Goal: Task Accomplishment & Management: Use online tool/utility

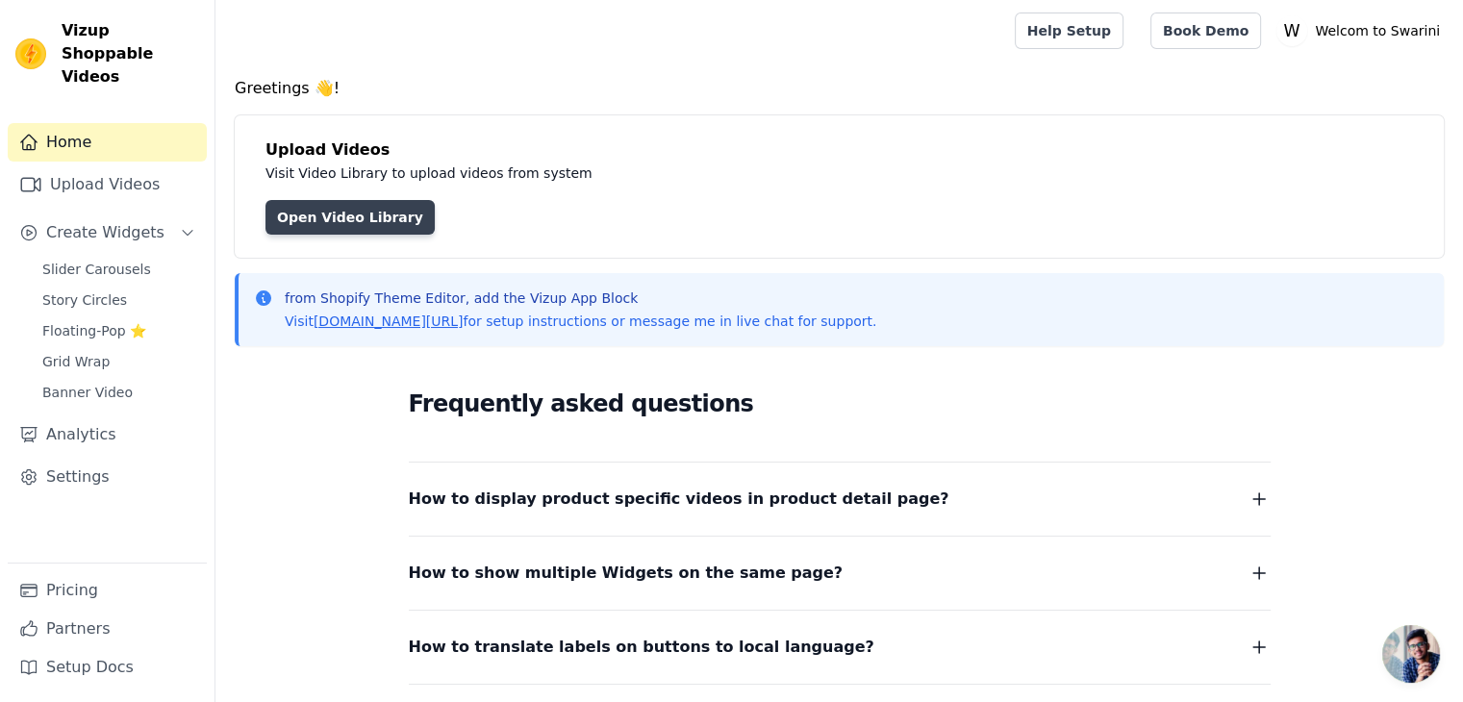
click at [350, 217] on link "Open Video Library" at bounding box center [349, 217] width 169 height 35
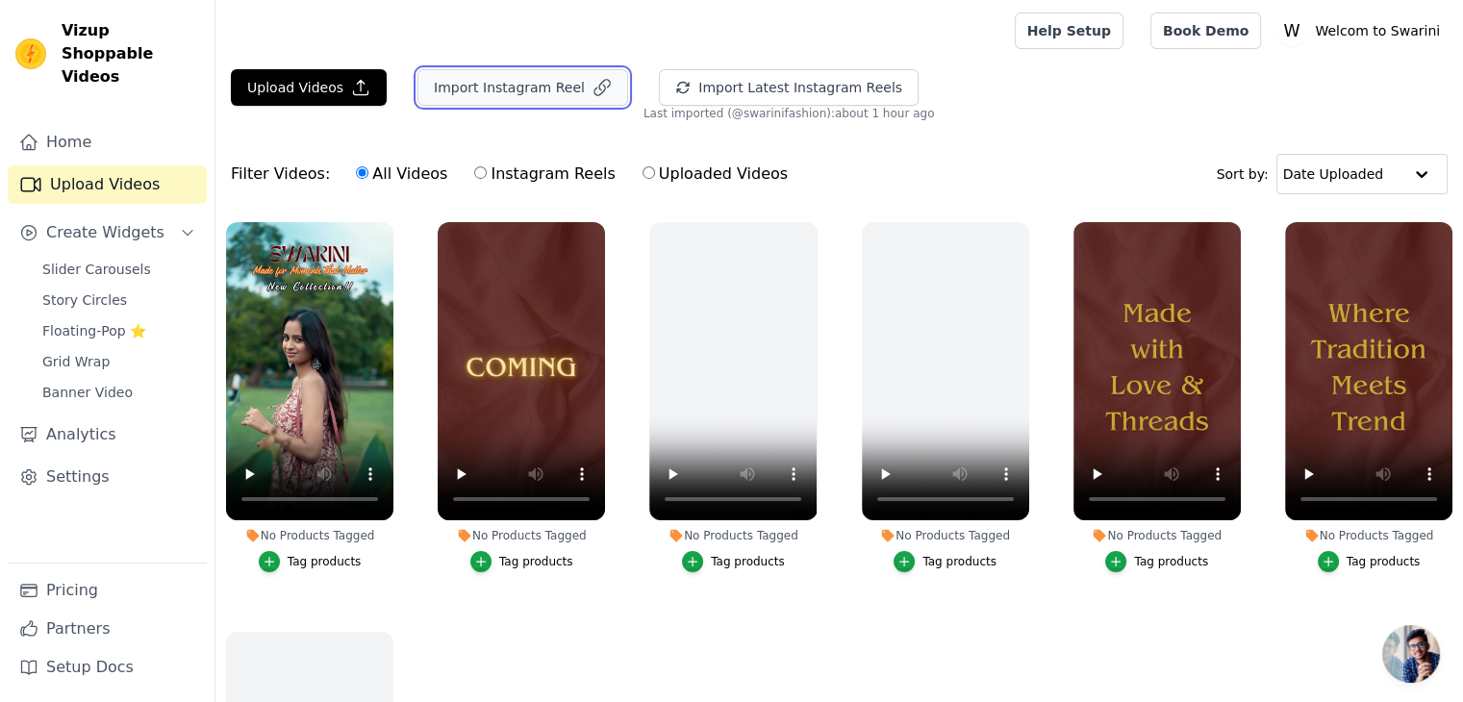
click at [544, 87] on button "Import Instagram Reel" at bounding box center [522, 87] width 211 height 37
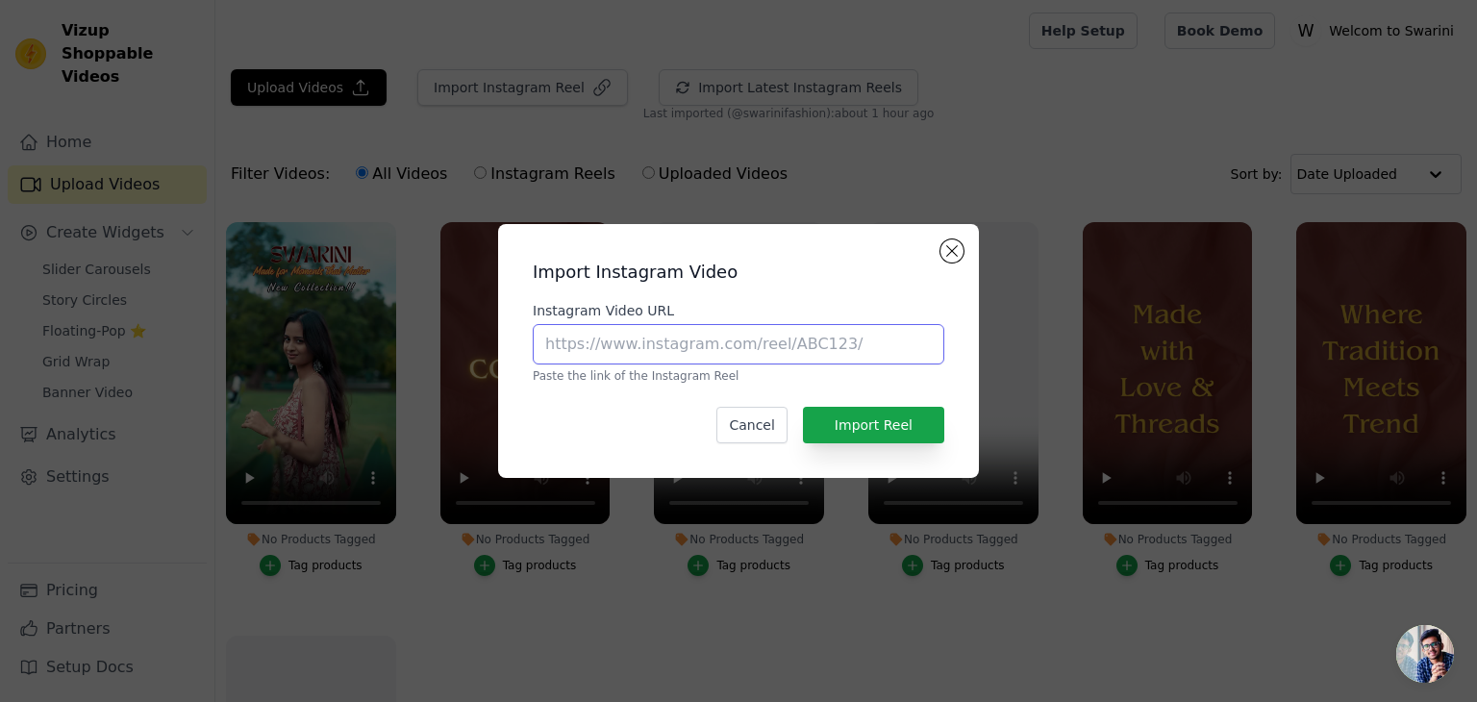
click at [796, 328] on input "Instagram Video URL" at bounding box center [739, 344] width 412 height 40
click at [955, 240] on button "Close modal" at bounding box center [952, 250] width 23 height 23
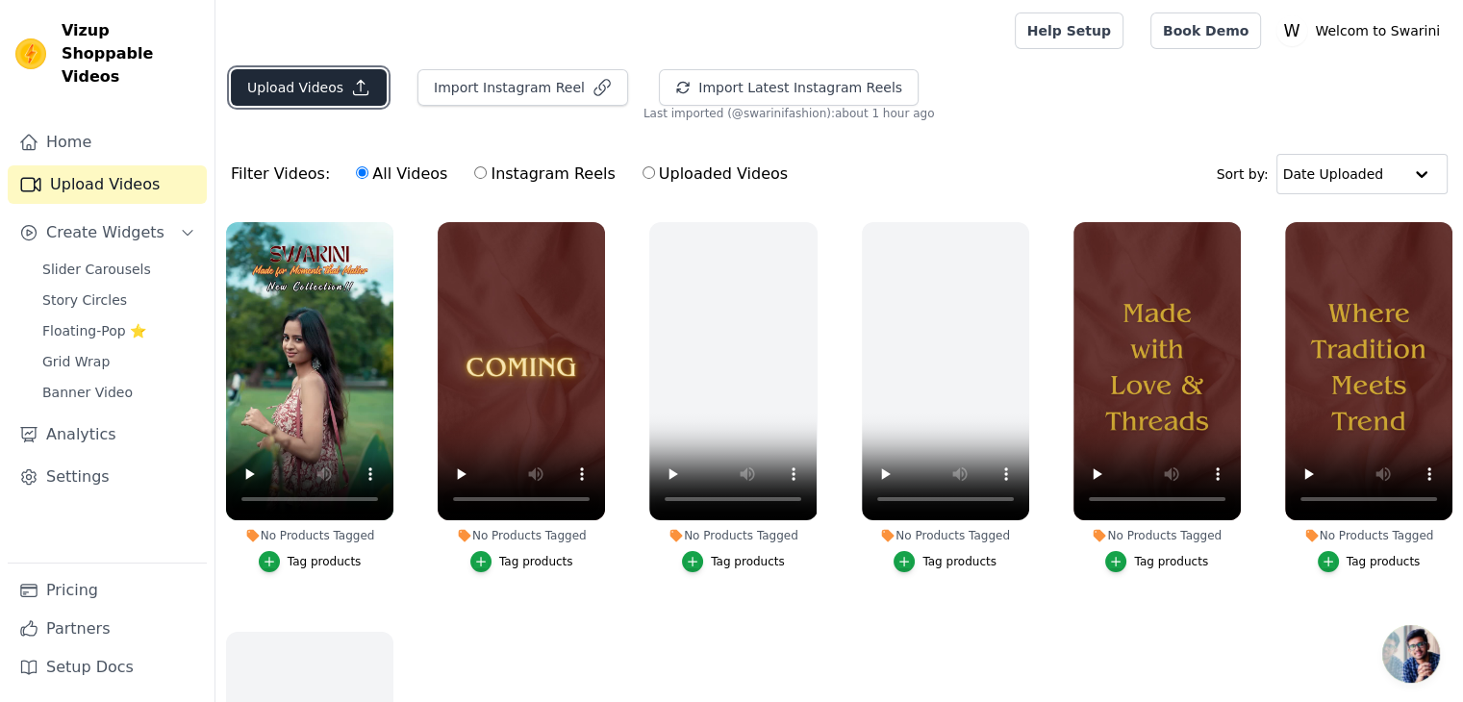
click at [296, 89] on button "Upload Videos" at bounding box center [309, 87] width 156 height 37
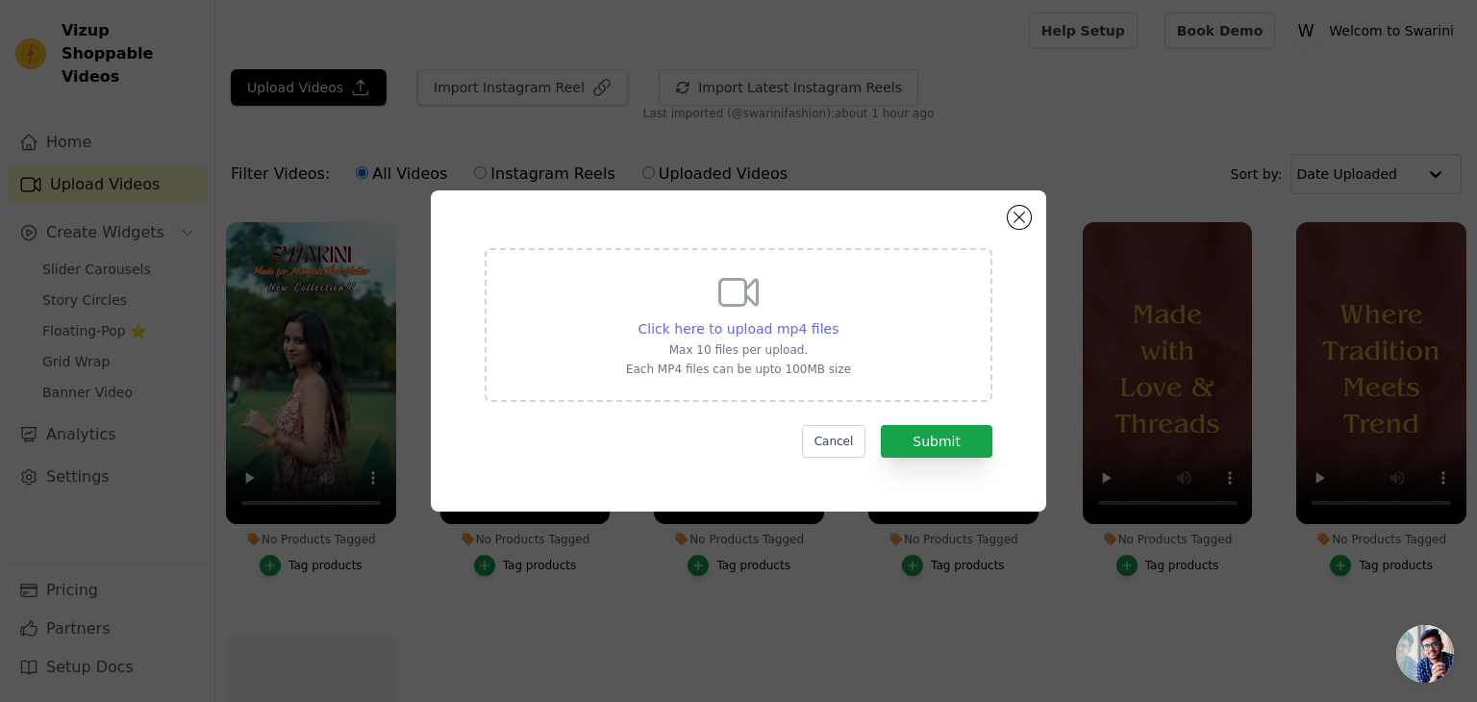
click at [785, 328] on span "Click here to upload mp4 files" at bounding box center [739, 328] width 201 height 15
click at [838, 319] on input "Click here to upload mp4 files Max 10 files per upload. Each MP4 files can be u…" at bounding box center [838, 318] width 1 height 1
click at [785, 349] on p "Max 10 files per upload." at bounding box center [738, 349] width 225 height 15
click at [838, 319] on input "Click here to upload mp4 files Max 10 files per upload. Each MP4 files can be u…" at bounding box center [838, 318] width 1 height 1
click at [1015, 218] on button "Close modal" at bounding box center [1019, 217] width 23 height 23
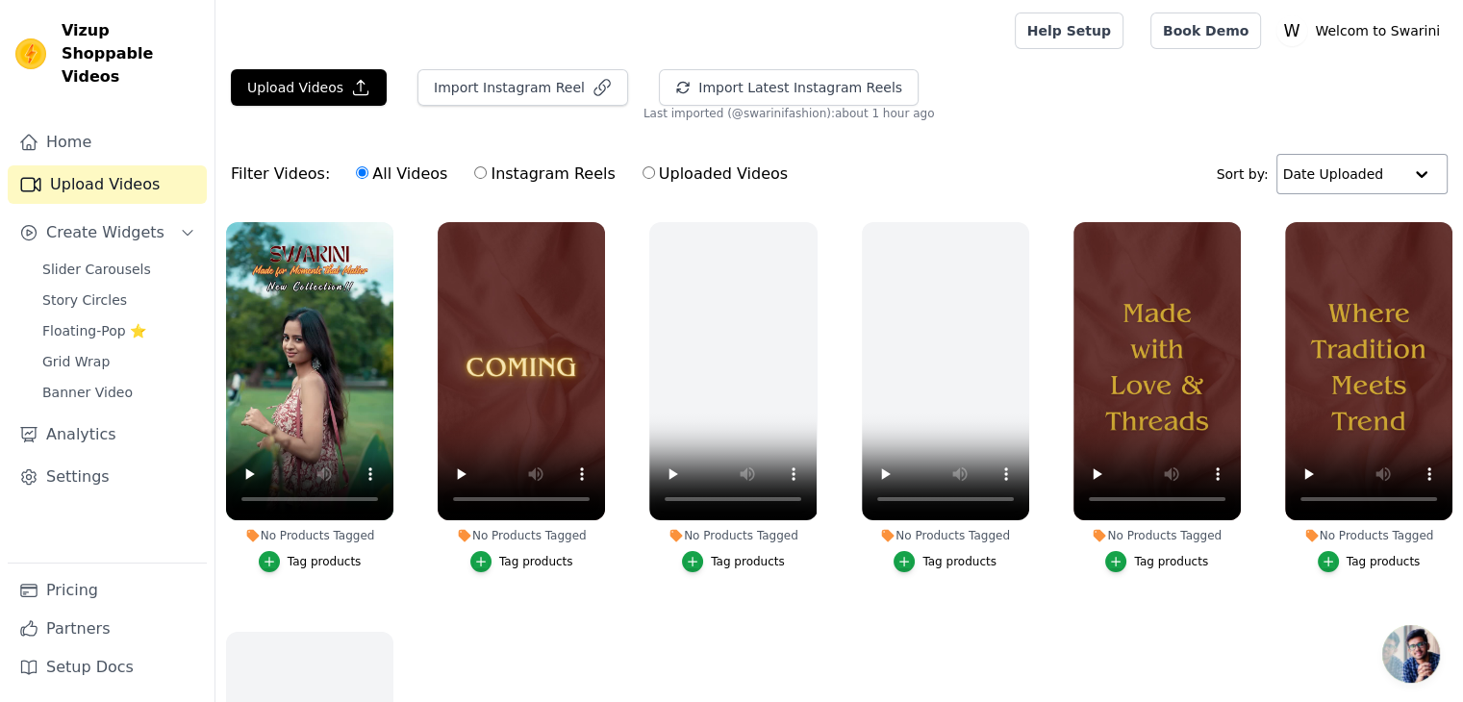
click at [1429, 175] on div at bounding box center [1421, 174] width 38 height 38
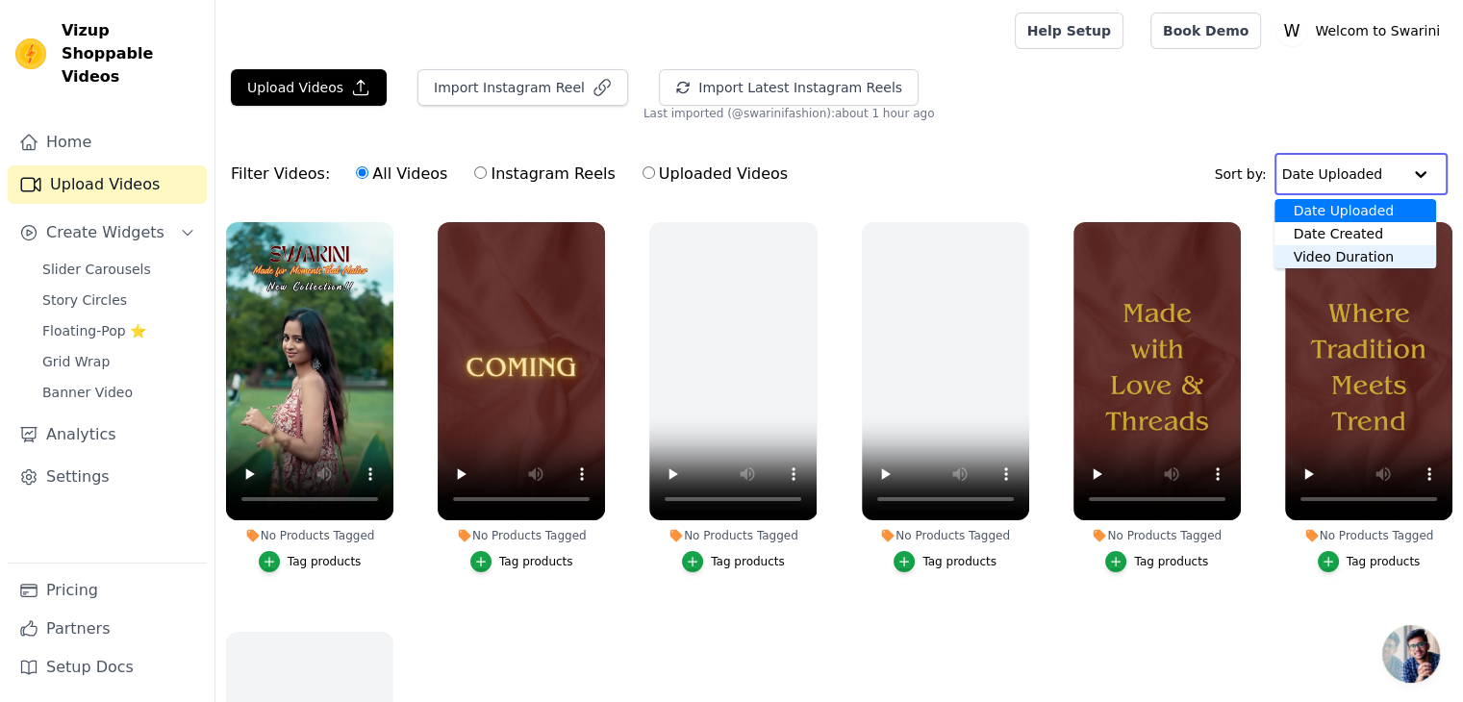
click at [1361, 258] on div "Video Duration" at bounding box center [1355, 256] width 162 height 23
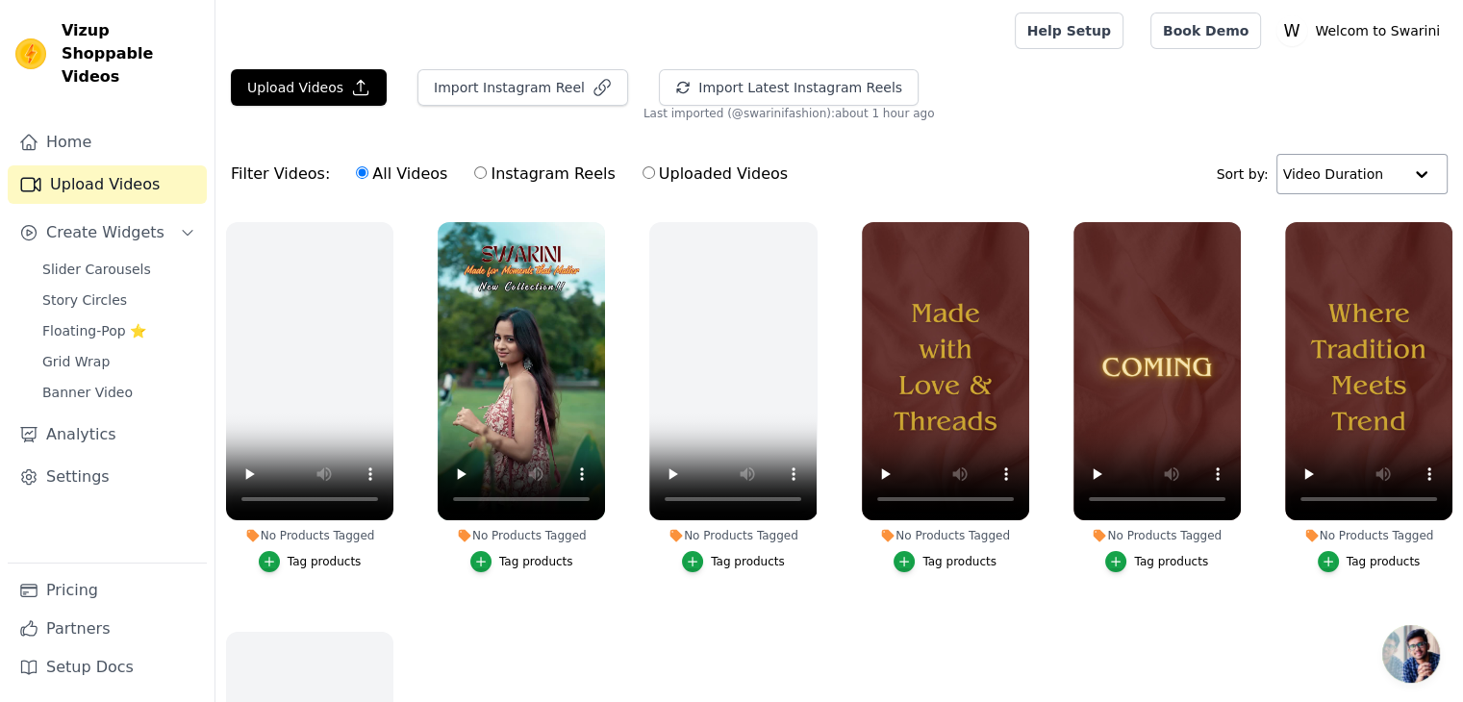
click at [1411, 168] on div at bounding box center [1421, 174] width 38 height 38
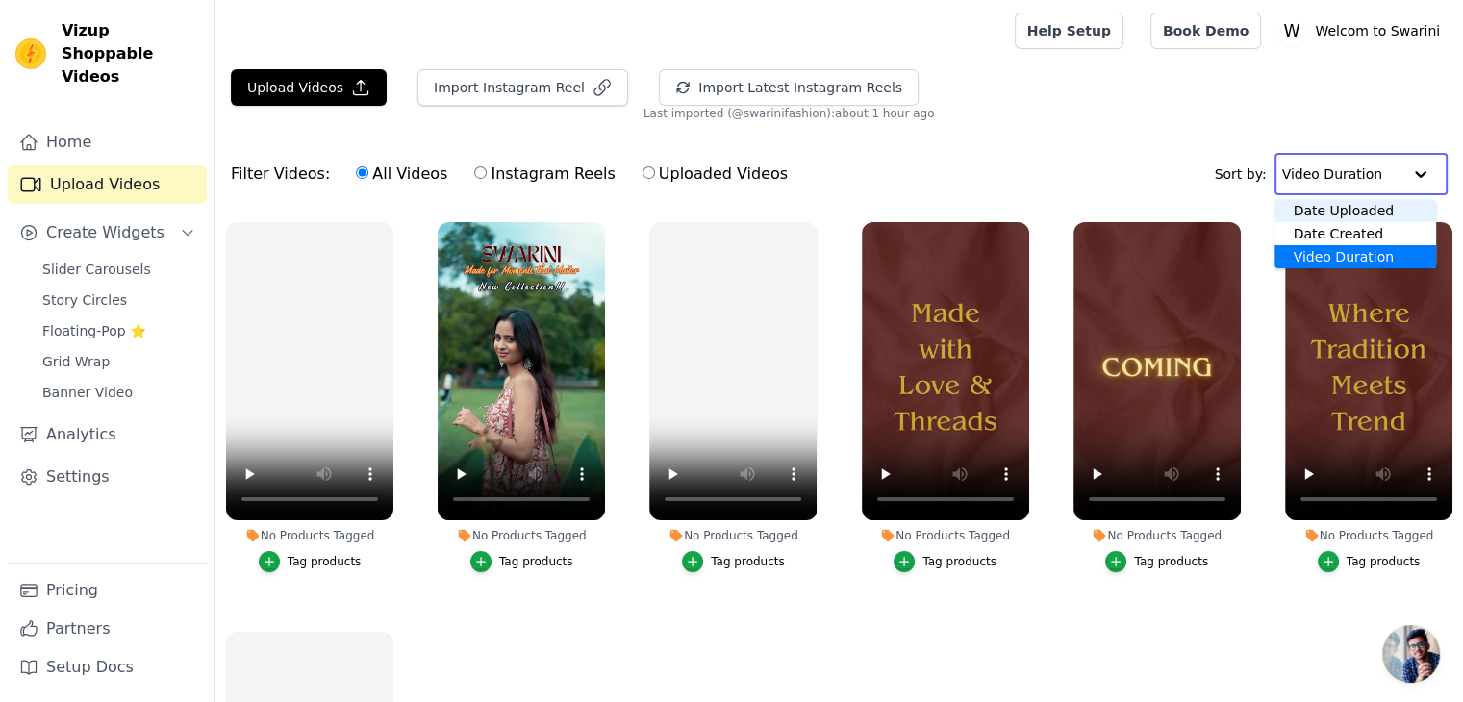
click at [1370, 220] on div "Date Uploaded" at bounding box center [1355, 210] width 163 height 23
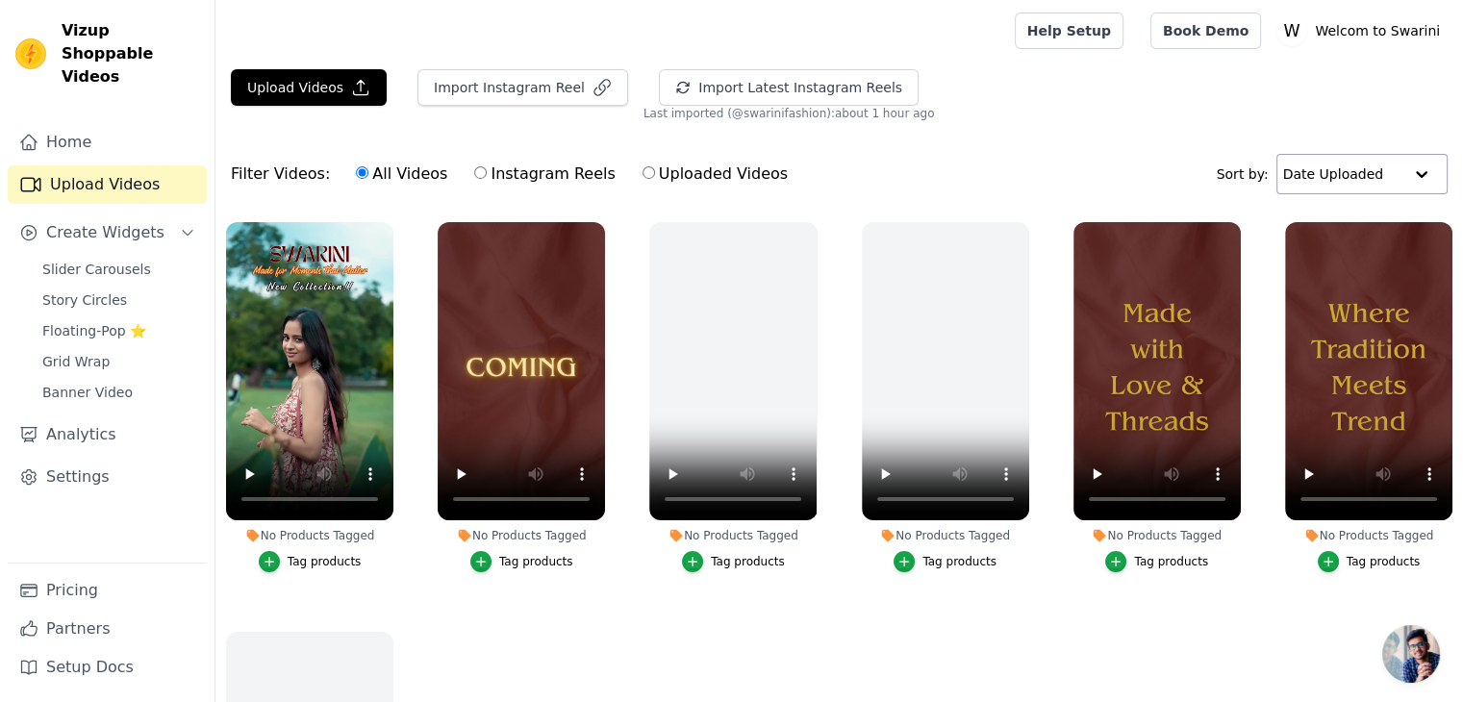
click at [745, 117] on span "Last imported (@ swarinifashion ): about 1 hour ago" at bounding box center [788, 113] width 291 height 15
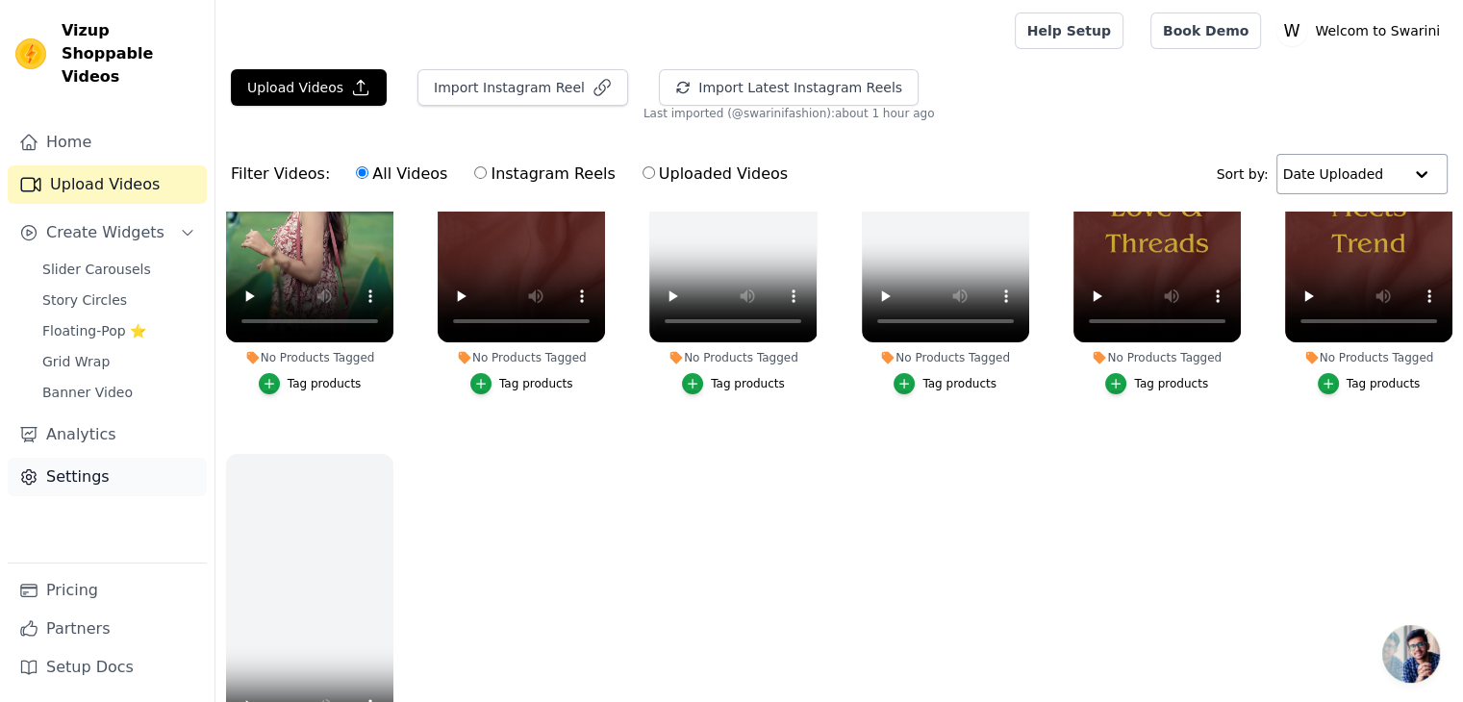
click at [42, 458] on link "Settings" at bounding box center [107, 477] width 199 height 38
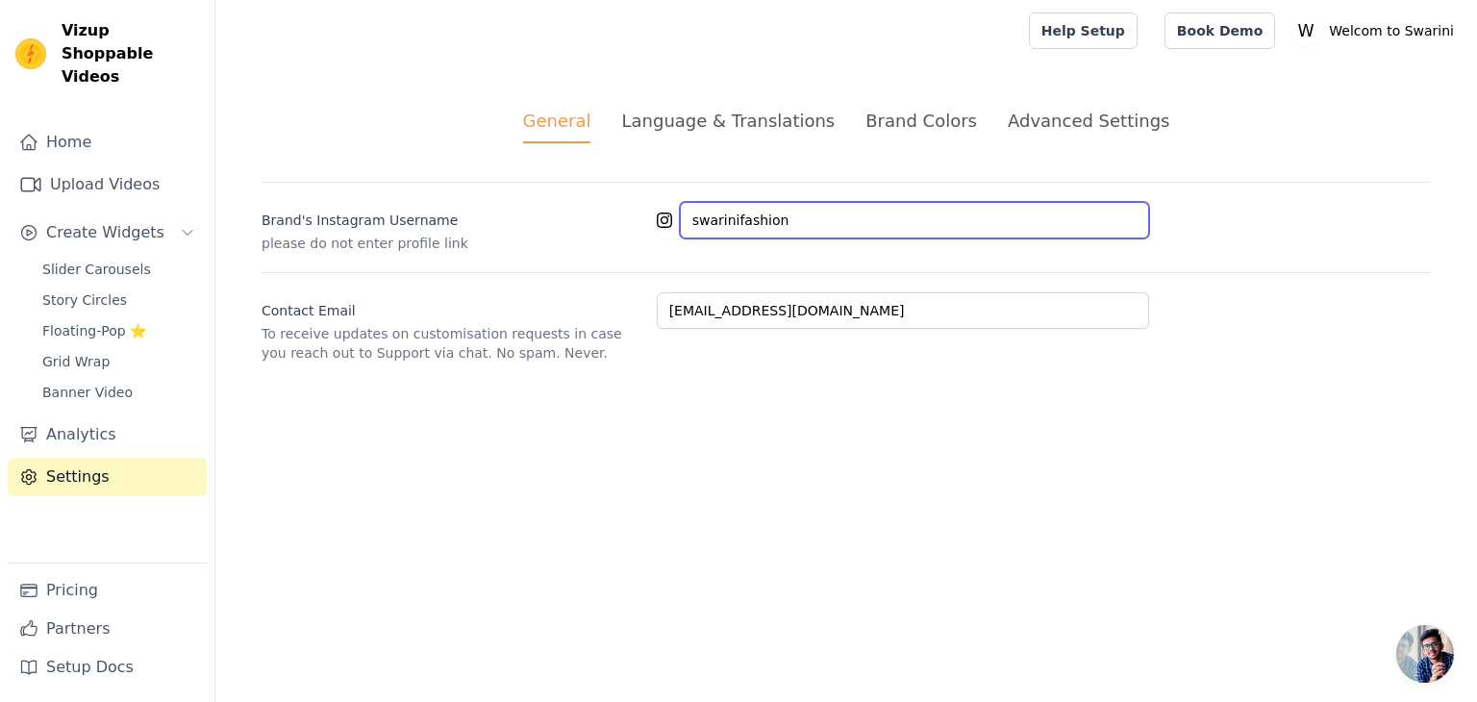
click at [806, 221] on input "swarinifashion" at bounding box center [914, 220] width 469 height 37
drag, startPoint x: 781, startPoint y: 211, endPoint x: 640, endPoint y: 220, distance: 141.7
click at [640, 220] on div "Brand's Instagram Username please do not enter profile link swarinifashion" at bounding box center [847, 217] width 1170 height 71
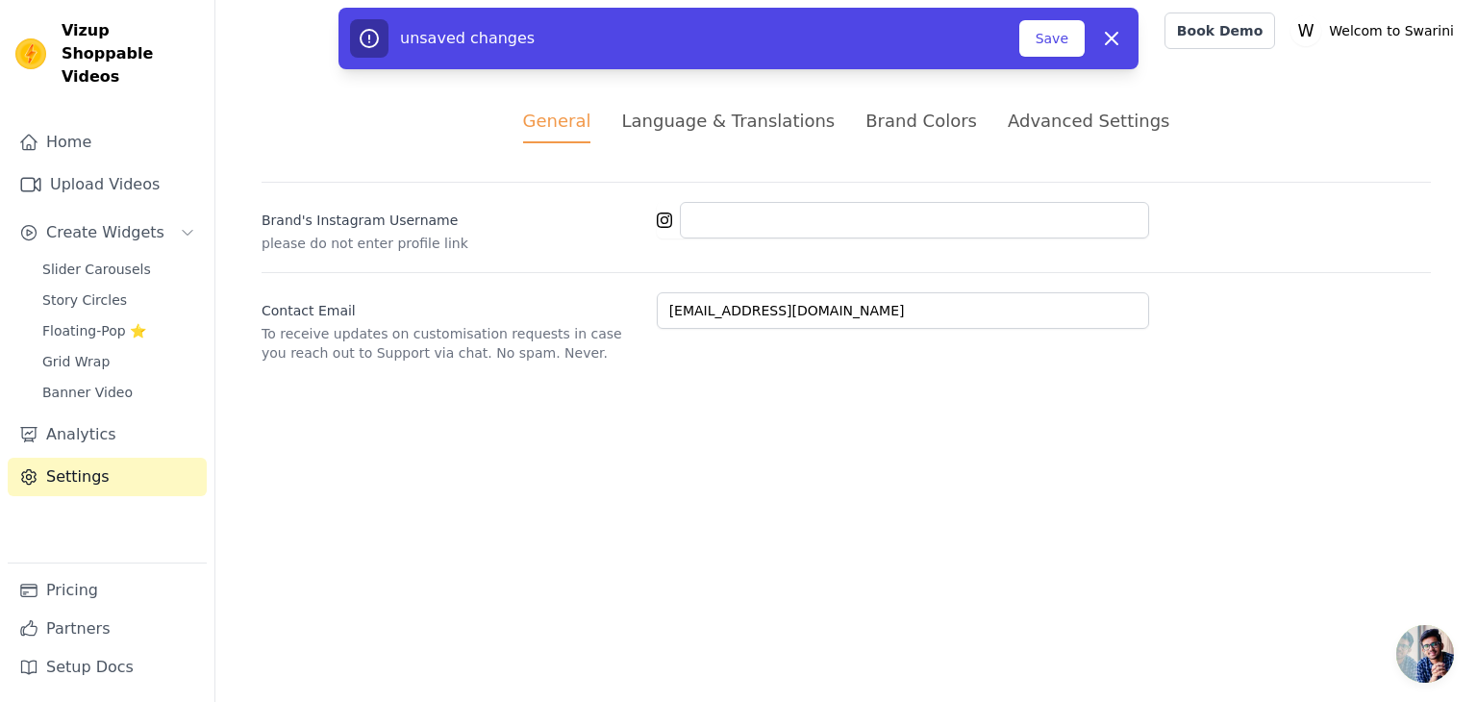
click at [897, 409] on html "Vizup Shoppable Videos Home Upload Videos Create Widgets Slider Carousels Story…" at bounding box center [738, 204] width 1477 height 409
click at [1120, 36] on icon at bounding box center [1111, 38] width 23 height 23
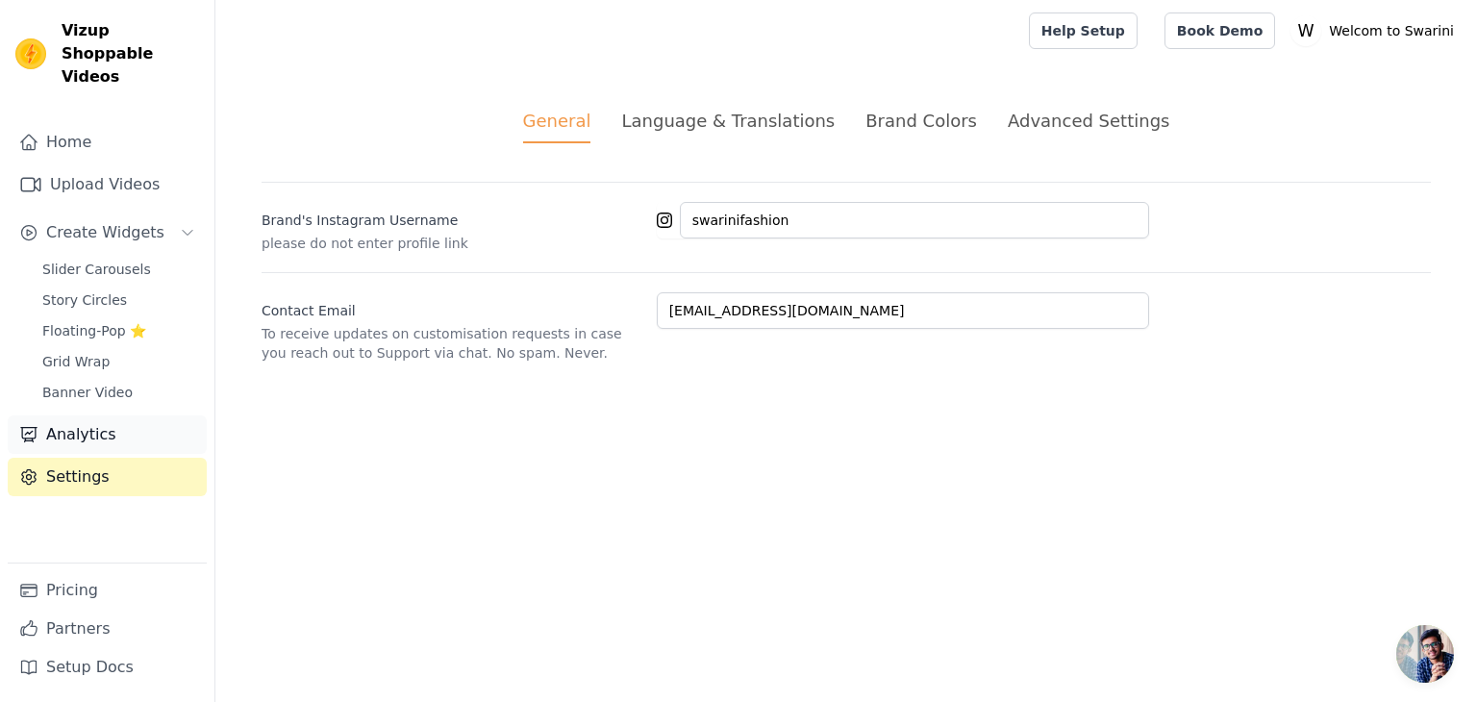
click at [106, 416] on link "Analytics" at bounding box center [107, 434] width 199 height 38
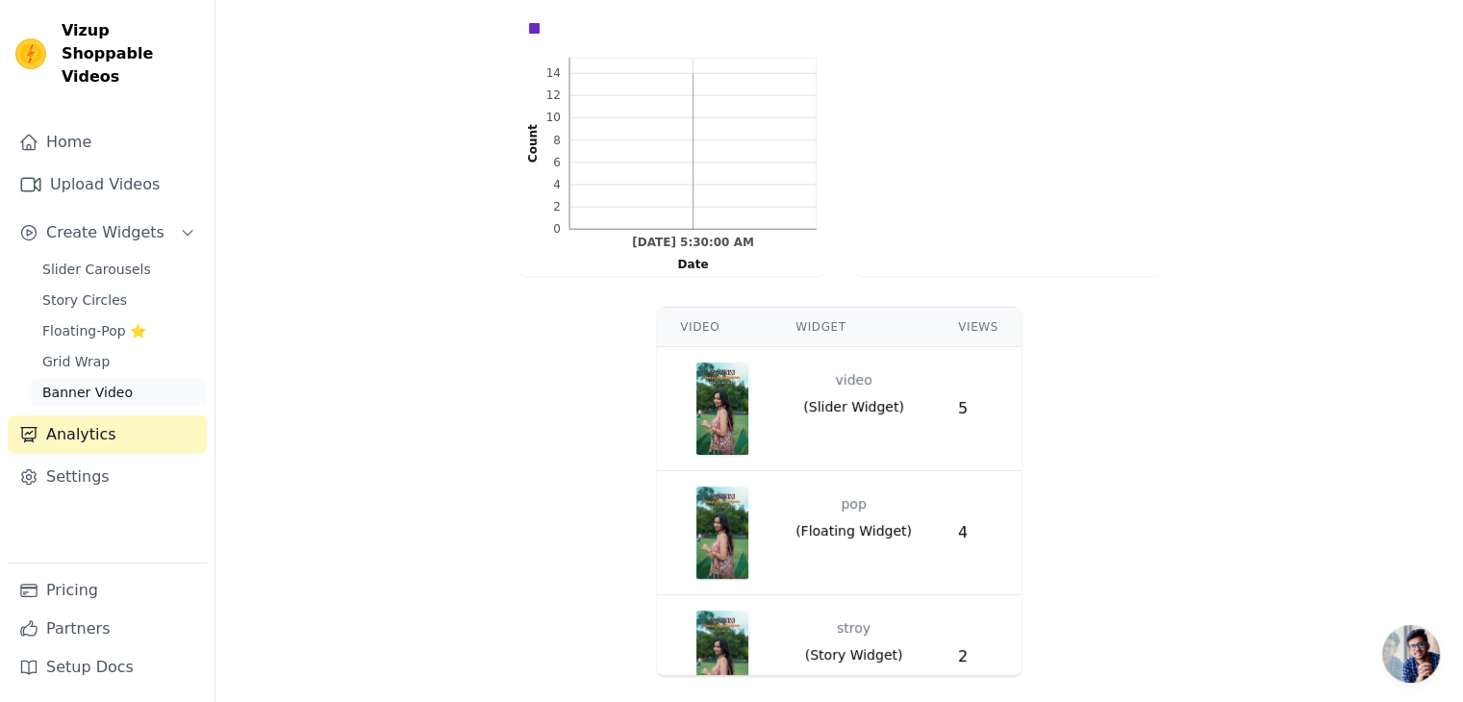
click at [94, 383] on span "Banner Video" at bounding box center [87, 392] width 90 height 19
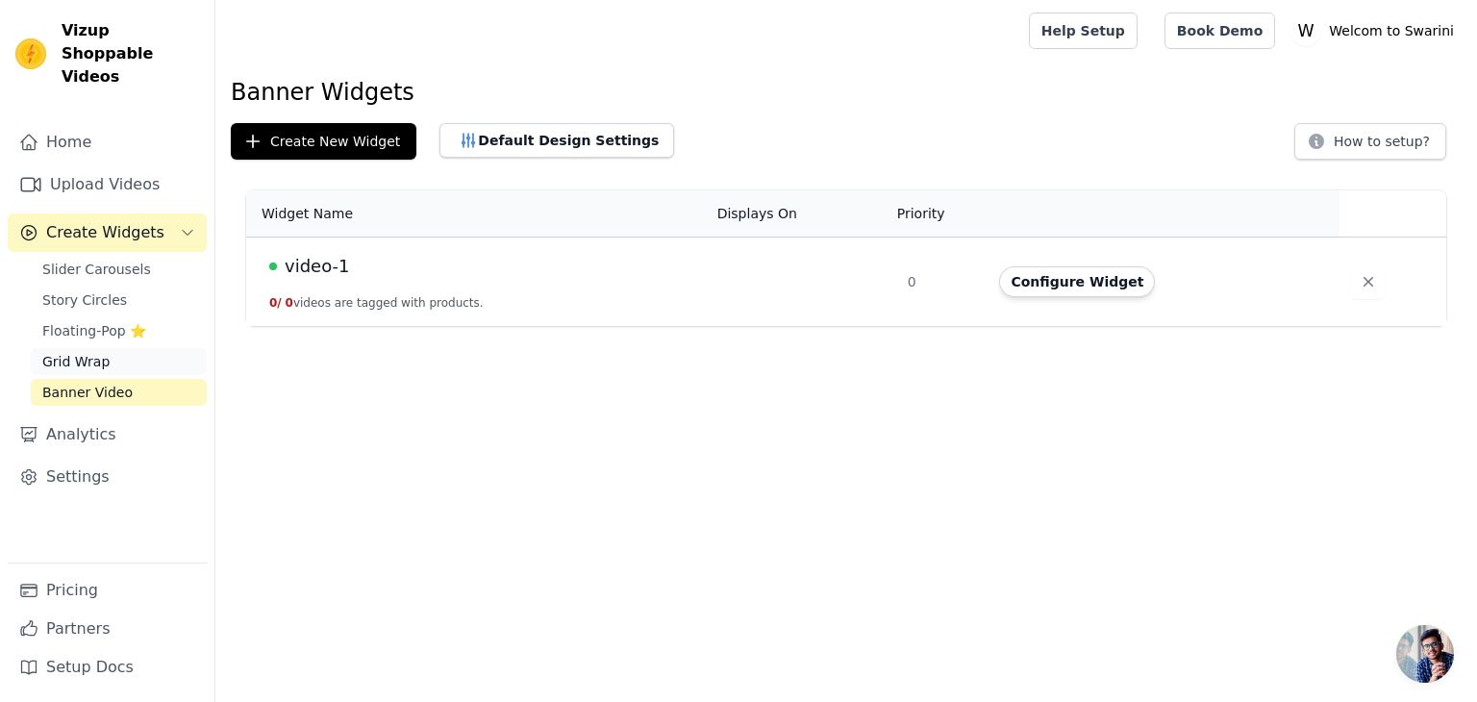
click at [80, 352] on span "Grid Wrap" at bounding box center [75, 361] width 67 height 19
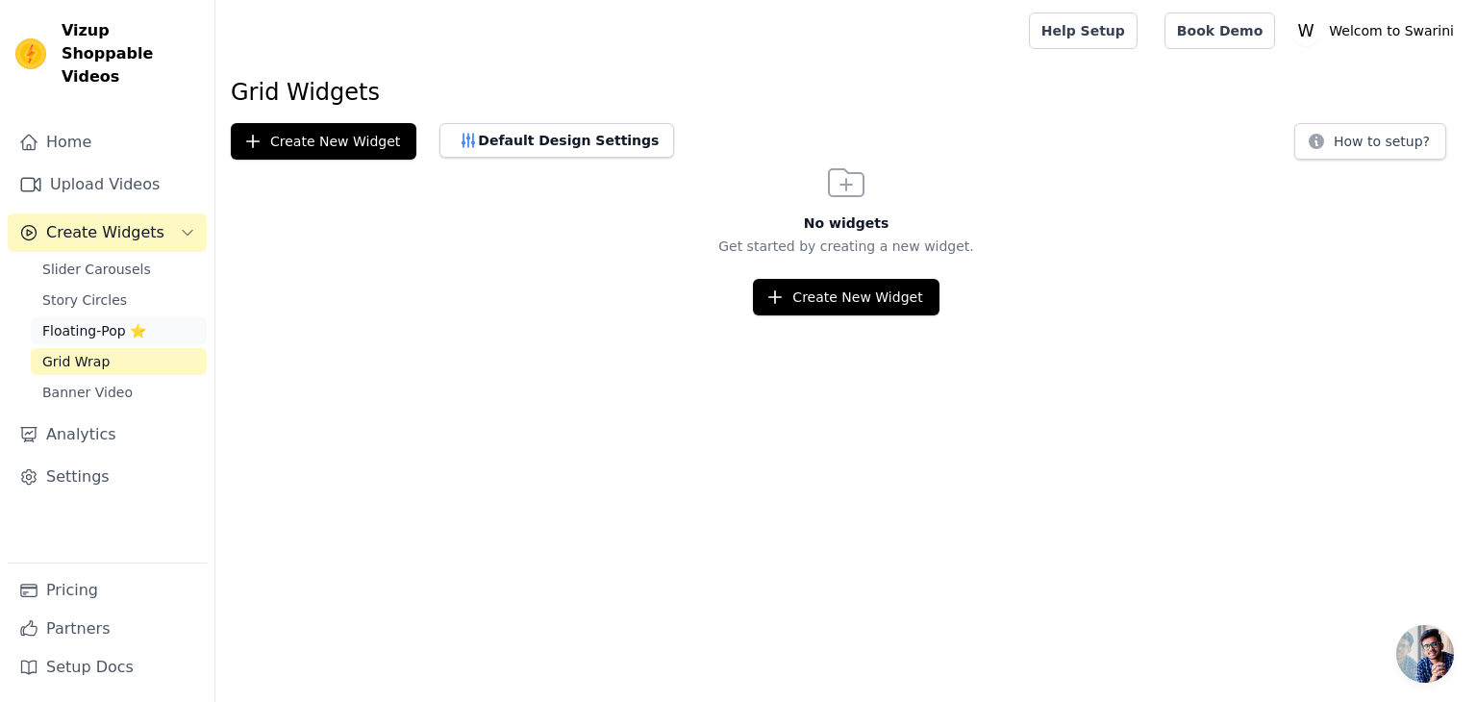
click at [88, 321] on span "Floating-Pop ⭐" at bounding box center [94, 330] width 104 height 19
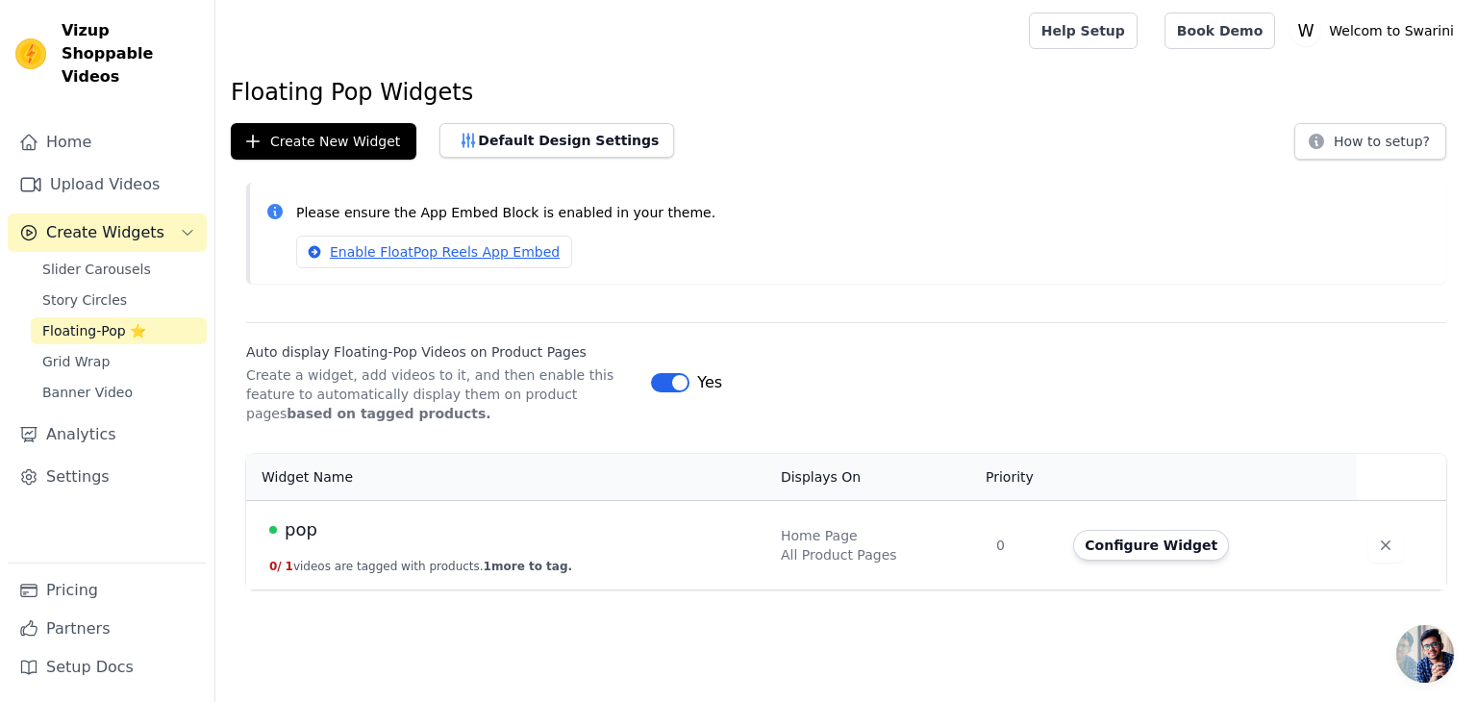
click at [679, 379] on button "Label" at bounding box center [670, 382] width 38 height 19
click at [497, 254] on link "Enable FloatPop Reels App Embed" at bounding box center [434, 252] width 276 height 33
click at [345, 140] on button "Create New Widget" at bounding box center [324, 141] width 186 height 37
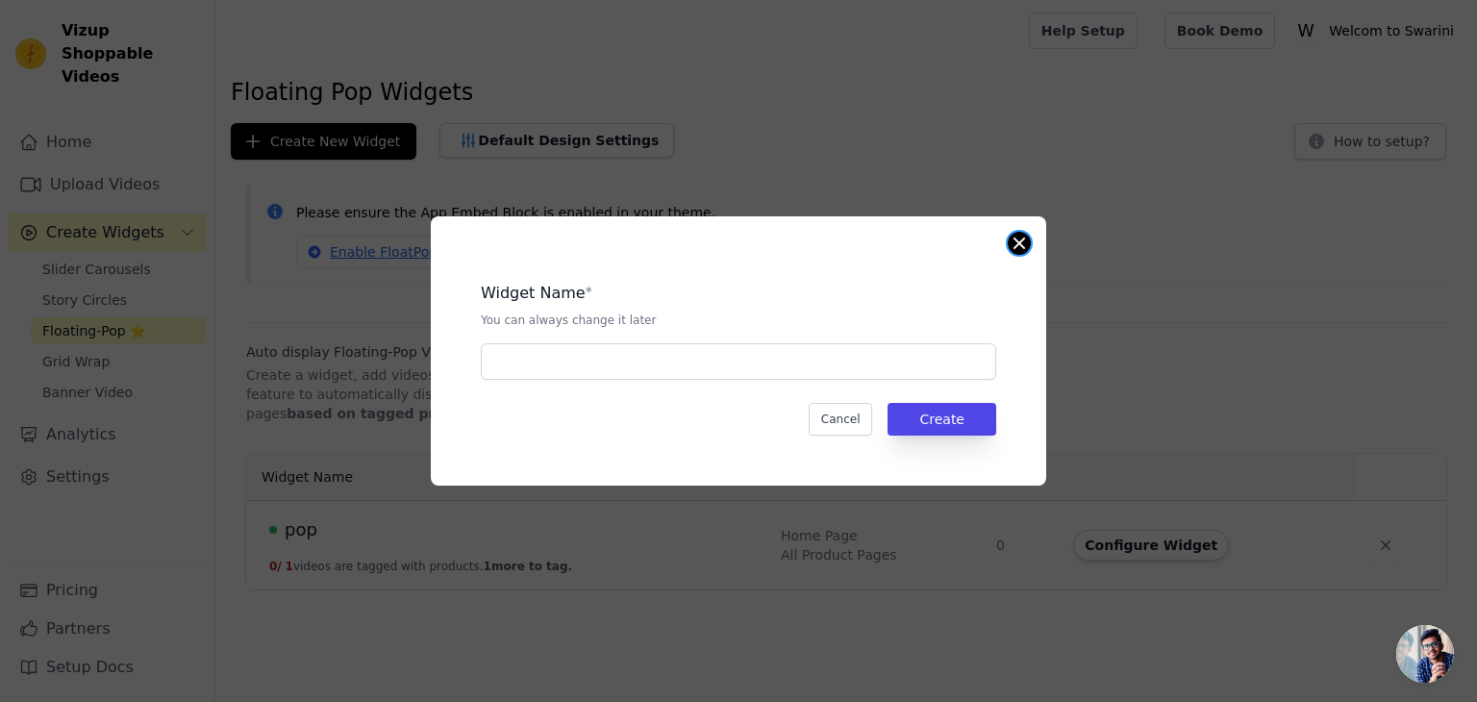
click at [1021, 242] on button "Close modal" at bounding box center [1019, 243] width 23 height 23
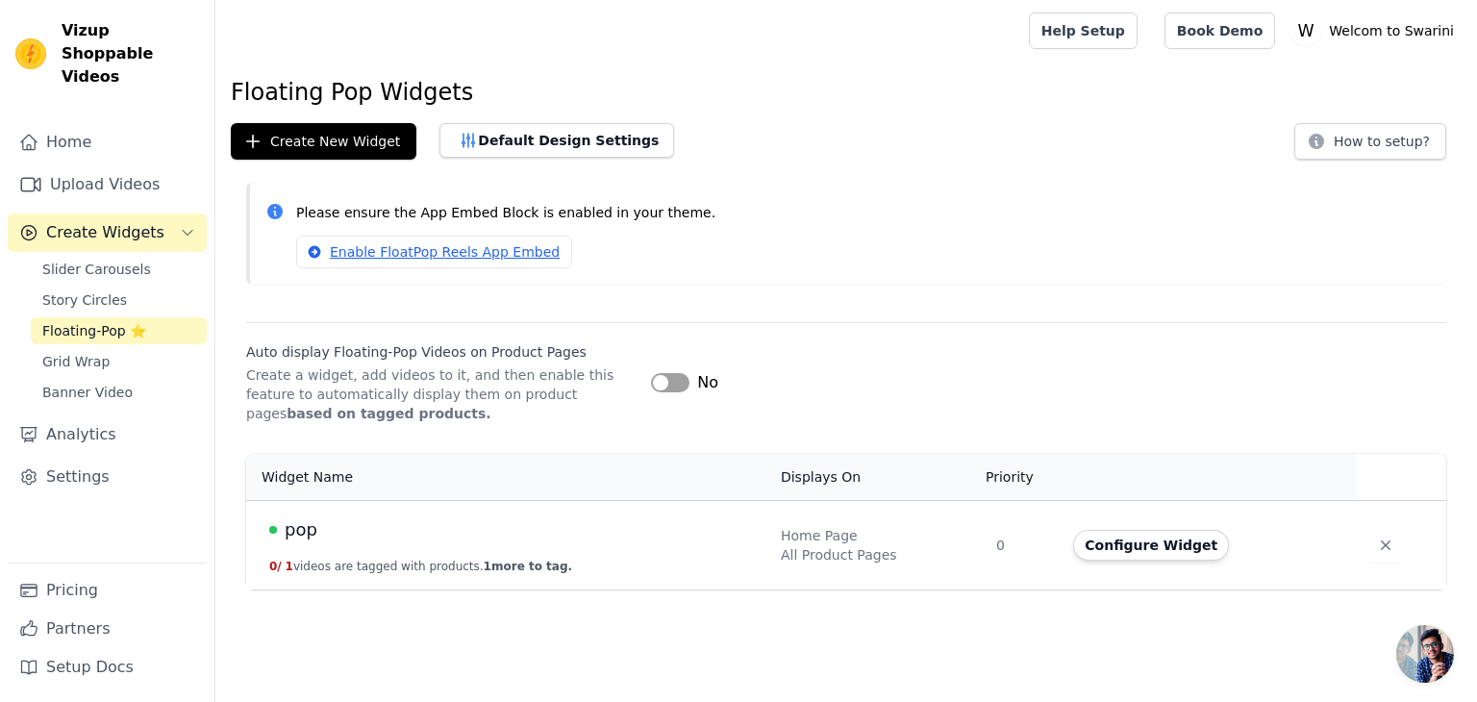
click at [626, 524] on div "pop" at bounding box center [513, 529] width 489 height 27
click at [370, 243] on link "Enable FloatPop Reels App Embed" at bounding box center [434, 252] width 276 height 33
click at [361, 138] on button "Create New Widget" at bounding box center [324, 141] width 186 height 37
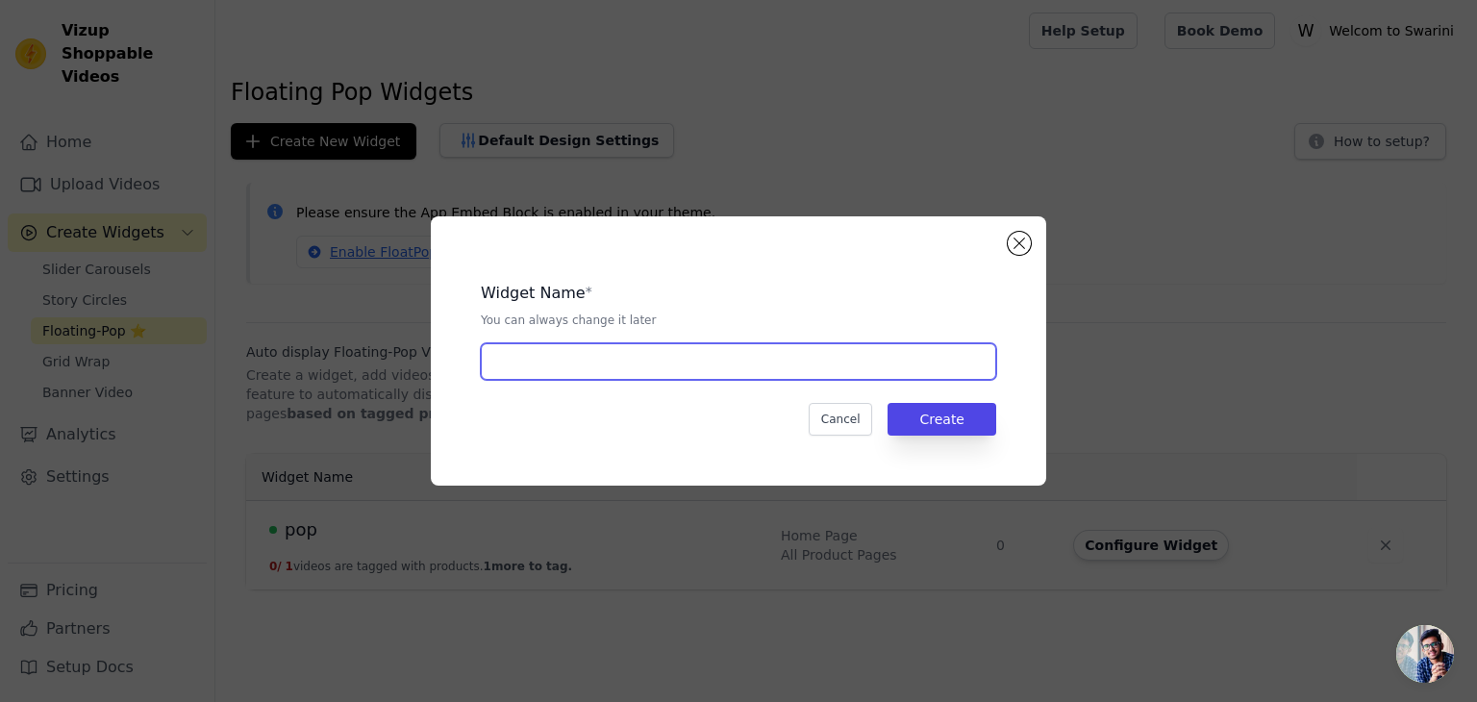
click at [599, 373] on input "text" at bounding box center [739, 361] width 516 height 37
type input "pop 1"
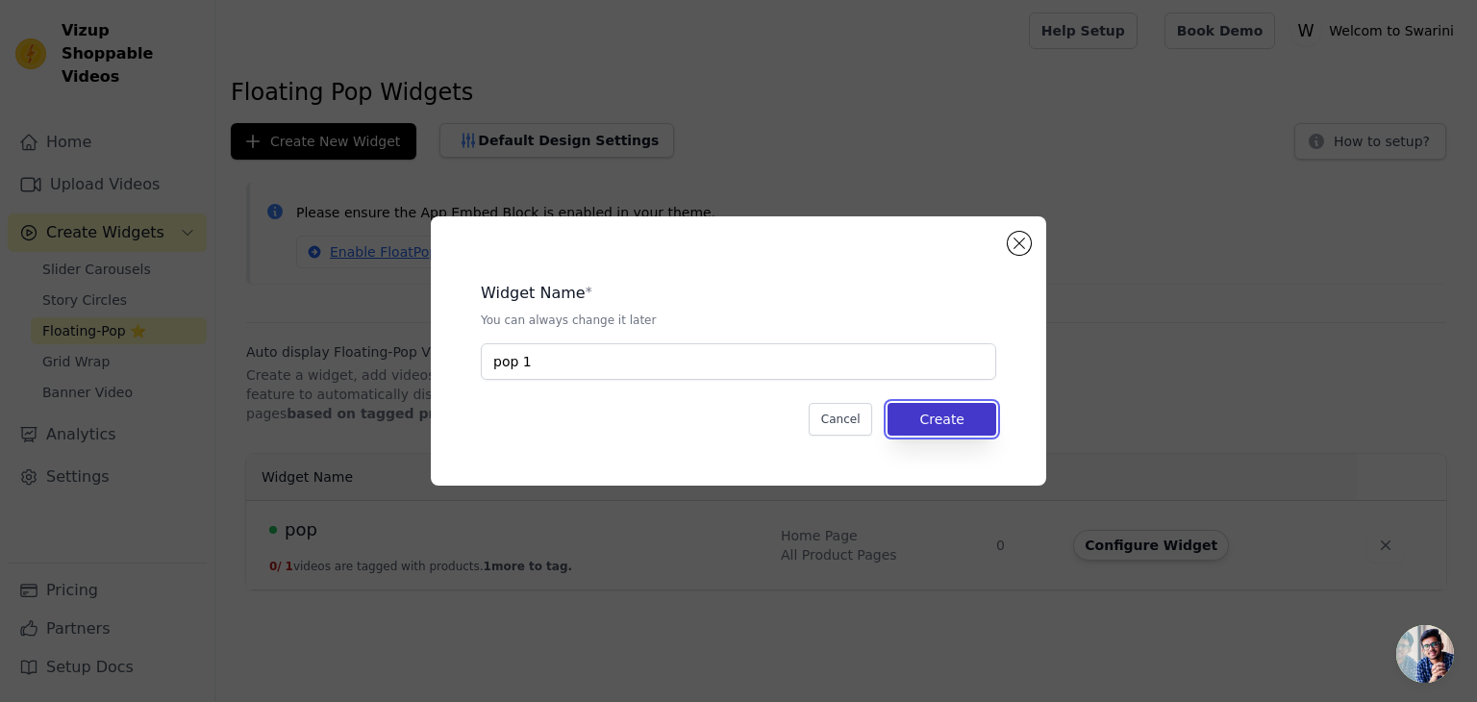
click at [962, 409] on button "Create" at bounding box center [942, 419] width 109 height 33
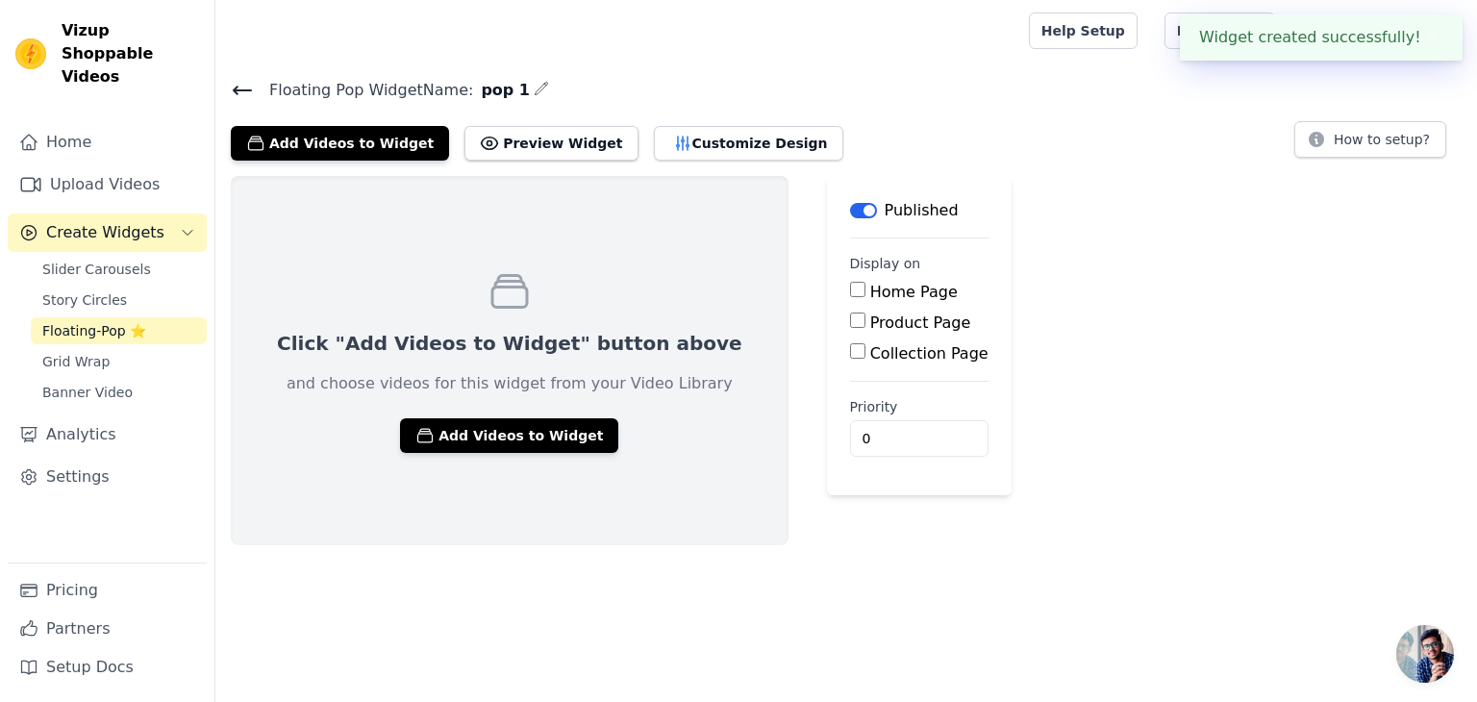
click at [850, 288] on input "Home Page" at bounding box center [857, 289] width 15 height 15
checkbox input "true"
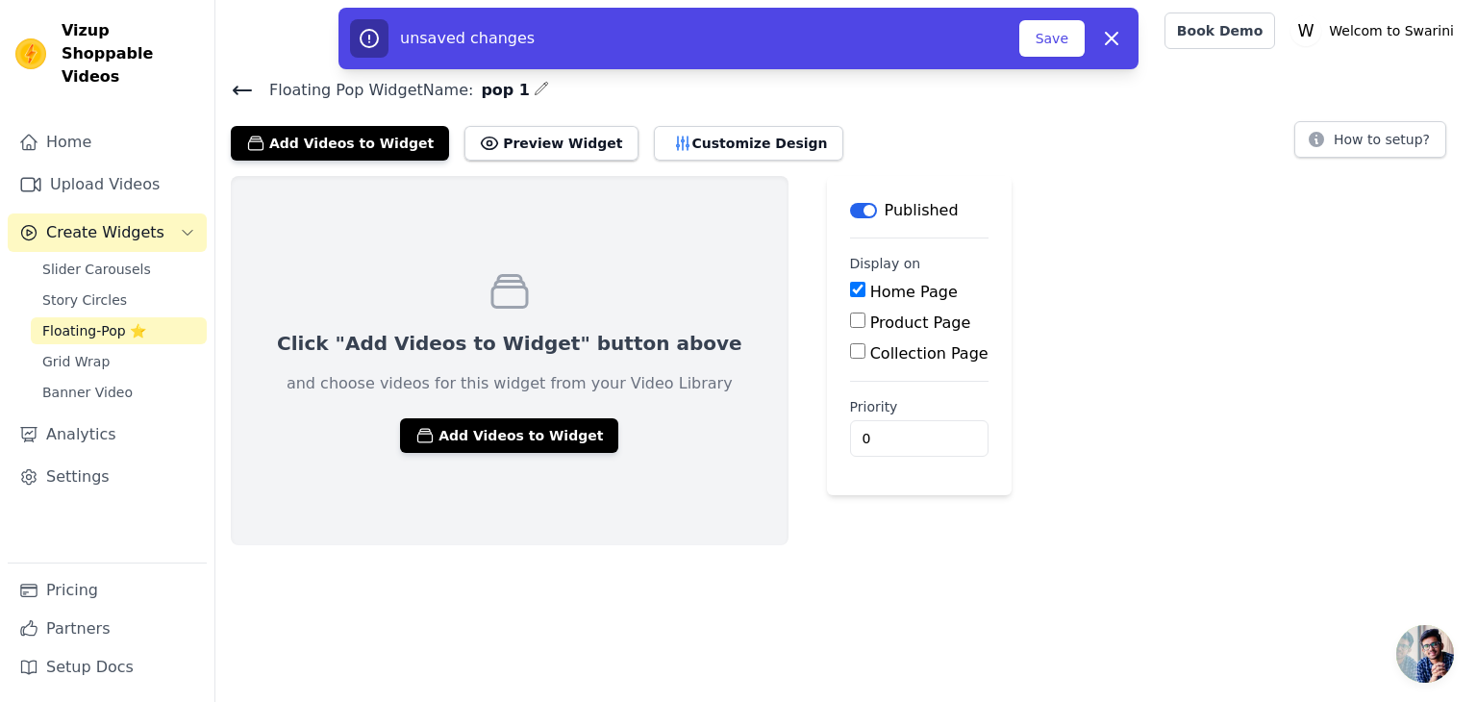
click at [478, 457] on div "Click "Add Videos to Widget" button above and choose videos for this widget fro…" at bounding box center [510, 360] width 558 height 369
click at [500, 437] on button "Add Videos to Widget" at bounding box center [509, 435] width 218 height 35
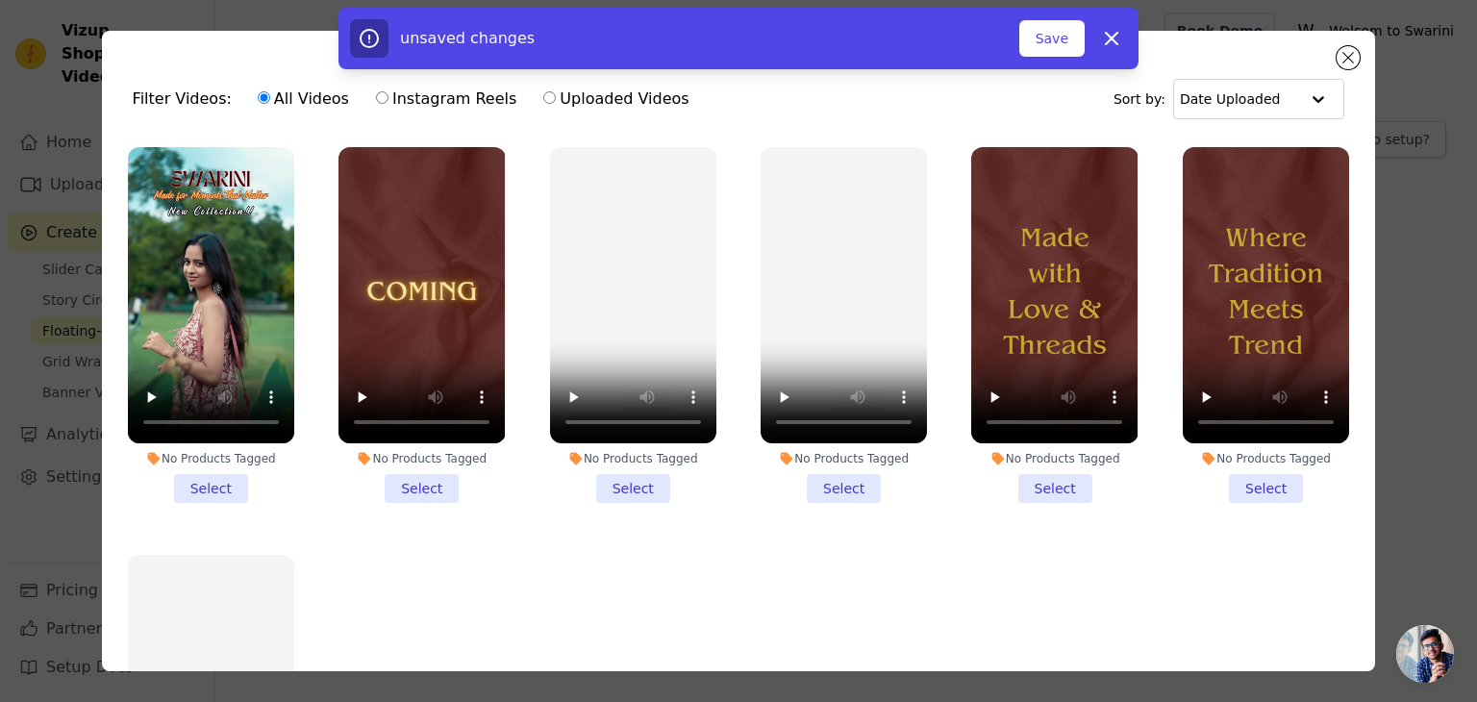
click at [376, 99] on input "Instagram Reels" at bounding box center [382, 97] width 13 height 13
radio input "true"
click at [548, 97] on label "Uploaded Videos" at bounding box center [615, 99] width 147 height 25
click at [548, 97] on input "Uploaded Videos" at bounding box center [549, 97] width 13 height 13
radio input "true"
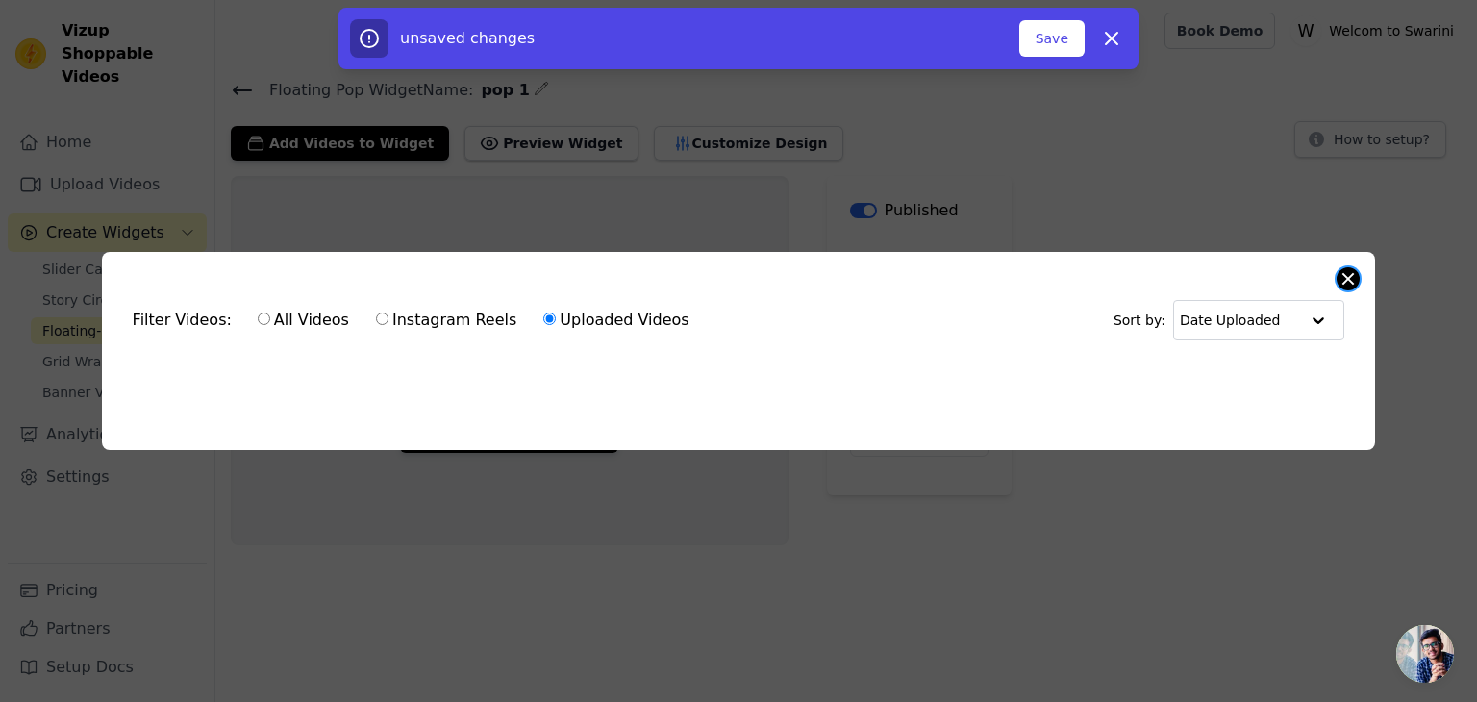
click at [1343, 284] on div "Filter Videos: All Videos Instagram Reels Uploaded Videos Sort by: Date Uploade…" at bounding box center [739, 351] width 1274 height 198
click at [1100, 24] on button "Dismiss" at bounding box center [1112, 38] width 38 height 38
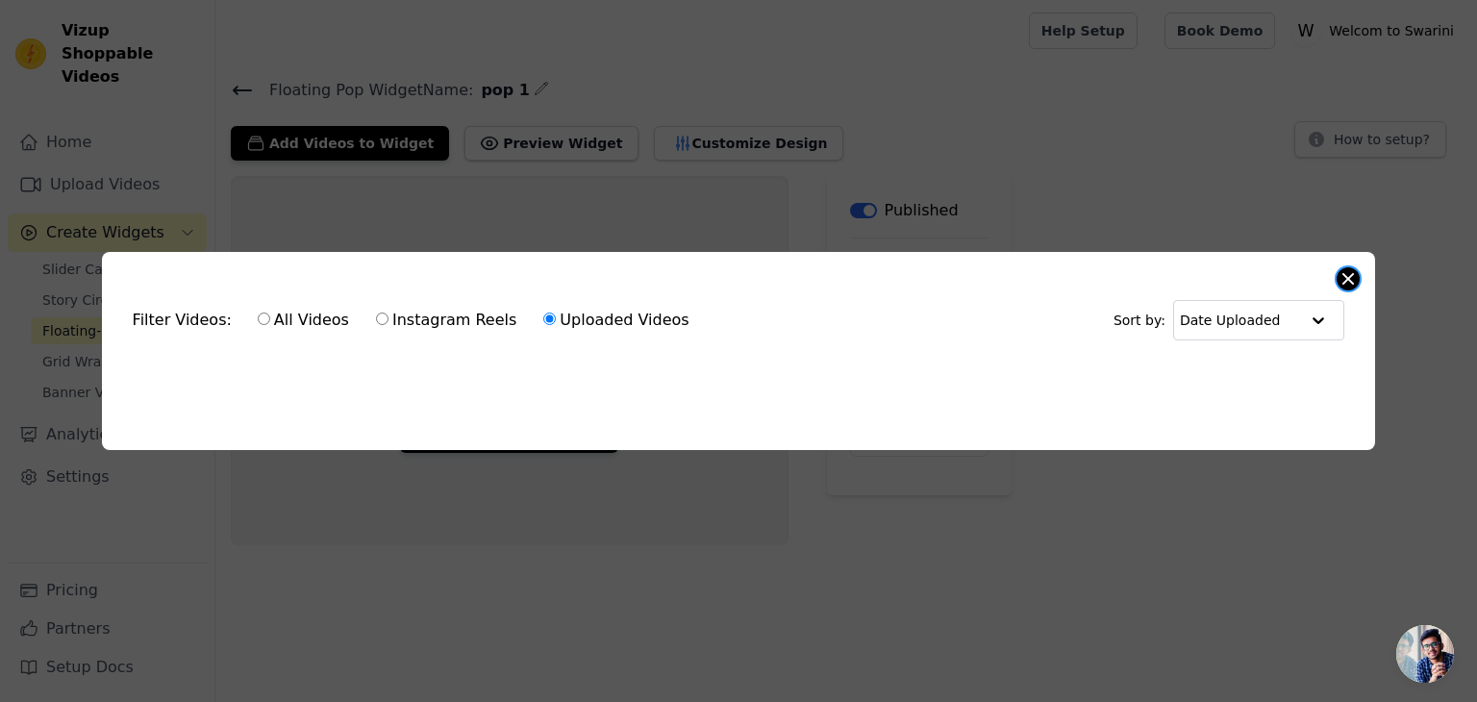
click at [1352, 270] on button "Close modal" at bounding box center [1348, 278] width 23 height 23
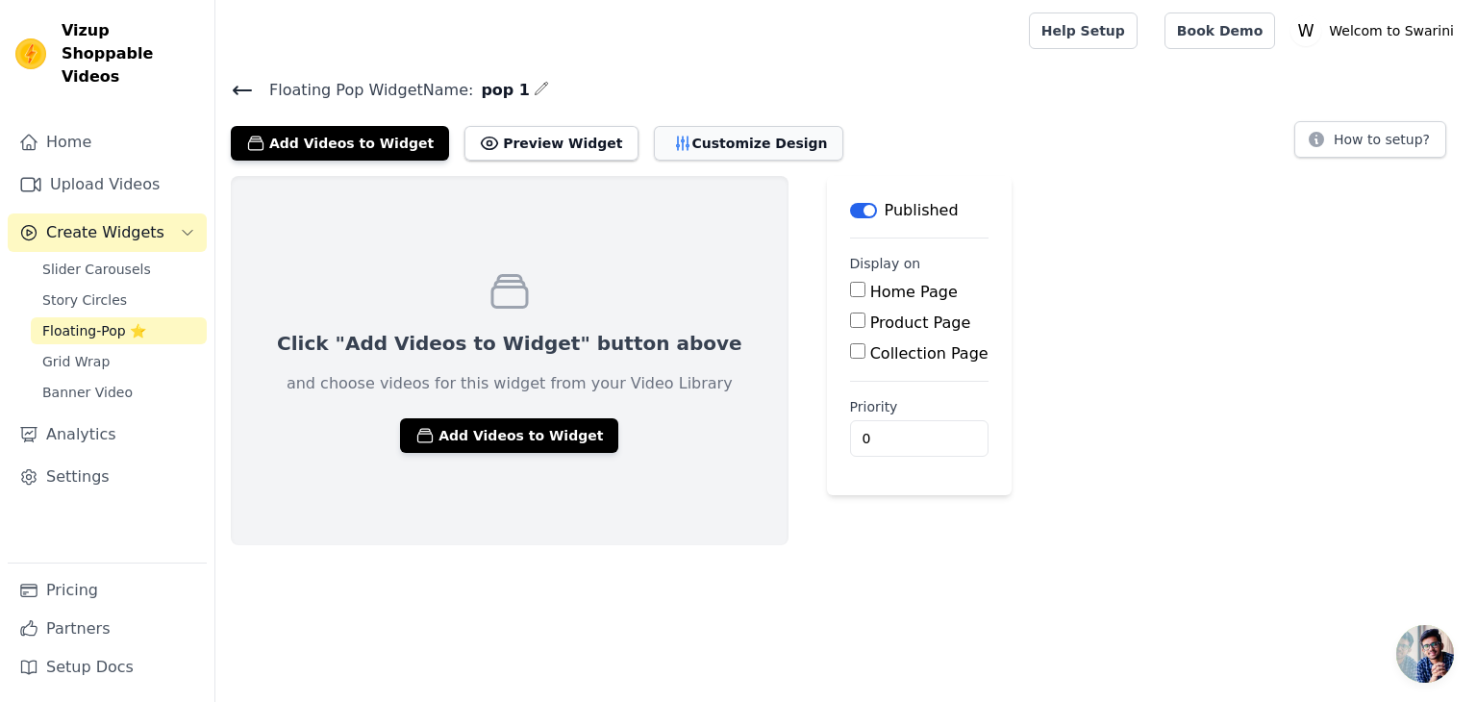
click at [711, 142] on button "Customize Design" at bounding box center [748, 143] width 189 height 35
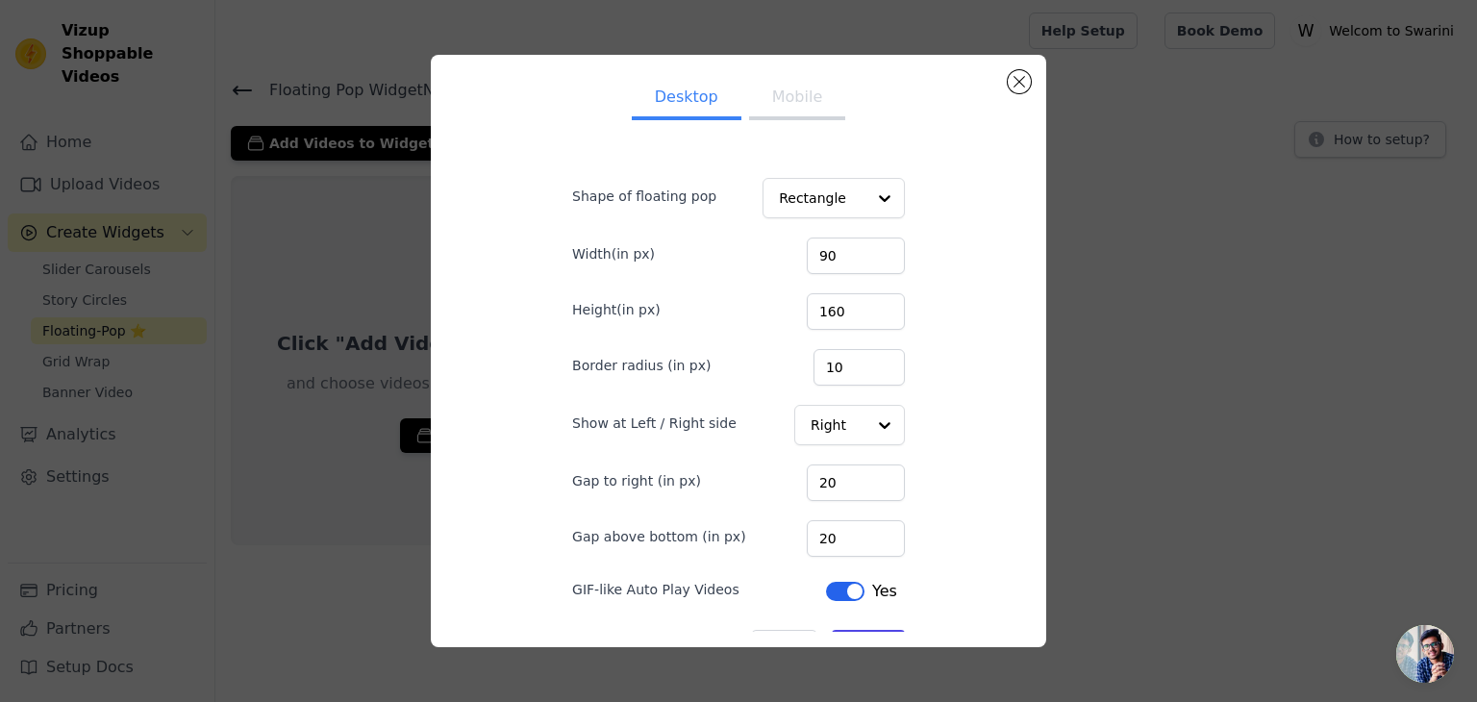
click at [790, 116] on button "Mobile" at bounding box center [797, 99] width 96 height 42
click at [866, 190] on div at bounding box center [885, 199] width 38 height 38
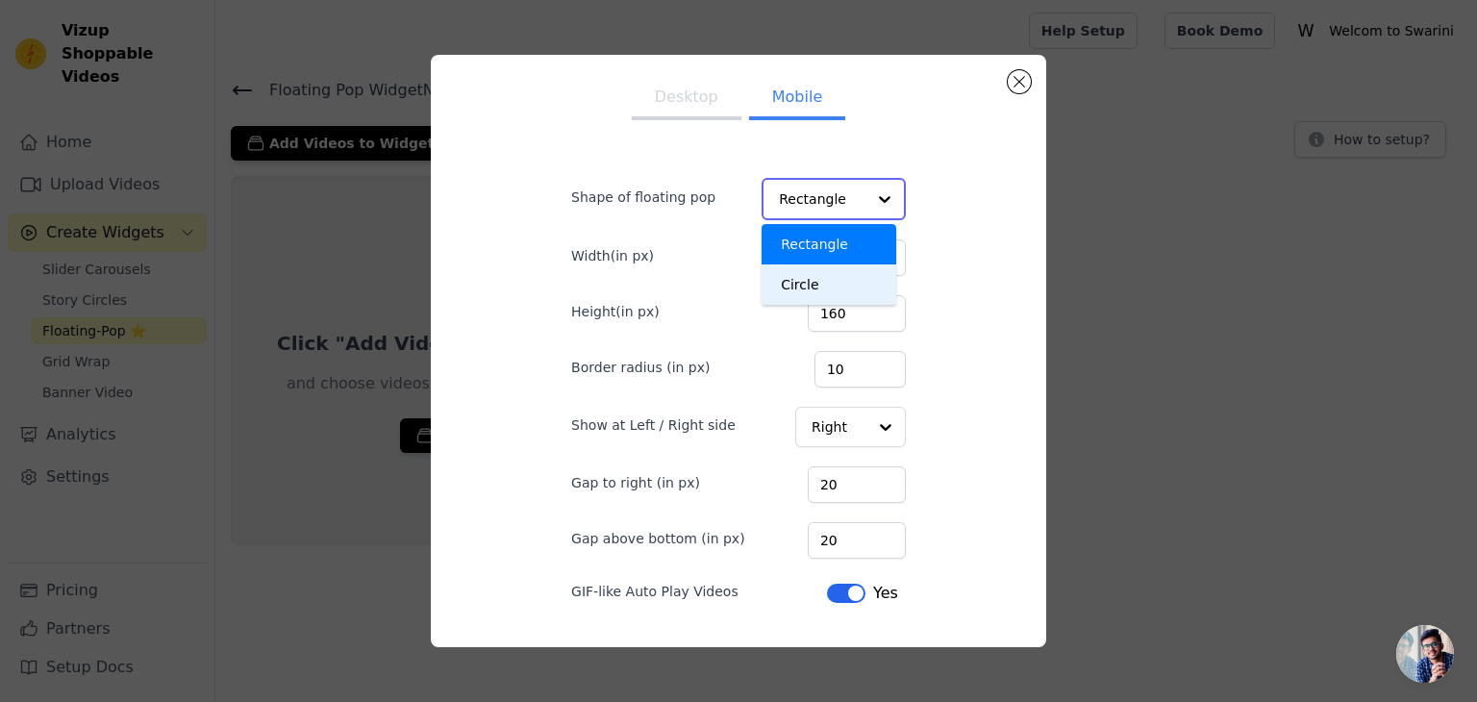
click at [812, 291] on div "Circle" at bounding box center [829, 284] width 135 height 40
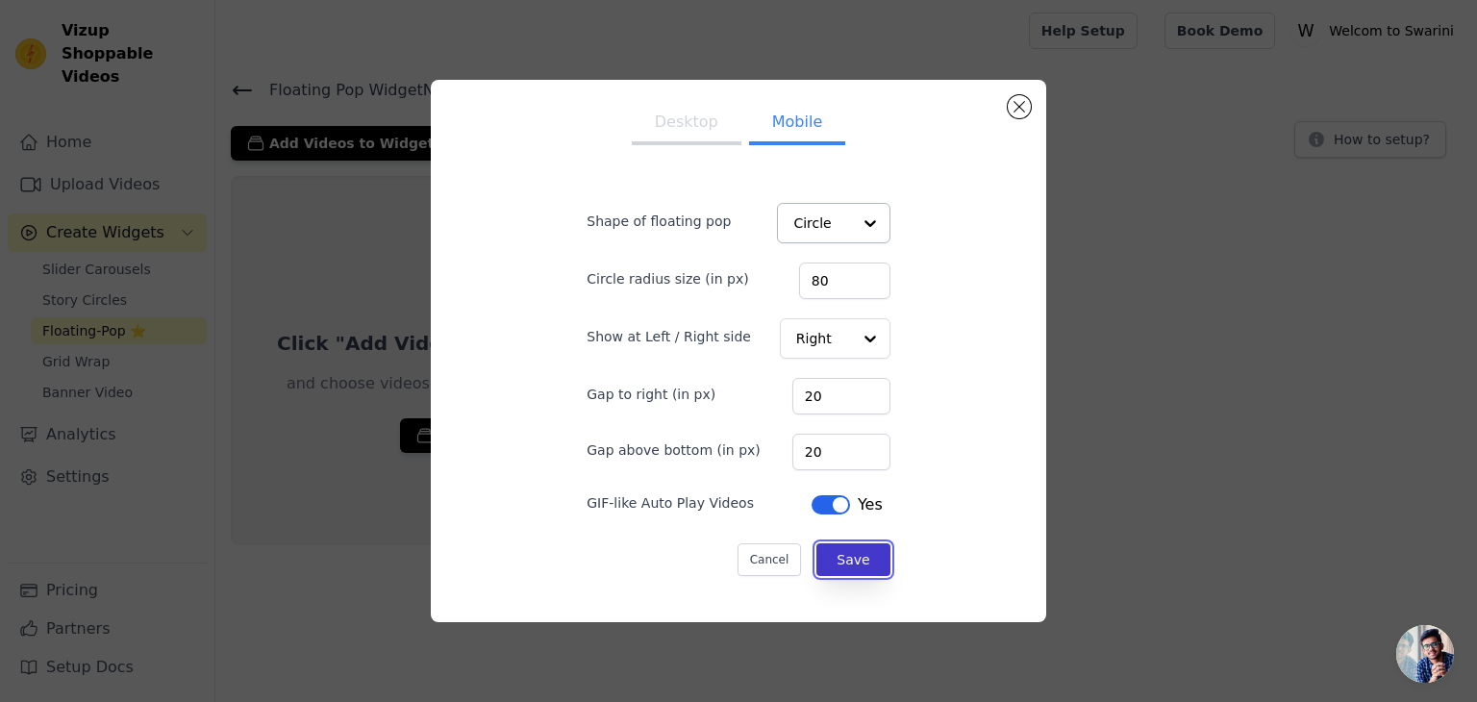
click at [840, 553] on button "Save" at bounding box center [853, 559] width 73 height 33
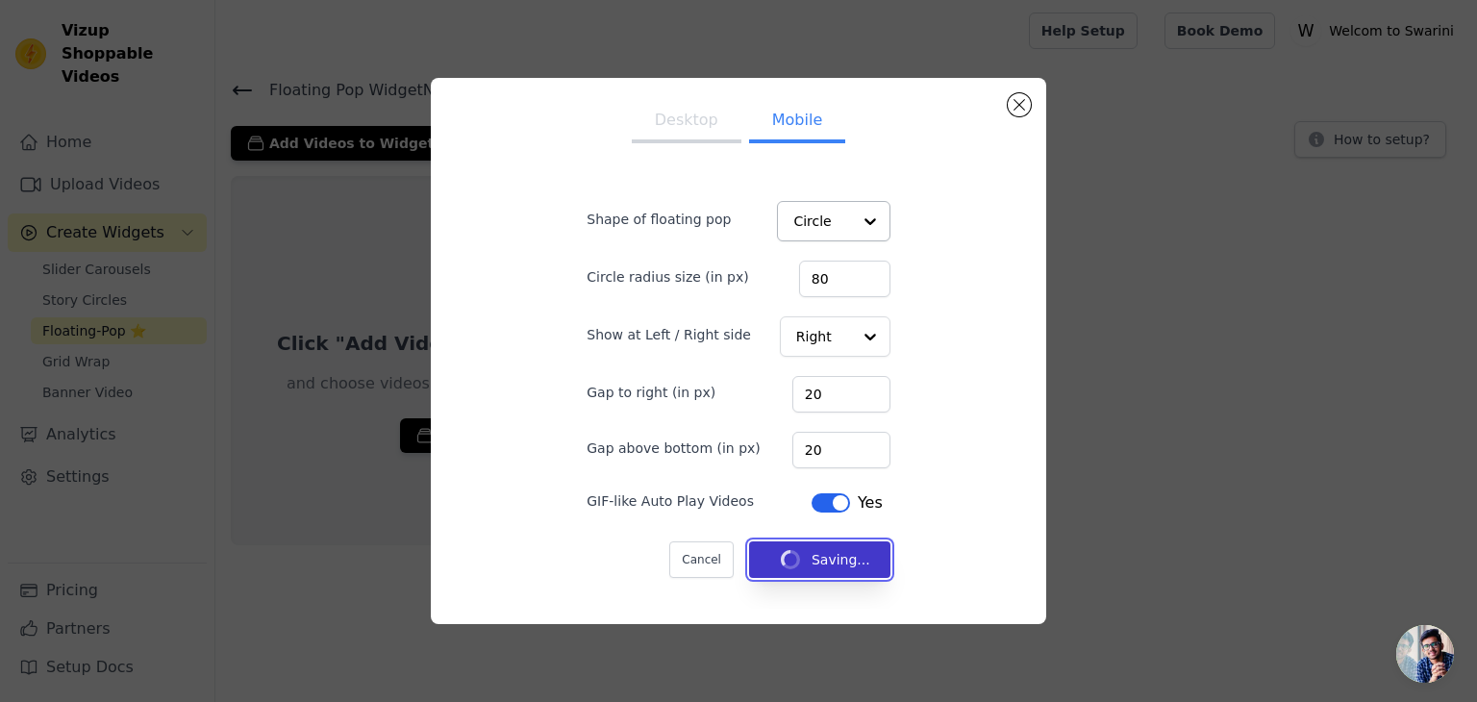
click at [840, 553] on button "Saving..." at bounding box center [819, 559] width 141 height 37
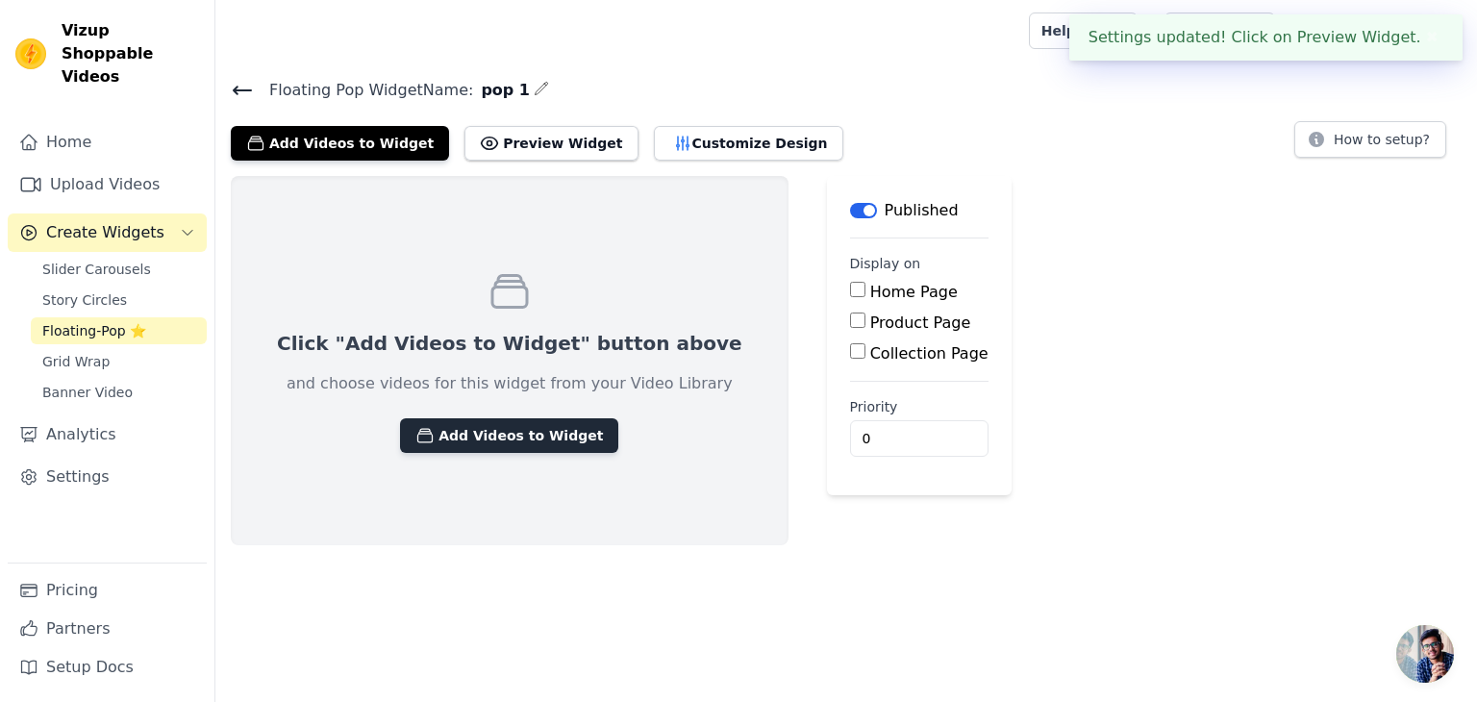
click at [511, 443] on button "Add Videos to Widget" at bounding box center [509, 435] width 218 height 35
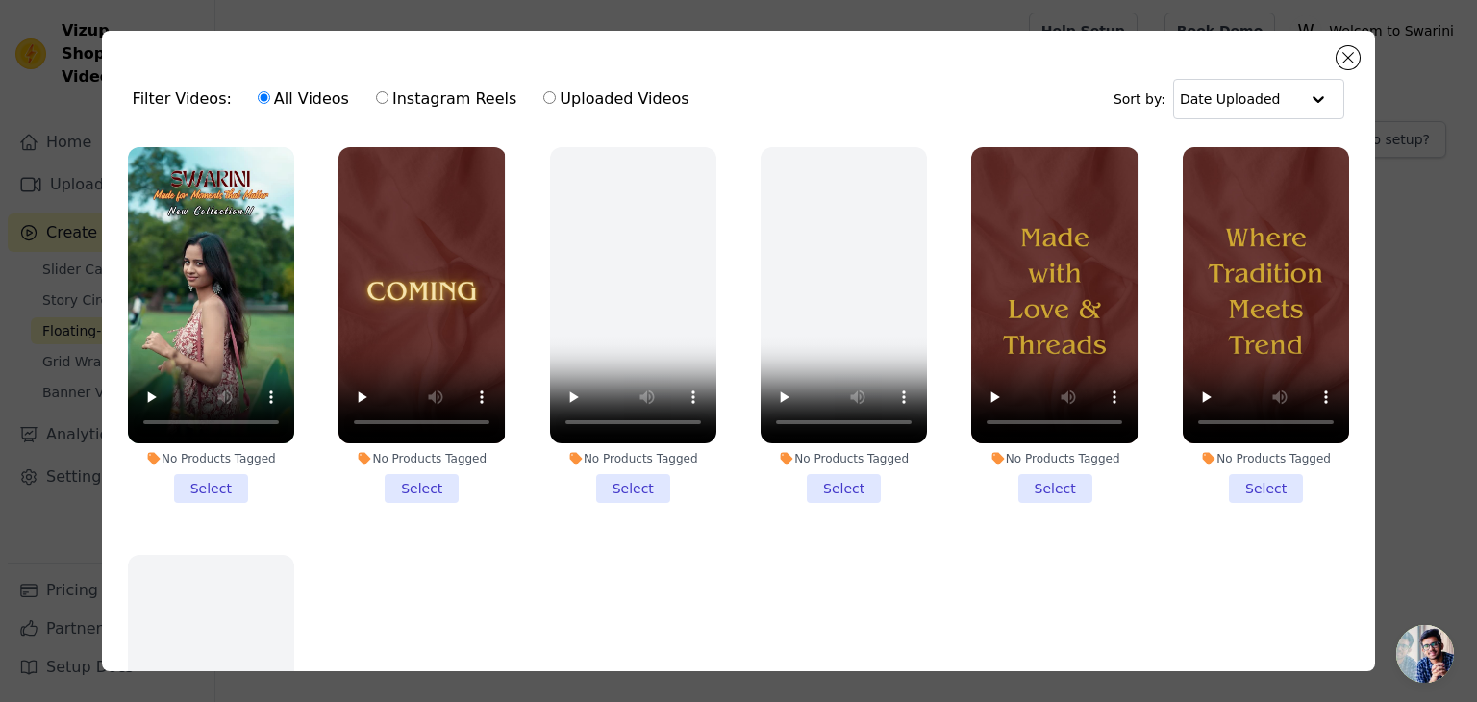
click at [1035, 492] on li "No Products Tagged Select" at bounding box center [1054, 325] width 166 height 356
click at [0, 0] on input "No Products Tagged Select" at bounding box center [0, 0] width 0 height 0
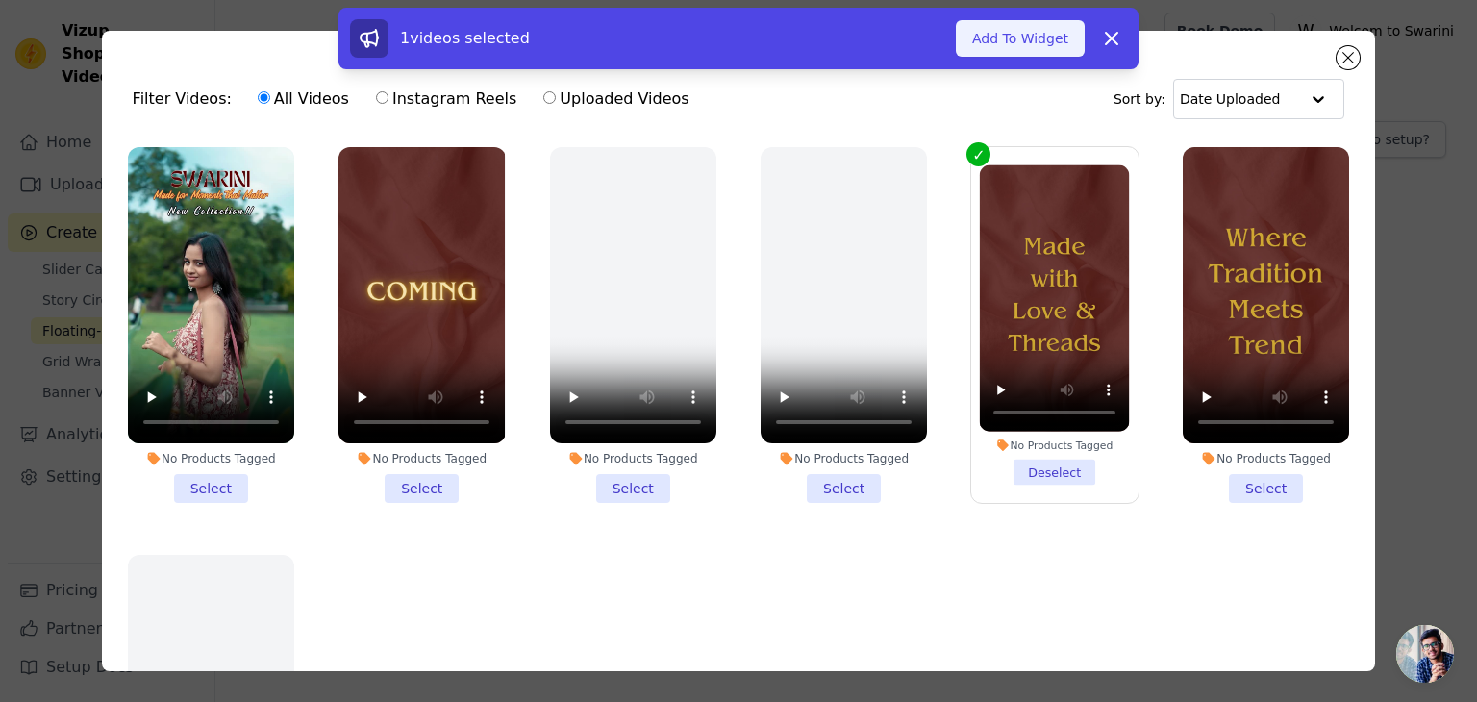
click at [1050, 29] on button "Add To Widget" at bounding box center [1020, 38] width 129 height 37
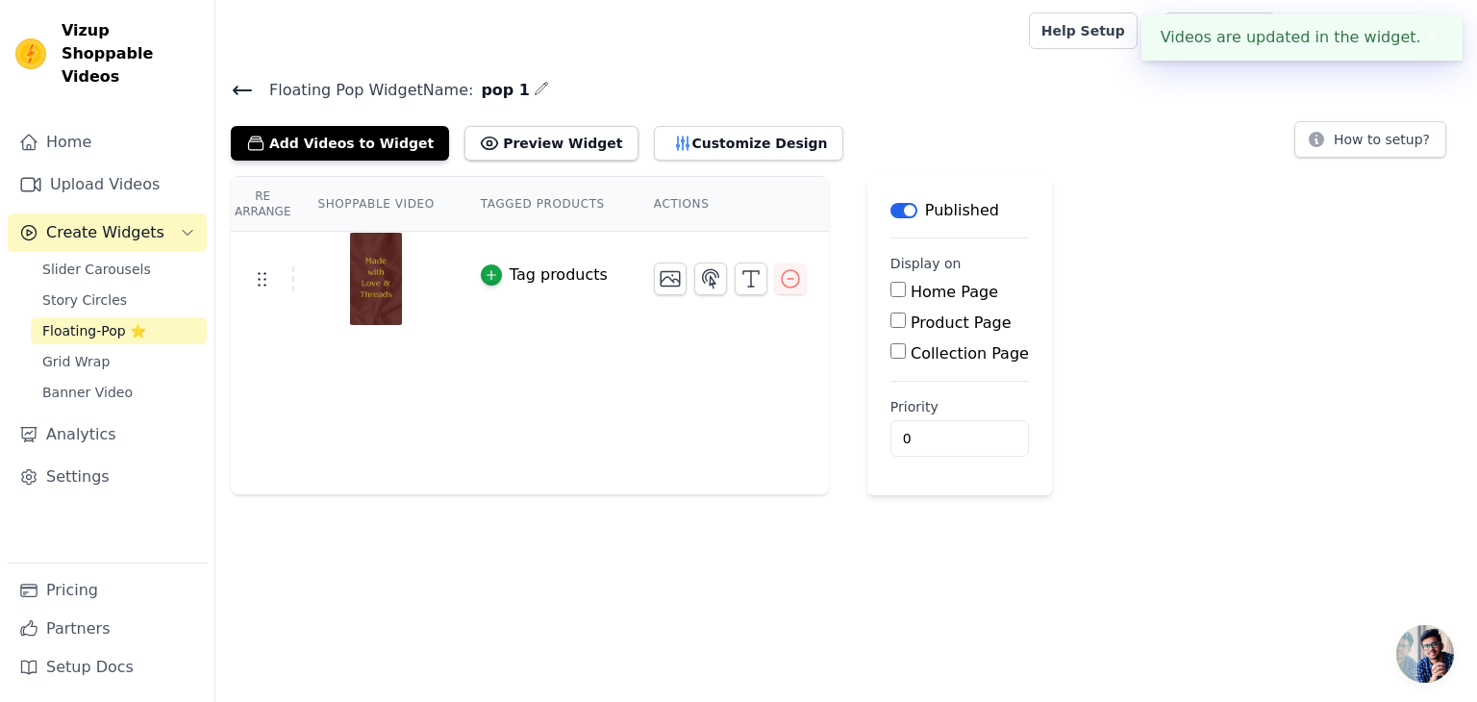
click at [891, 293] on div "Home Page" at bounding box center [960, 292] width 138 height 23
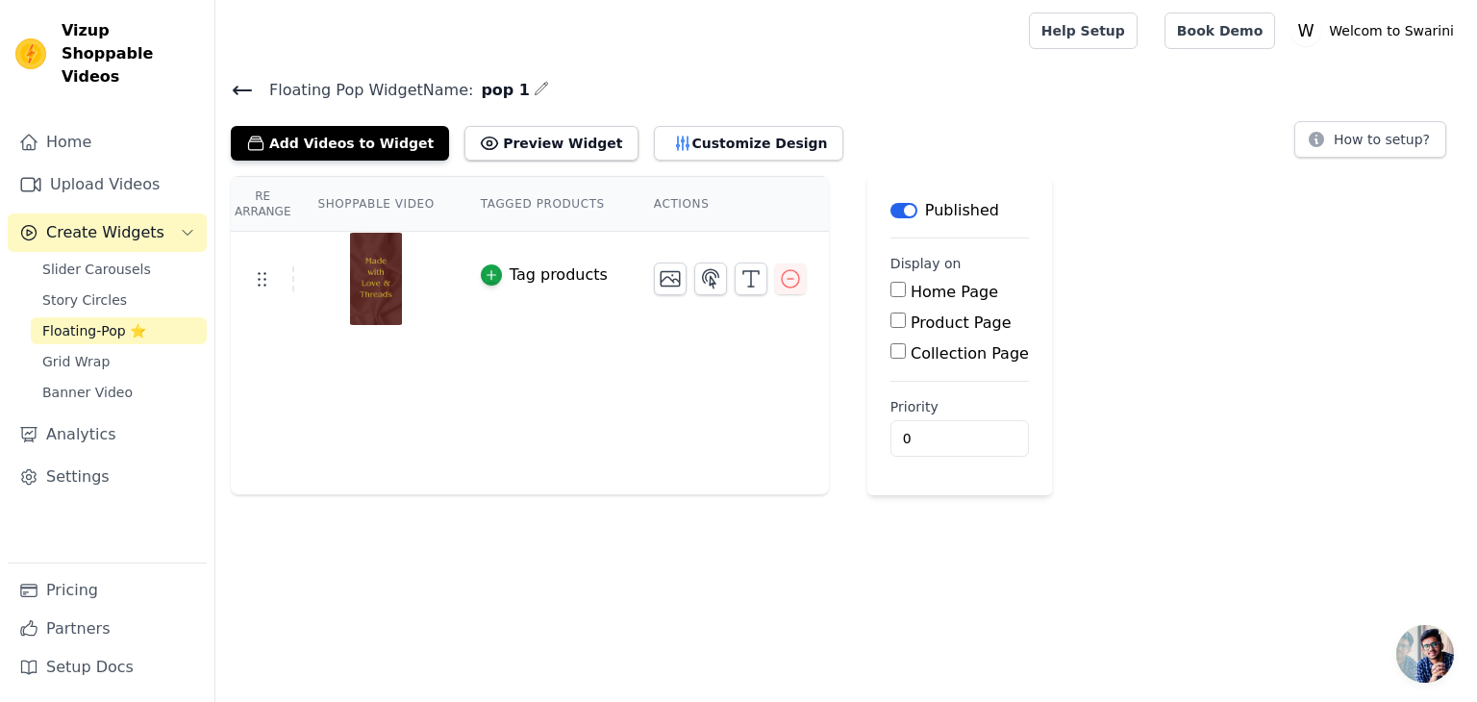
click at [891, 293] on input "Home Page" at bounding box center [898, 289] width 15 height 15
checkbox input "true"
click at [891, 316] on input "Product Page" at bounding box center [898, 320] width 15 height 15
checkbox input "true"
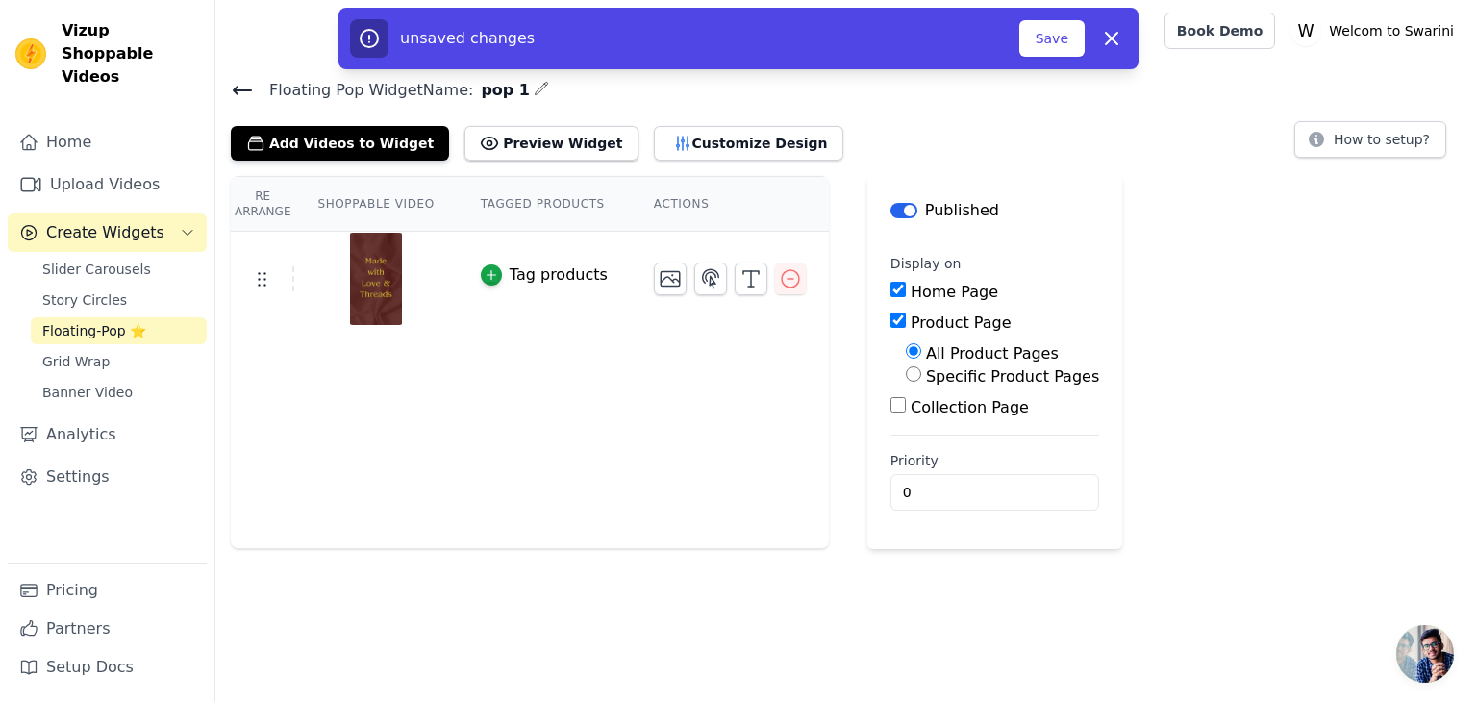
click at [891, 401] on input "Collection Page" at bounding box center [898, 404] width 15 height 15
checkbox input "true"
click at [945, 533] on input "0" at bounding box center [1004, 546] width 227 height 37
type input "1"
click at [1024, 540] on input "1" at bounding box center [1004, 546] width 227 height 37
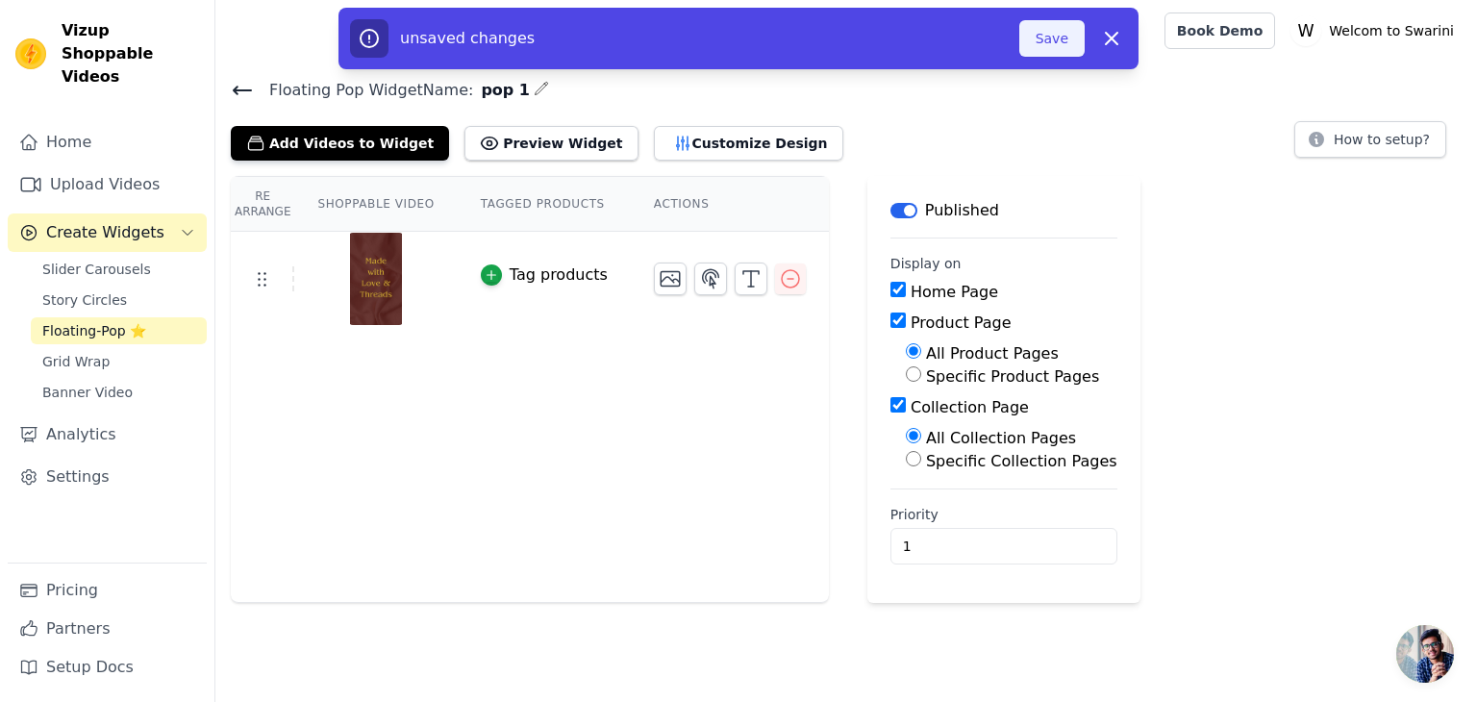
click at [1062, 33] on button "Save" at bounding box center [1051, 38] width 65 height 37
click at [1054, 32] on button "Save" at bounding box center [1051, 38] width 65 height 37
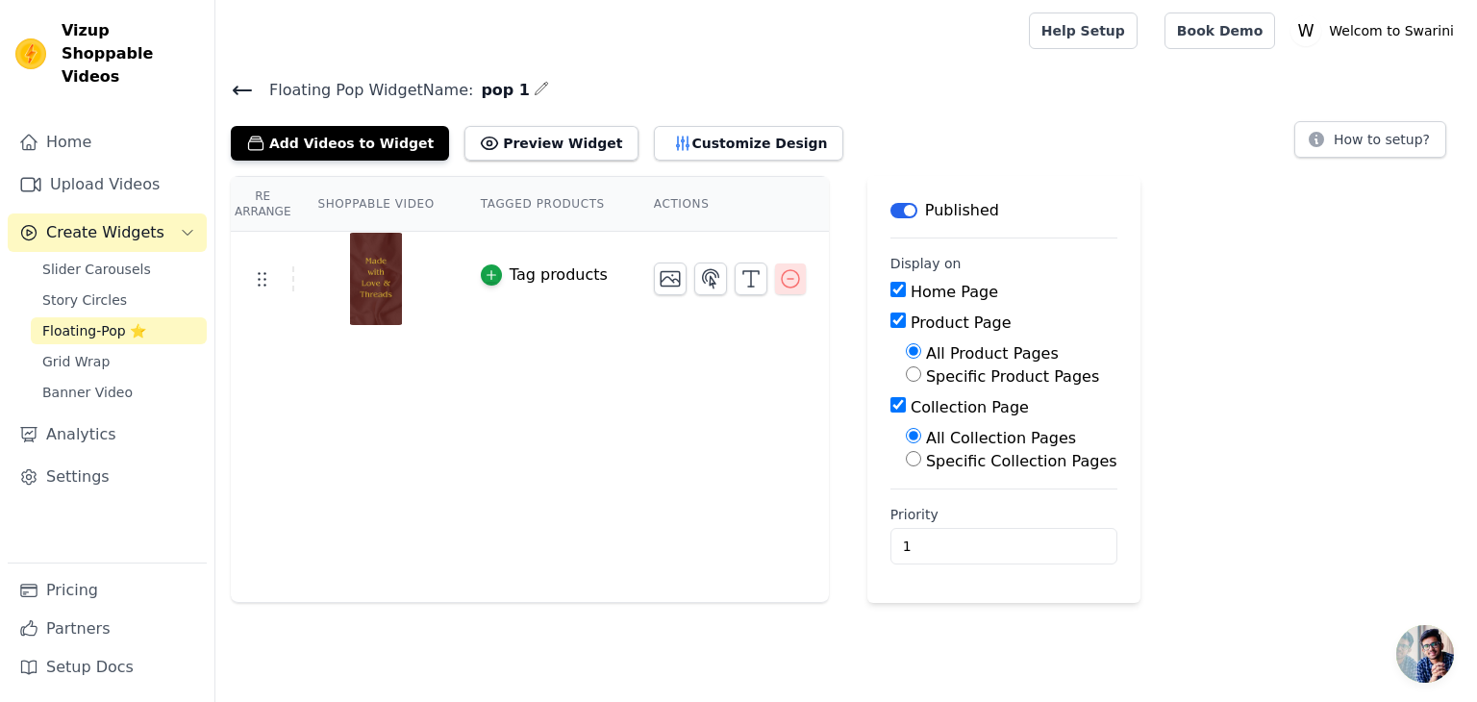
click at [779, 275] on icon "button" at bounding box center [790, 278] width 23 height 23
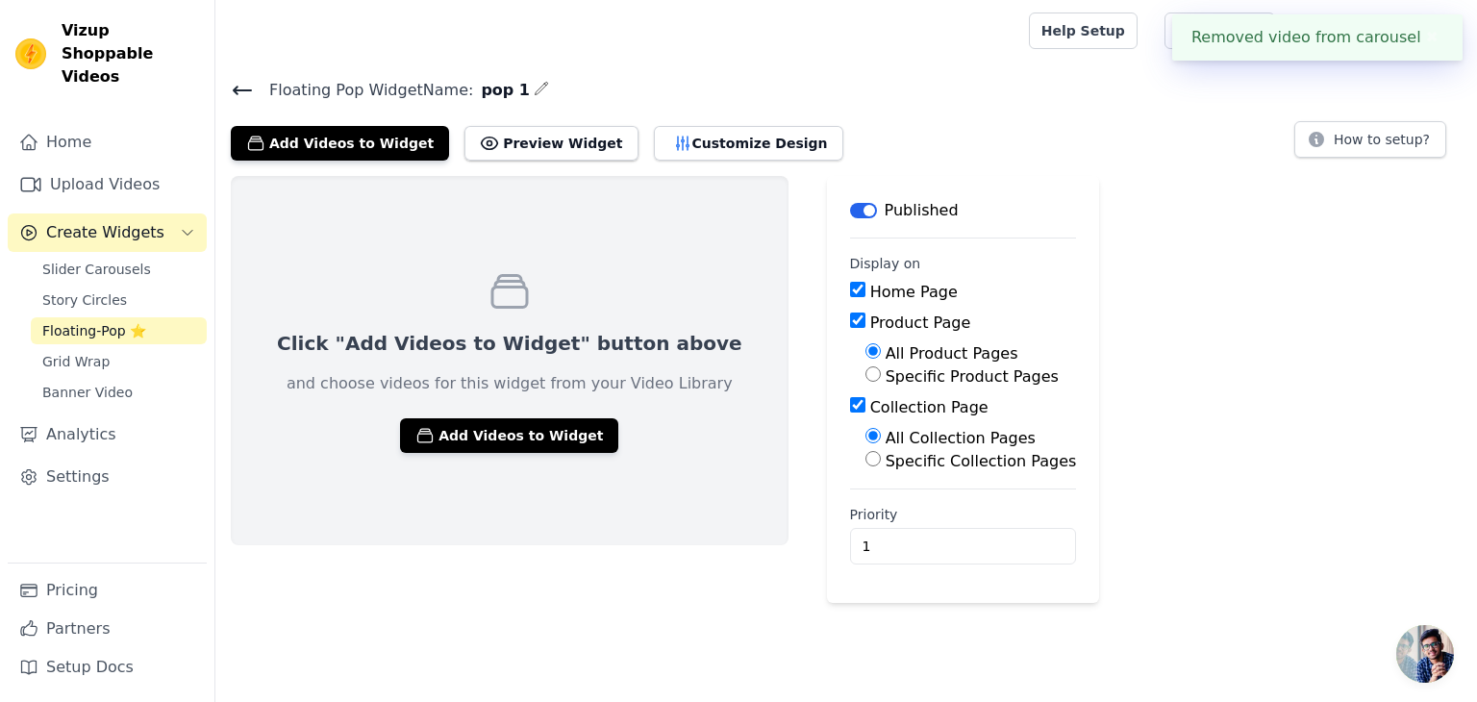
click at [1174, 482] on div "Click "Add Videos to Widget" button above and choose videos for this widget fro…" at bounding box center [846, 389] width 1262 height 427
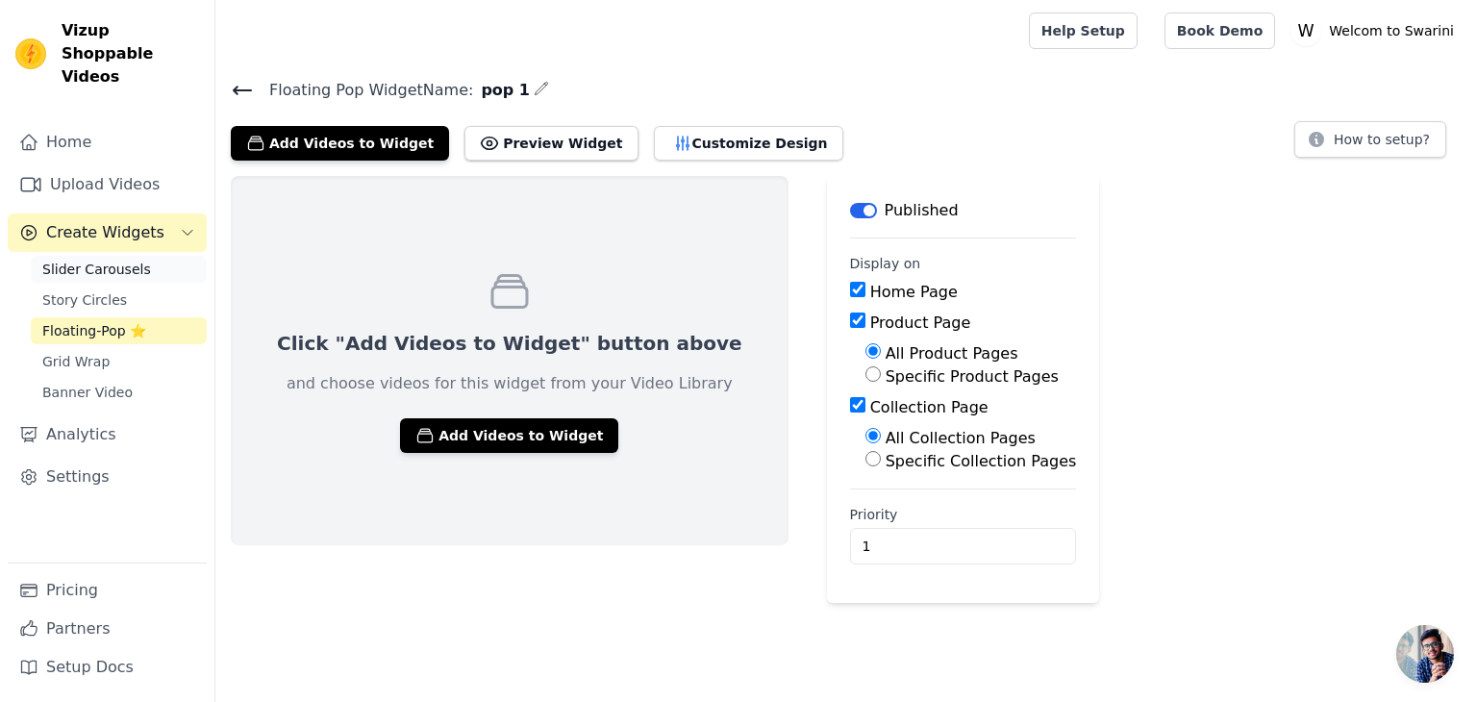
click at [96, 260] on span "Slider Carousels" at bounding box center [96, 269] width 109 height 19
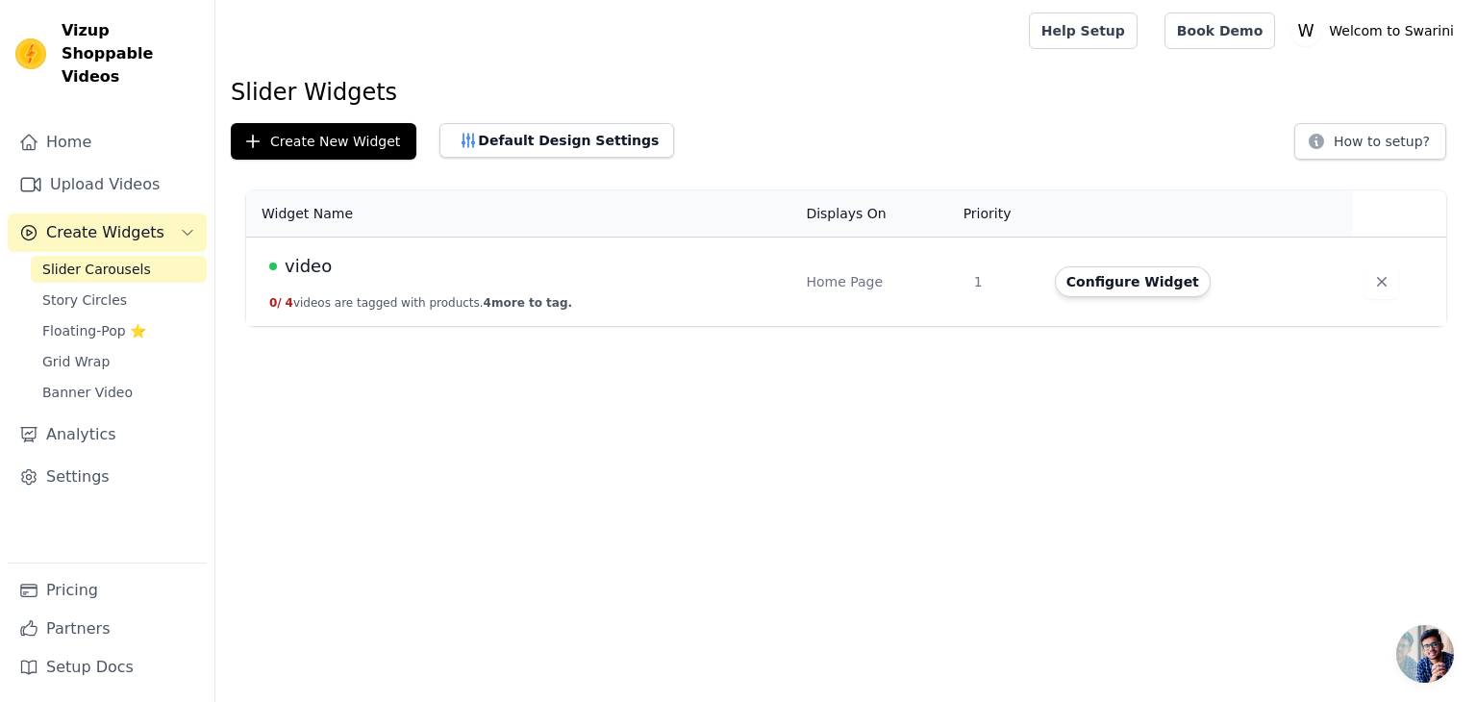
click at [518, 314] on td "video 0 / 4 videos are tagged with products. 4 more to tag." at bounding box center [520, 282] width 548 height 89
click at [1164, 278] on button "Configure Widget" at bounding box center [1133, 281] width 156 height 31
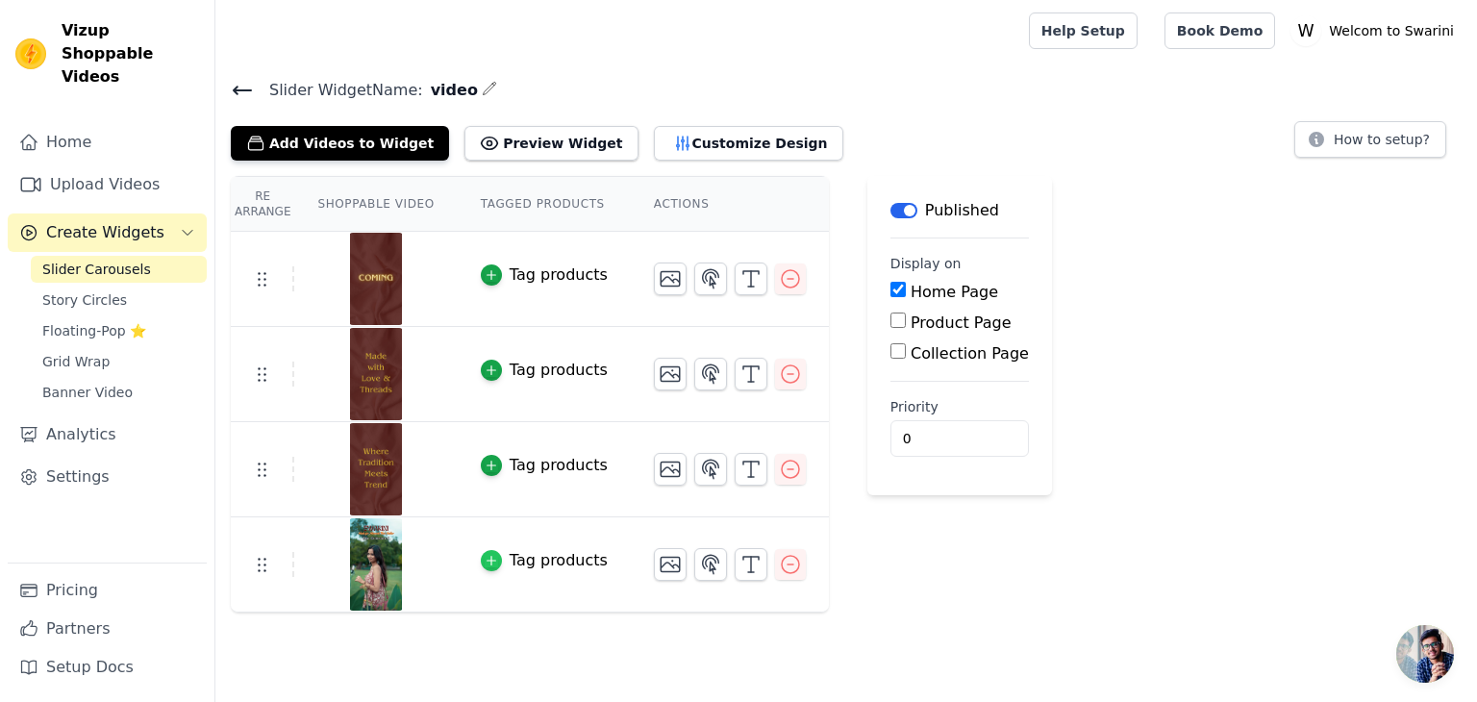
click at [481, 550] on div "button" at bounding box center [491, 560] width 21 height 21
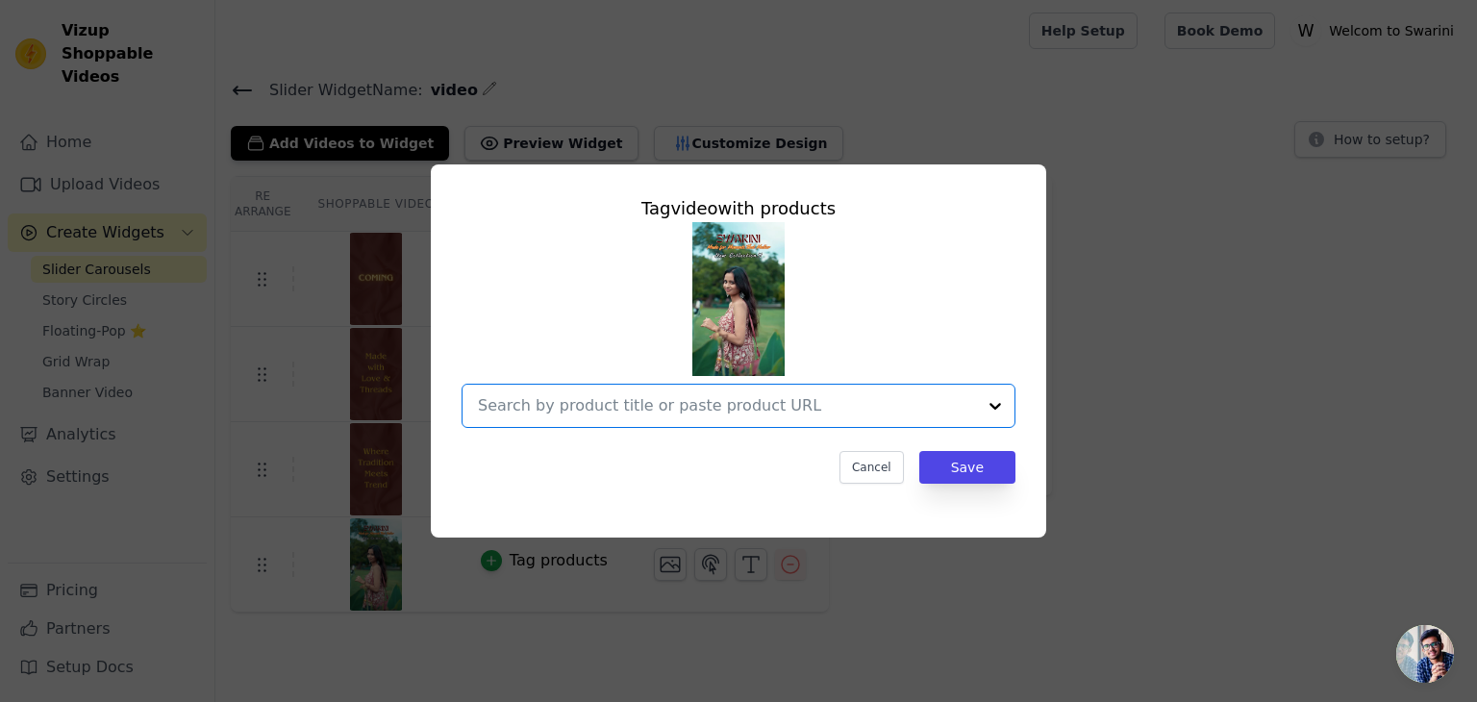
click at [735, 394] on input "text" at bounding box center [727, 405] width 498 height 23
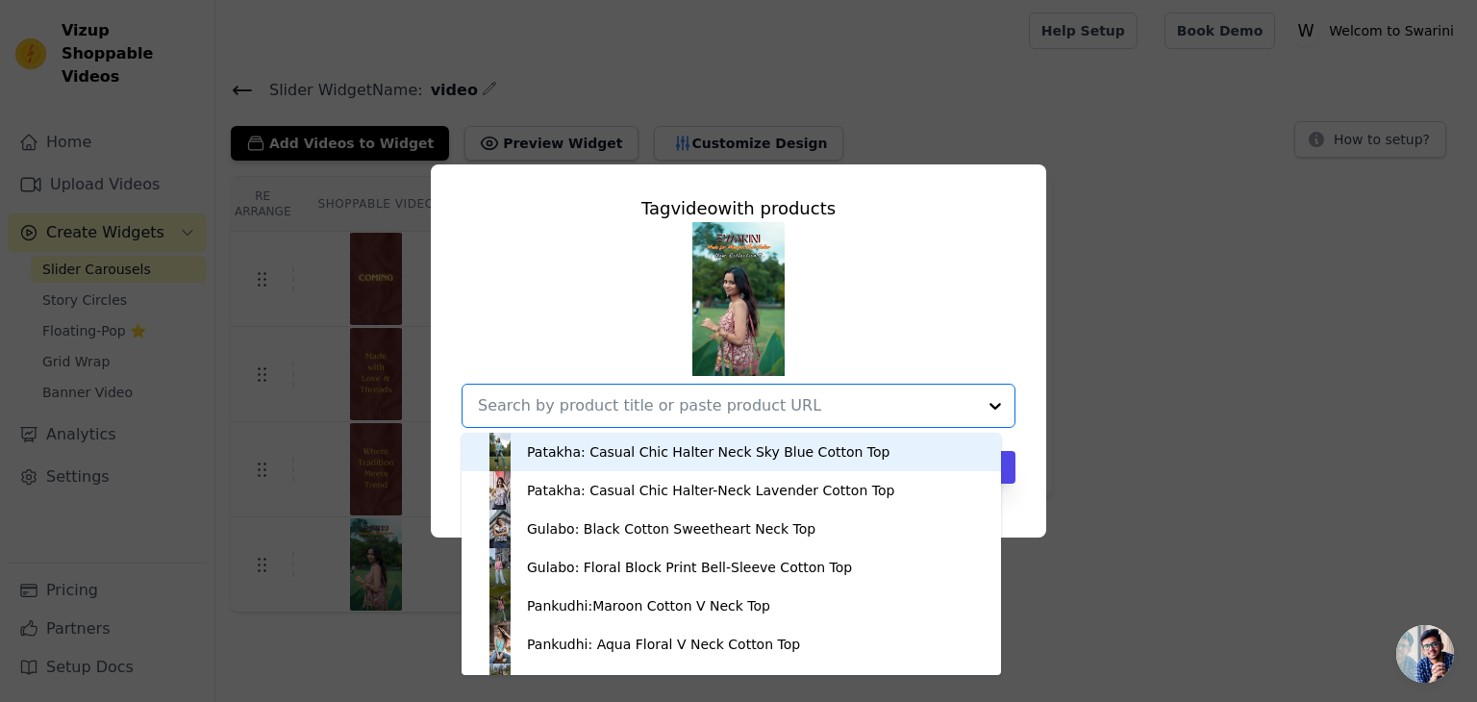
click at [579, 443] on div "Patakha: Casual Chic Halter Neck Sky Blue Cotton Top" at bounding box center [708, 451] width 363 height 19
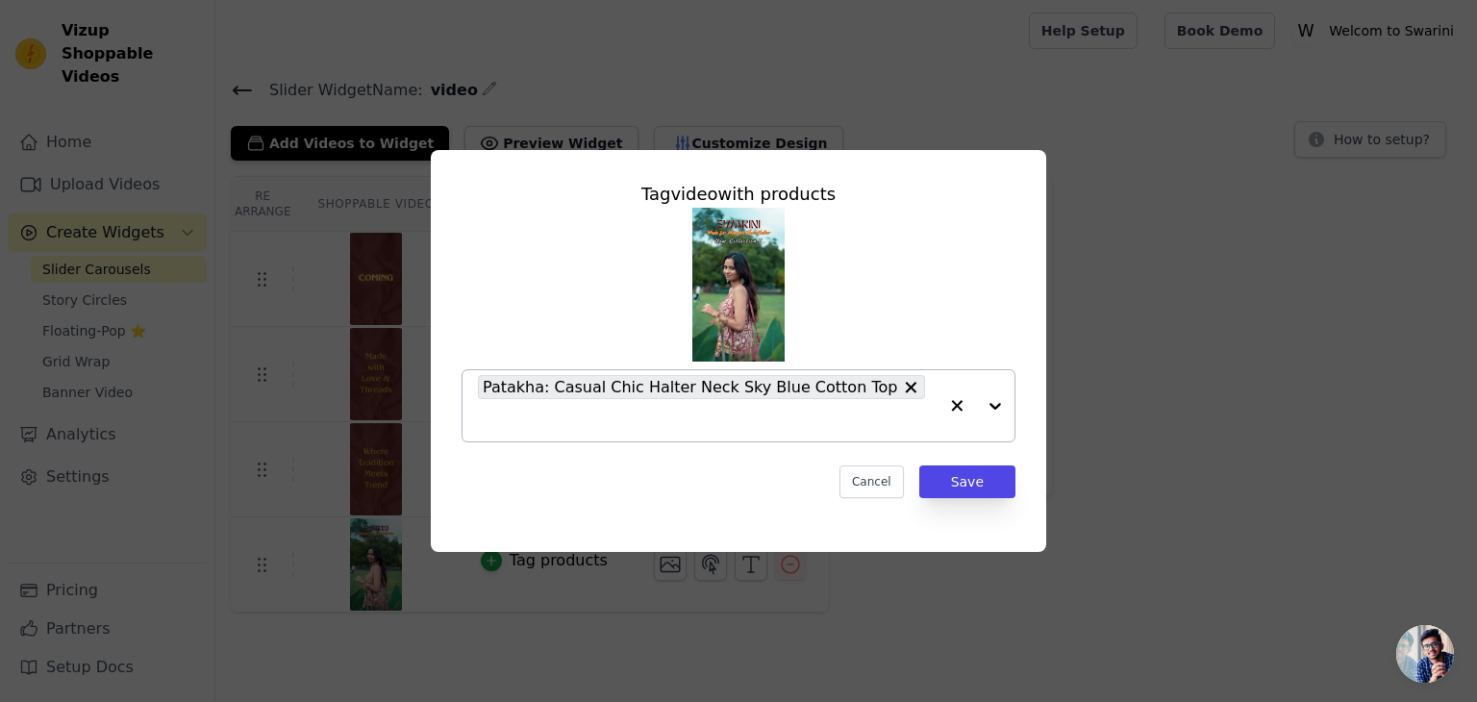
click at [991, 412] on div at bounding box center [976, 405] width 77 height 71
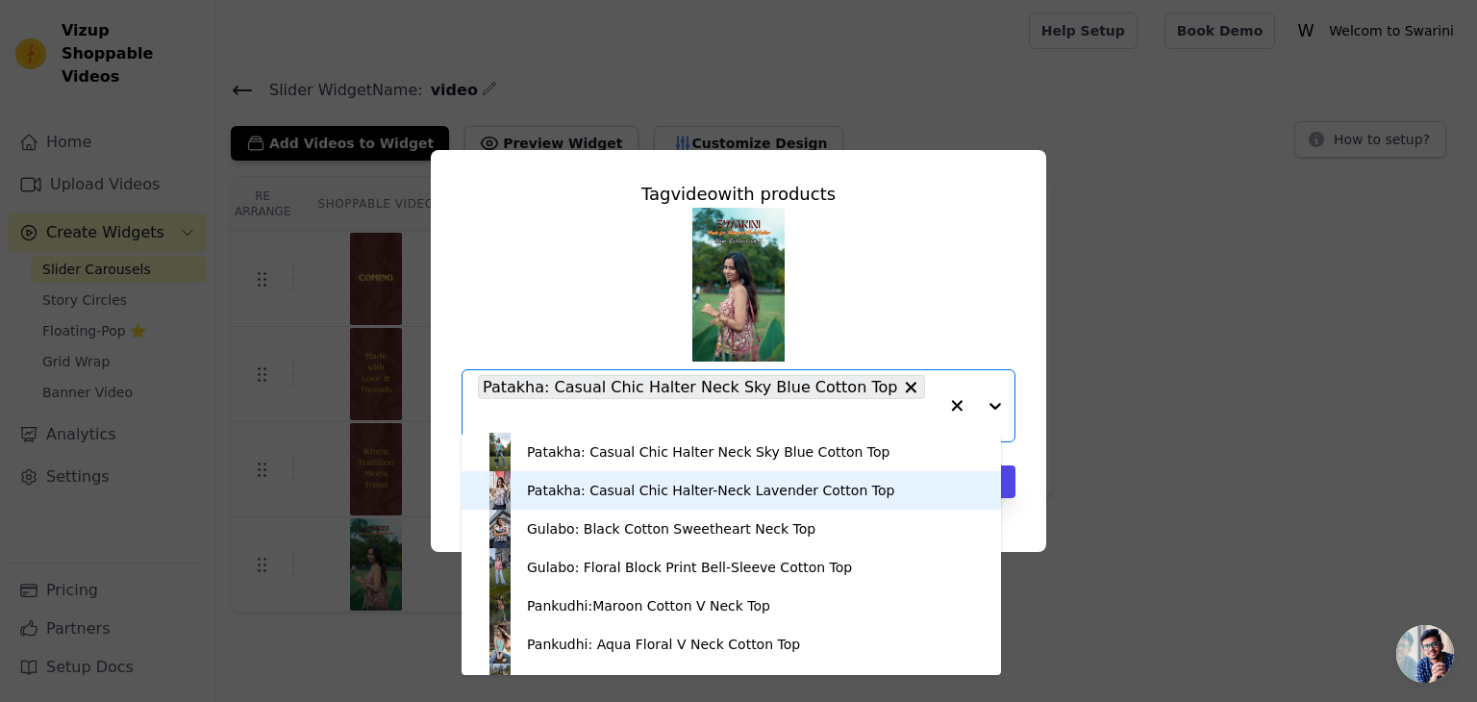
click at [740, 478] on div "Patakha: Casual Chic Halter-Neck Lavender Cotton Top" at bounding box center [731, 490] width 501 height 38
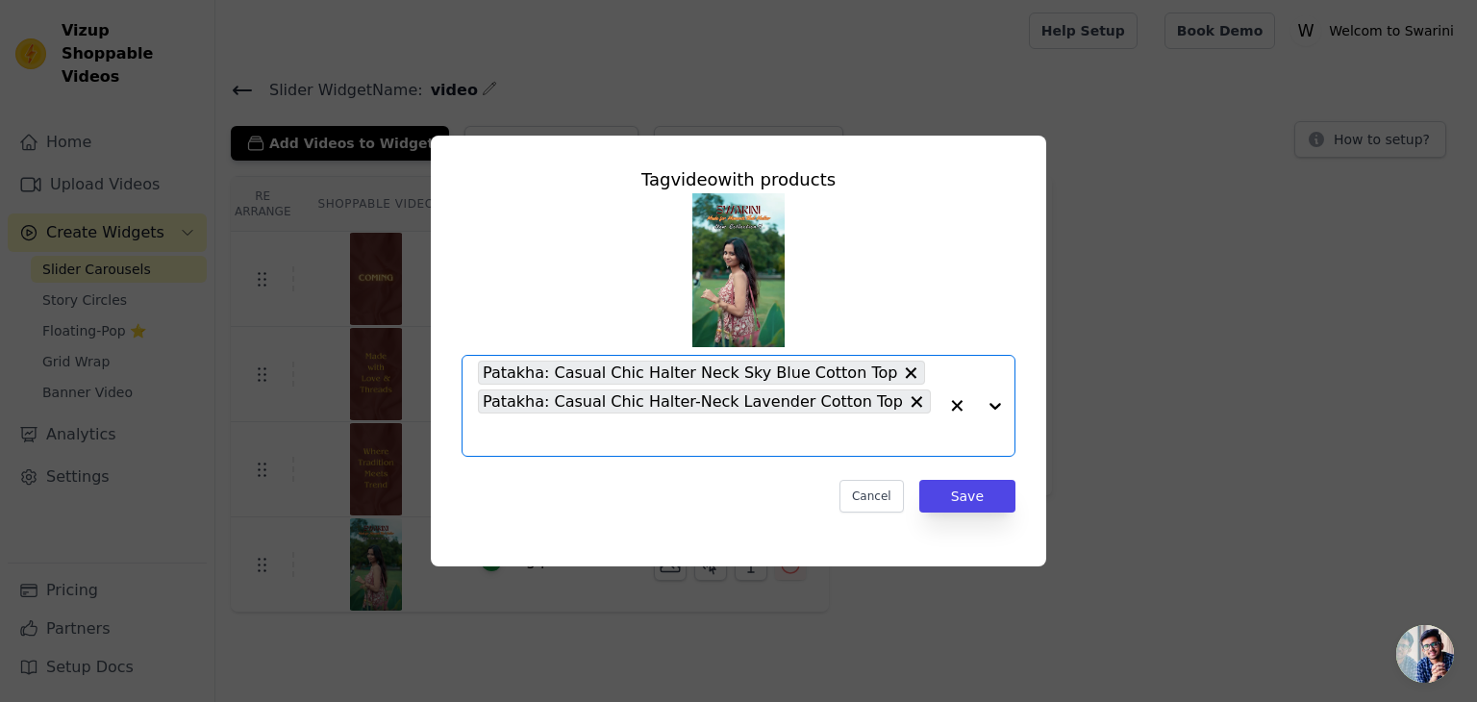
click at [985, 413] on div at bounding box center [976, 406] width 77 height 100
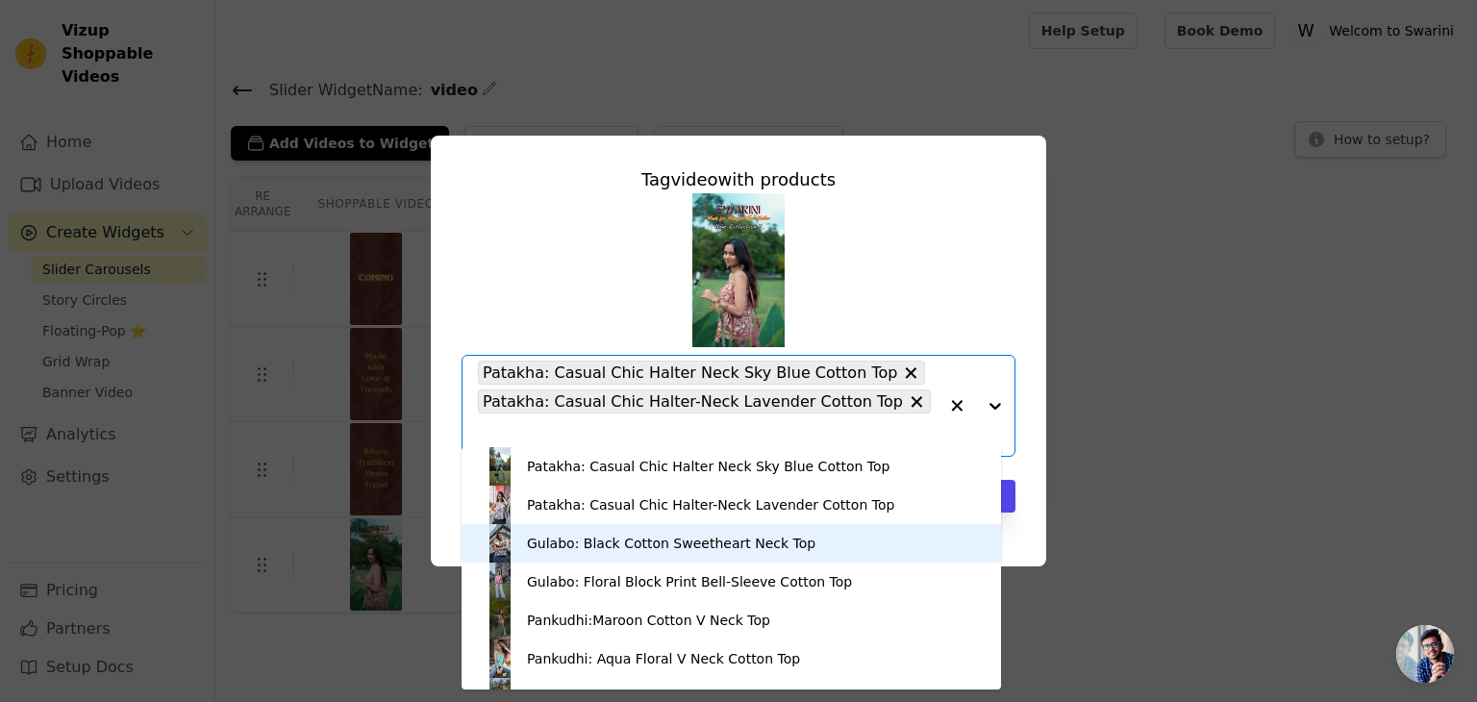
click at [728, 537] on div "Gulabo: Black Cotton Sweetheart Neck Top" at bounding box center [671, 543] width 289 height 19
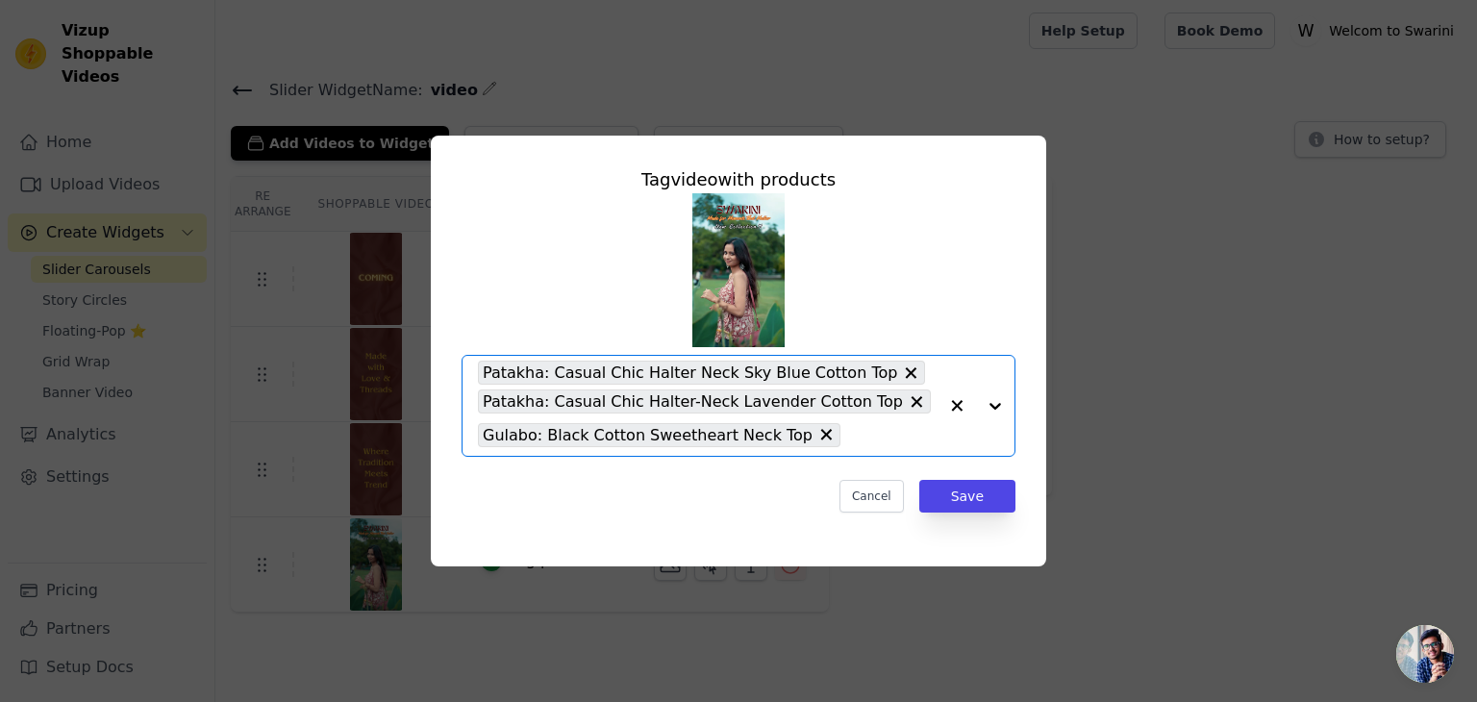
click at [996, 397] on div at bounding box center [976, 406] width 77 height 100
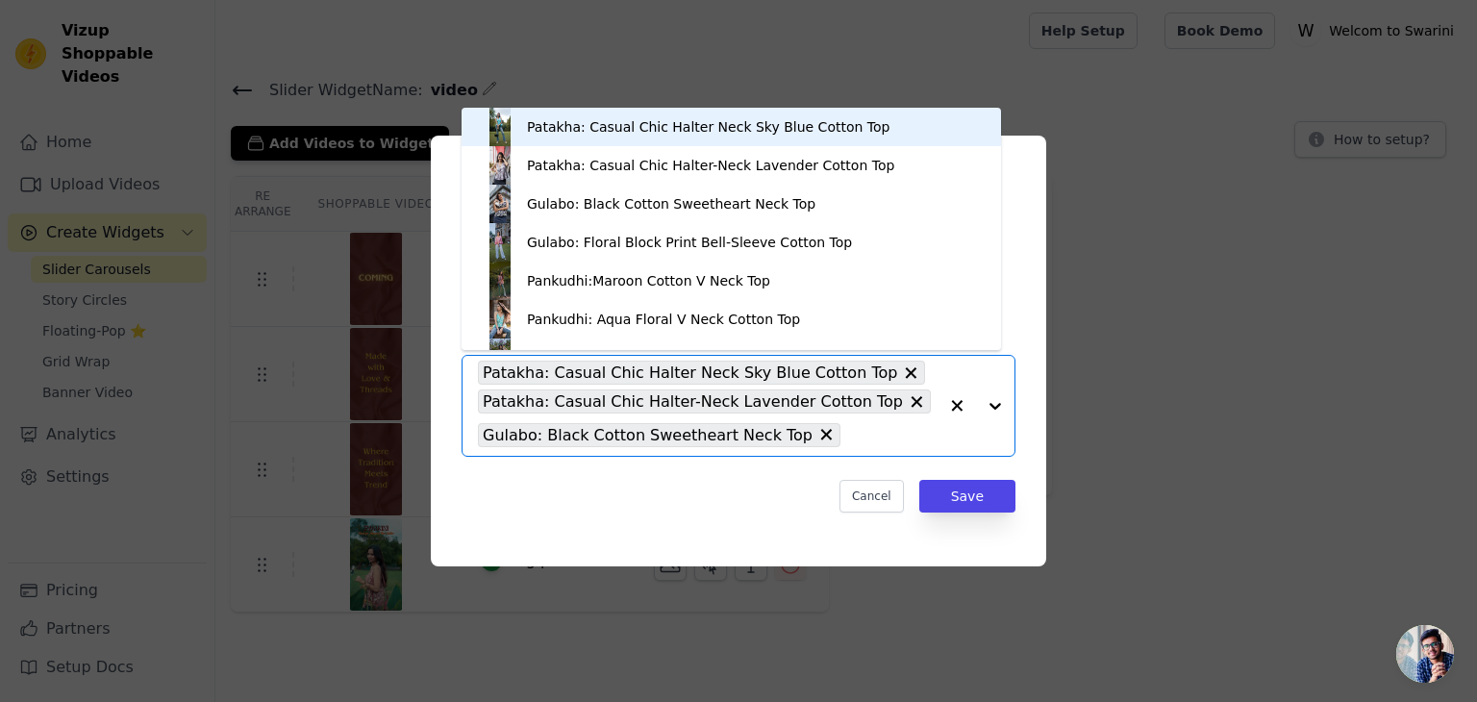
scroll to position [27, 0]
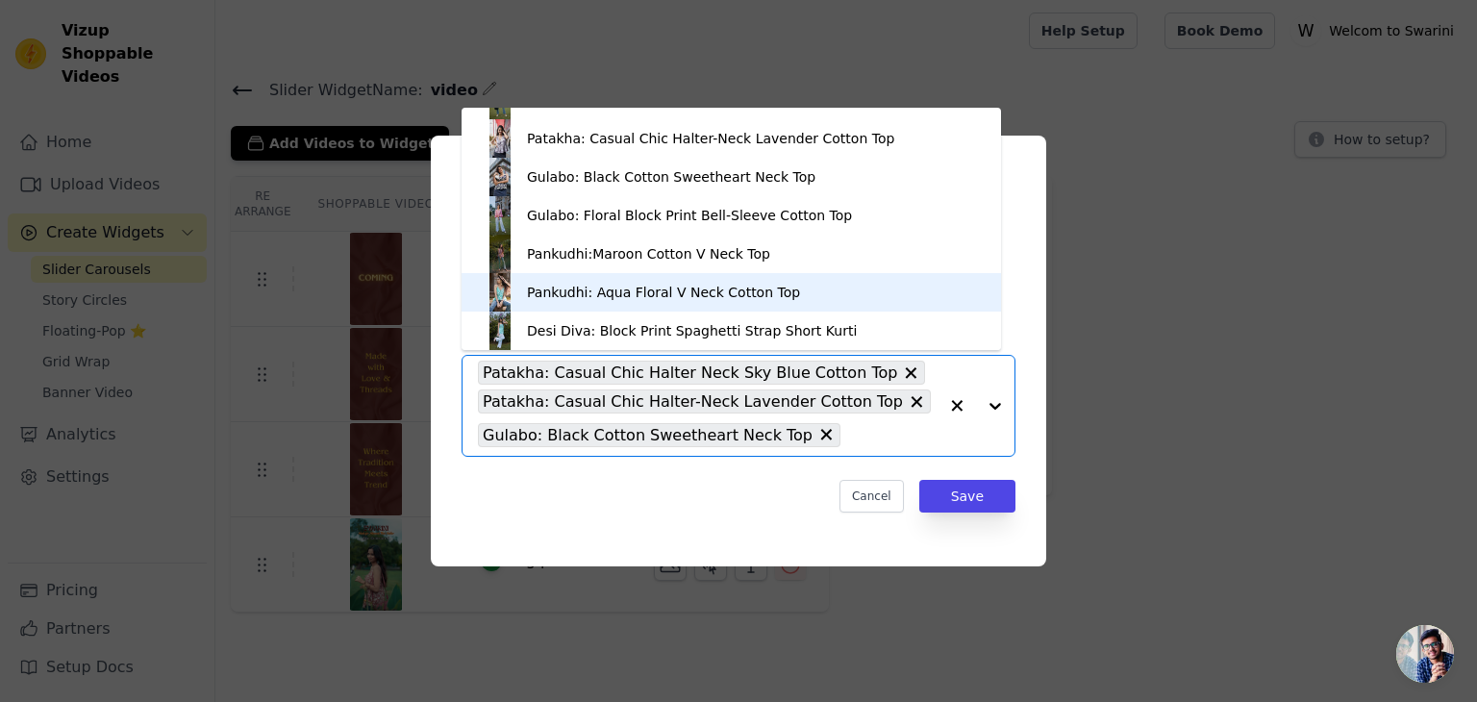
click at [667, 291] on div "Pankudhi: Aqua Floral V Neck Cotton Top" at bounding box center [663, 292] width 273 height 19
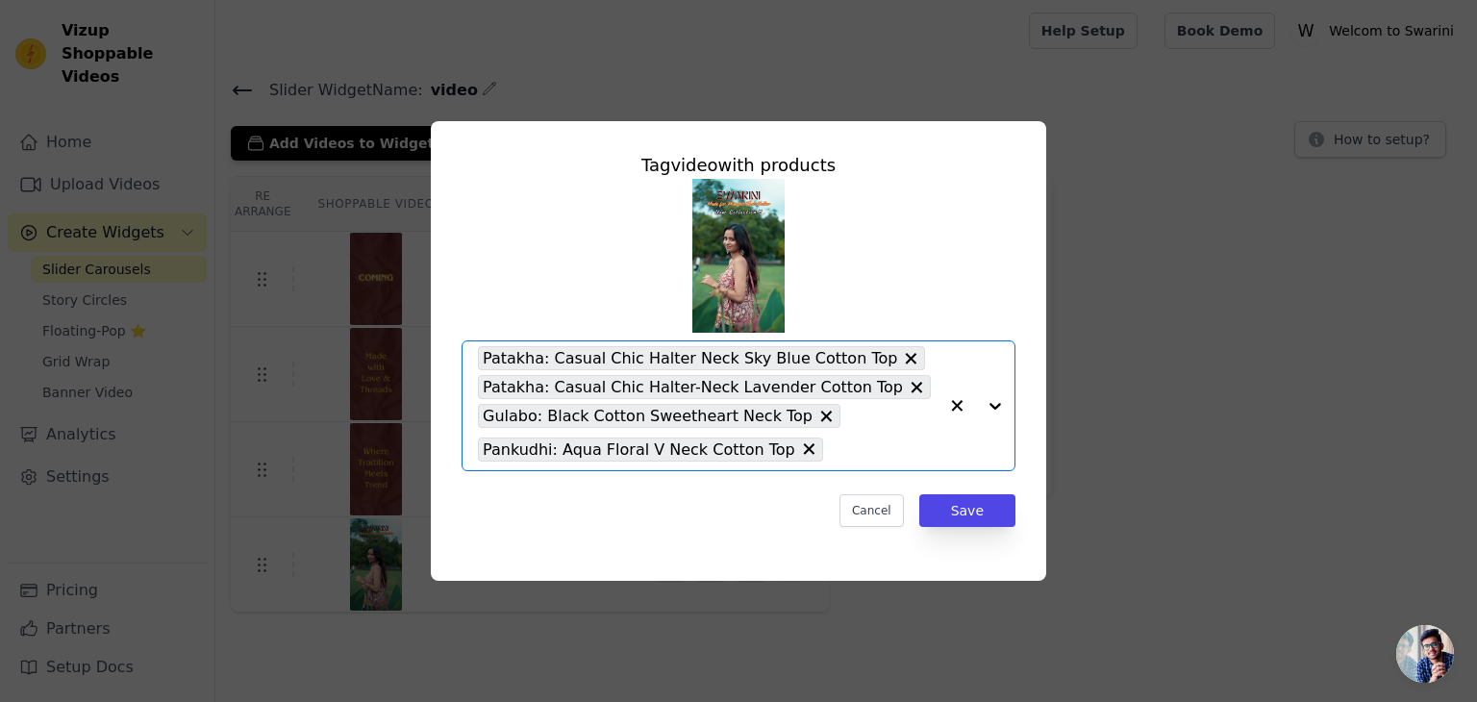
click at [993, 400] on div at bounding box center [976, 405] width 77 height 129
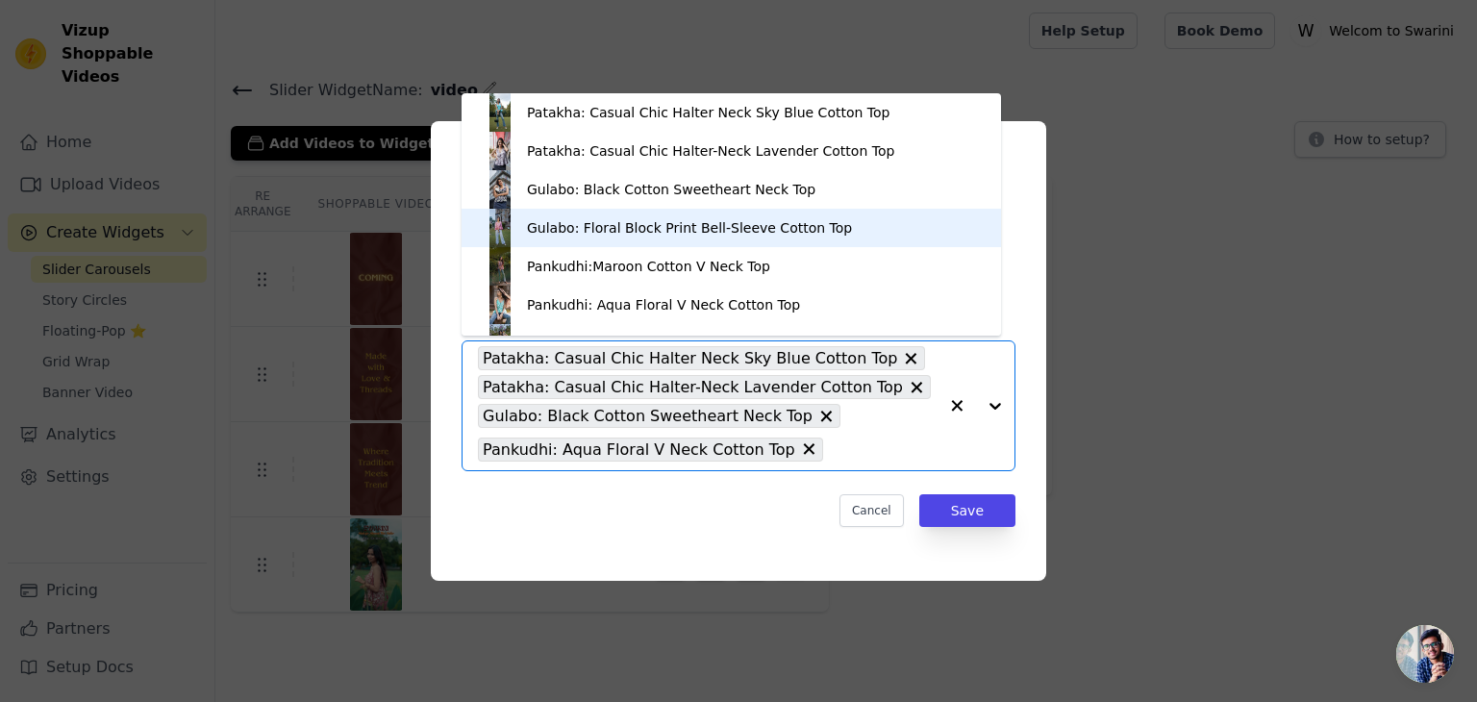
click at [581, 224] on div "Gulabo: Floral Block Print Bell-Sleeve Cotton Top" at bounding box center [689, 227] width 325 height 19
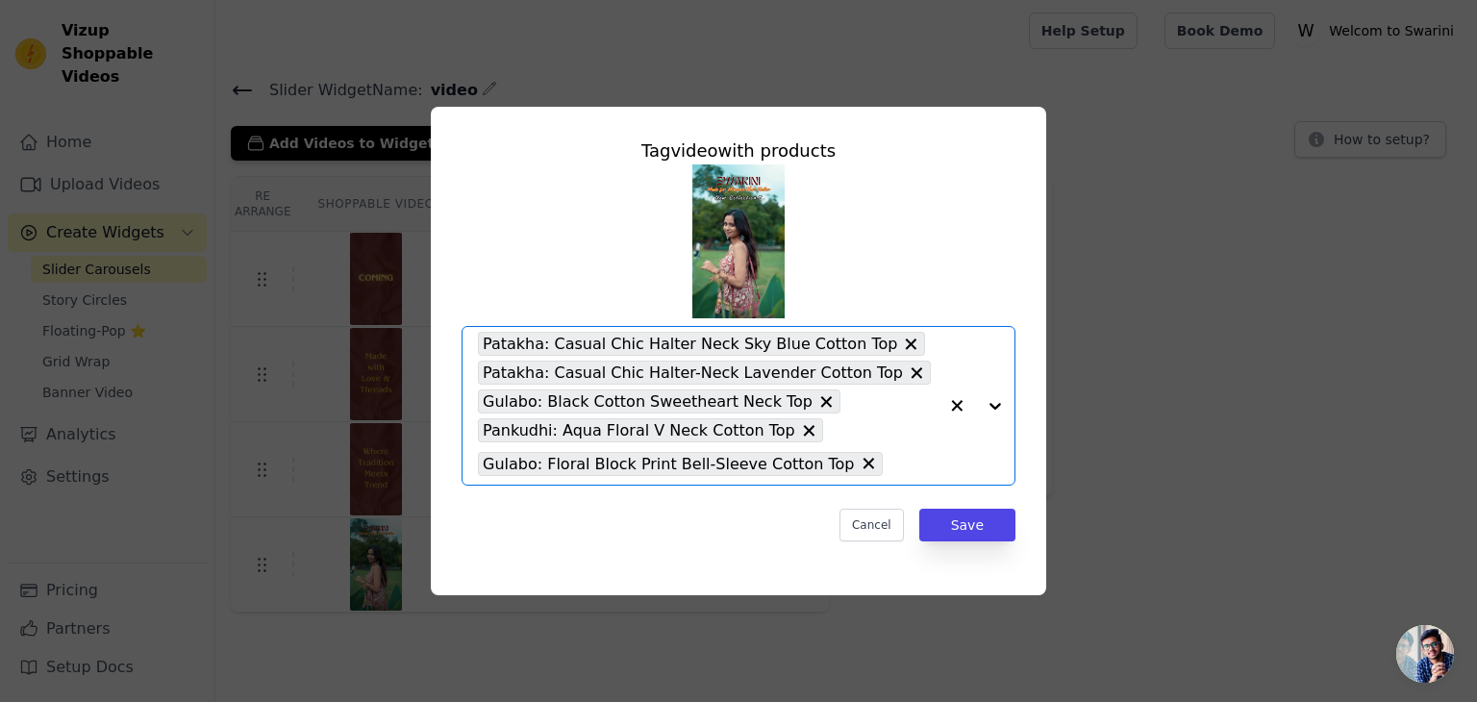
click at [996, 397] on div at bounding box center [976, 406] width 77 height 158
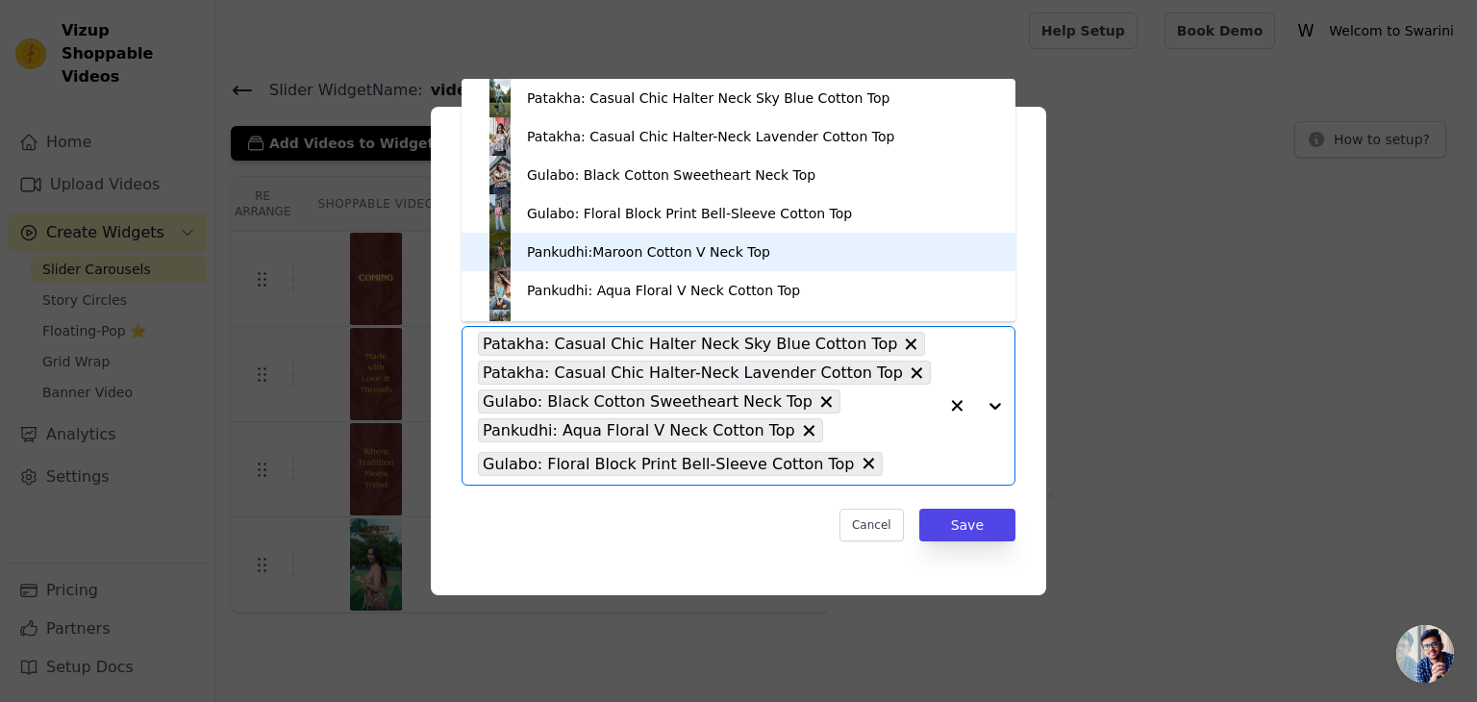
scroll to position [104, 0]
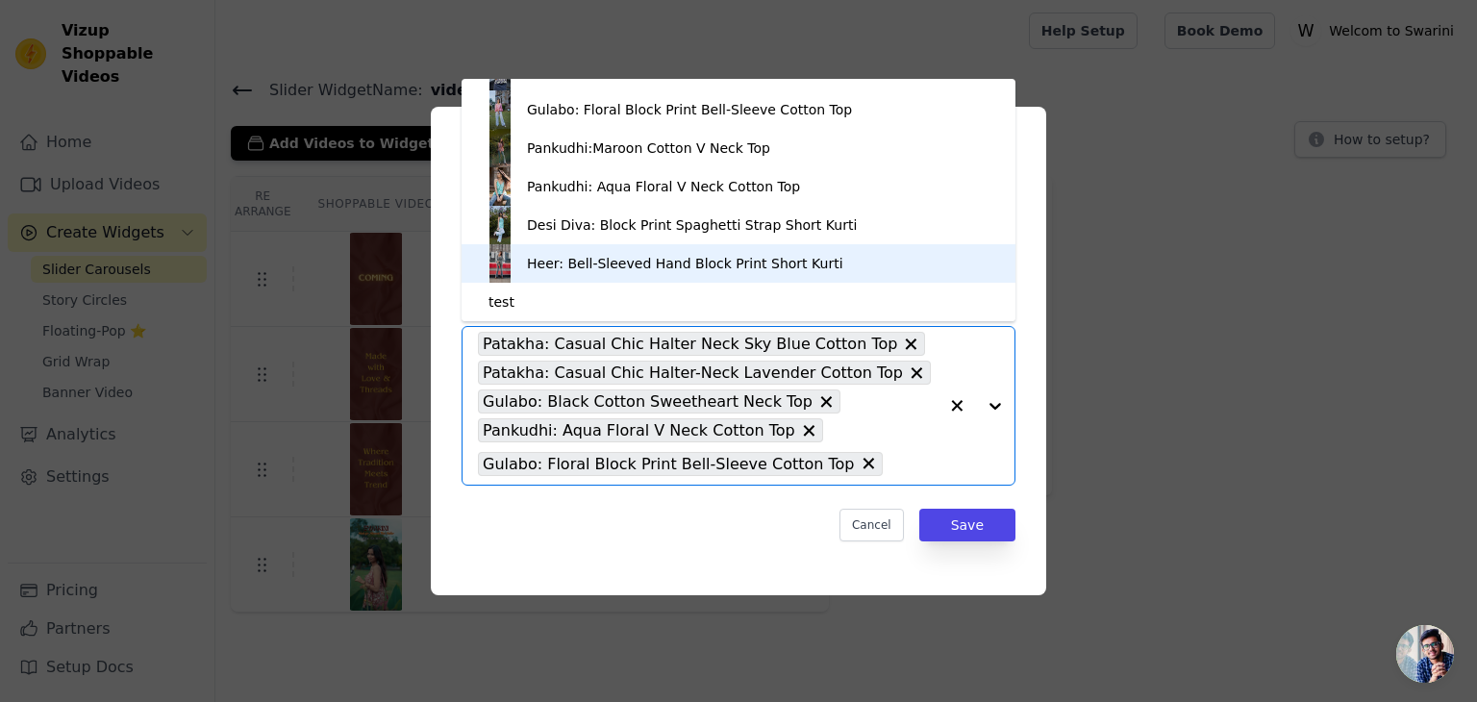
click at [594, 259] on div "Heer: Bell-Sleeved Hand Block Print Short Kurti" at bounding box center [685, 263] width 316 height 19
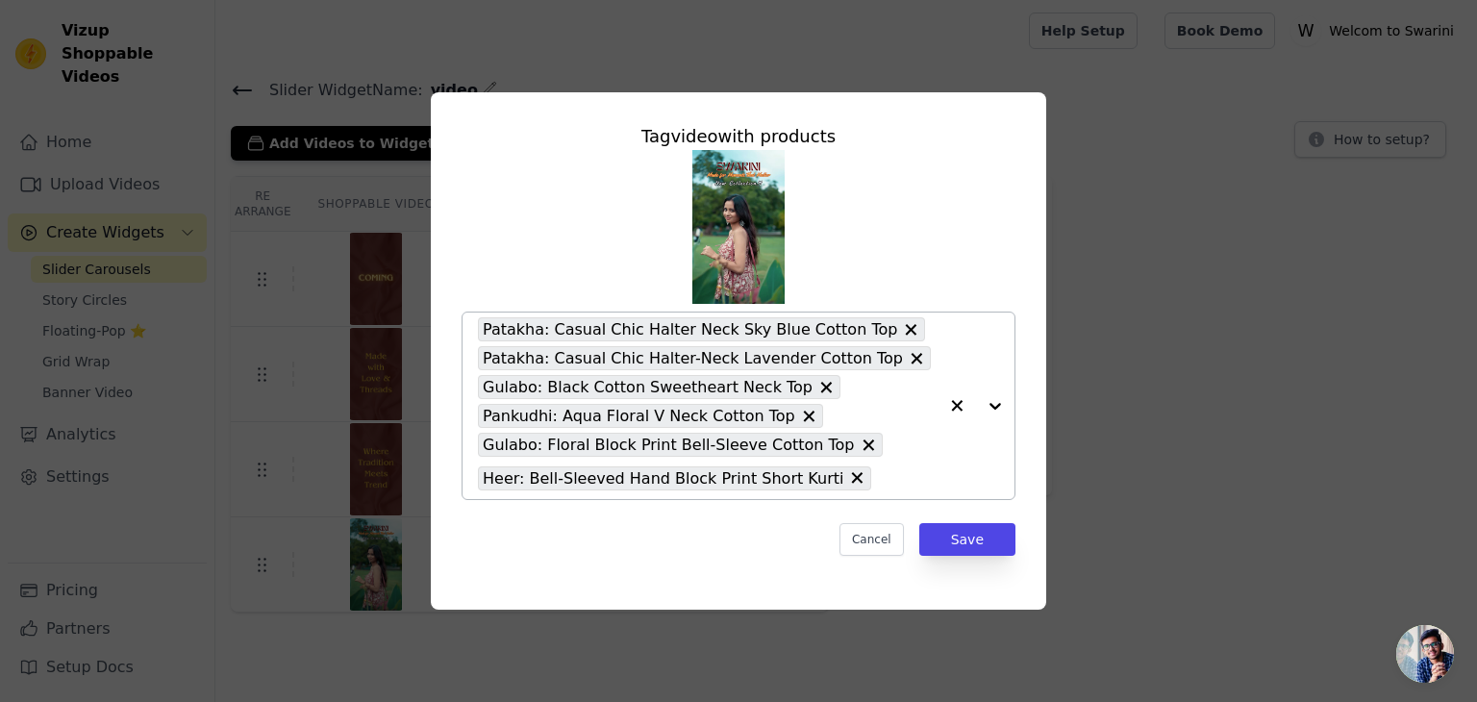
click at [992, 409] on div at bounding box center [976, 406] width 77 height 187
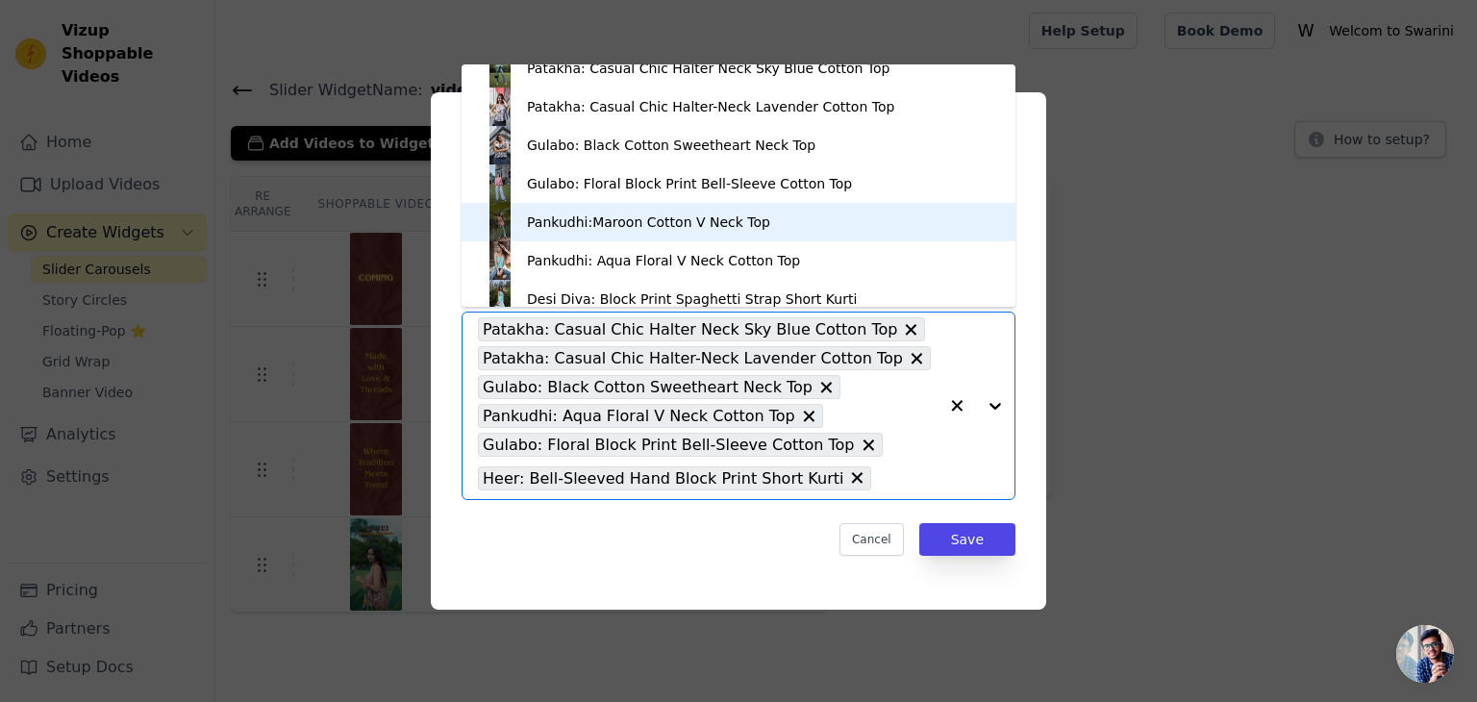
scroll to position [0, 0]
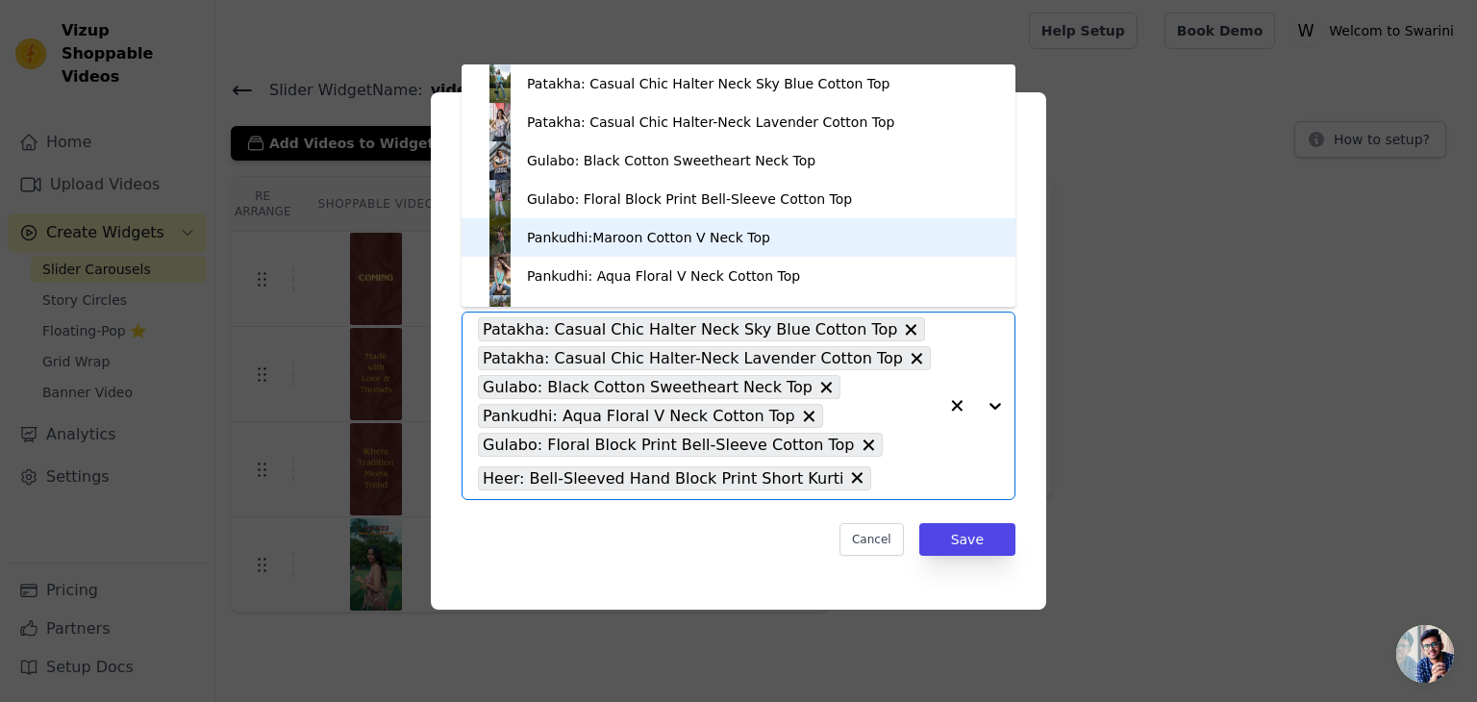
click at [571, 231] on div "Pankudhi:Maroon Cotton V Neck Top" at bounding box center [648, 237] width 243 height 19
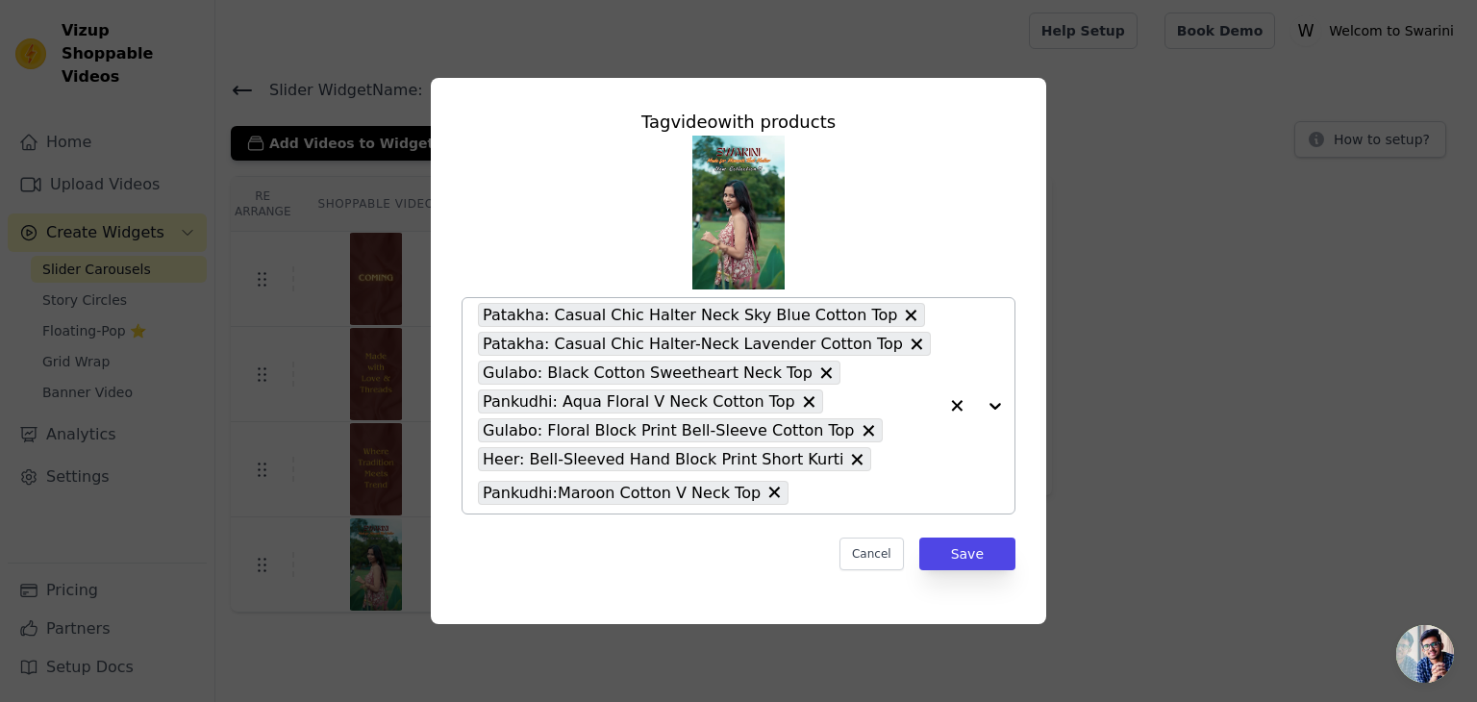
click at [998, 405] on div at bounding box center [976, 405] width 77 height 215
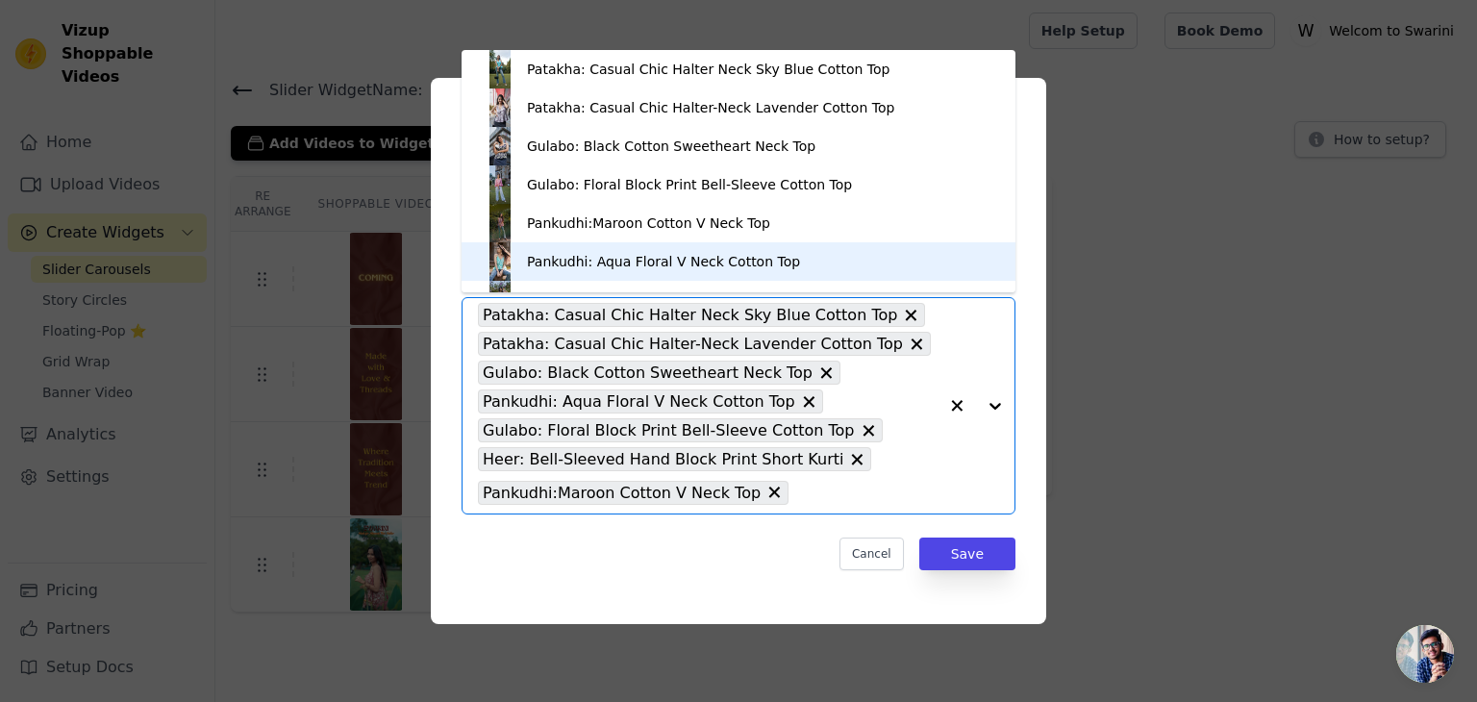
click at [682, 252] on div "Pankudhi: Aqua Floral V Neck Cotton Top" at bounding box center [663, 261] width 273 height 19
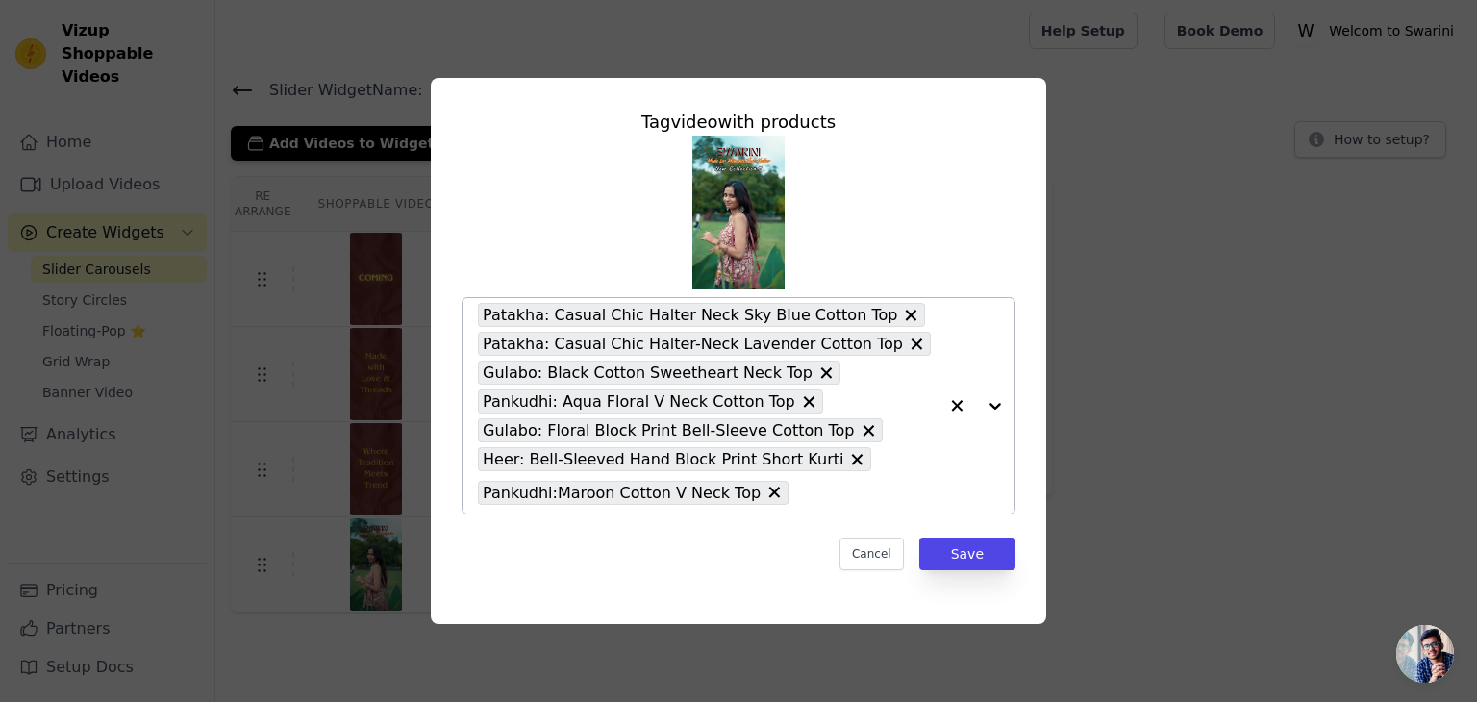
click at [1000, 409] on div at bounding box center [976, 405] width 77 height 215
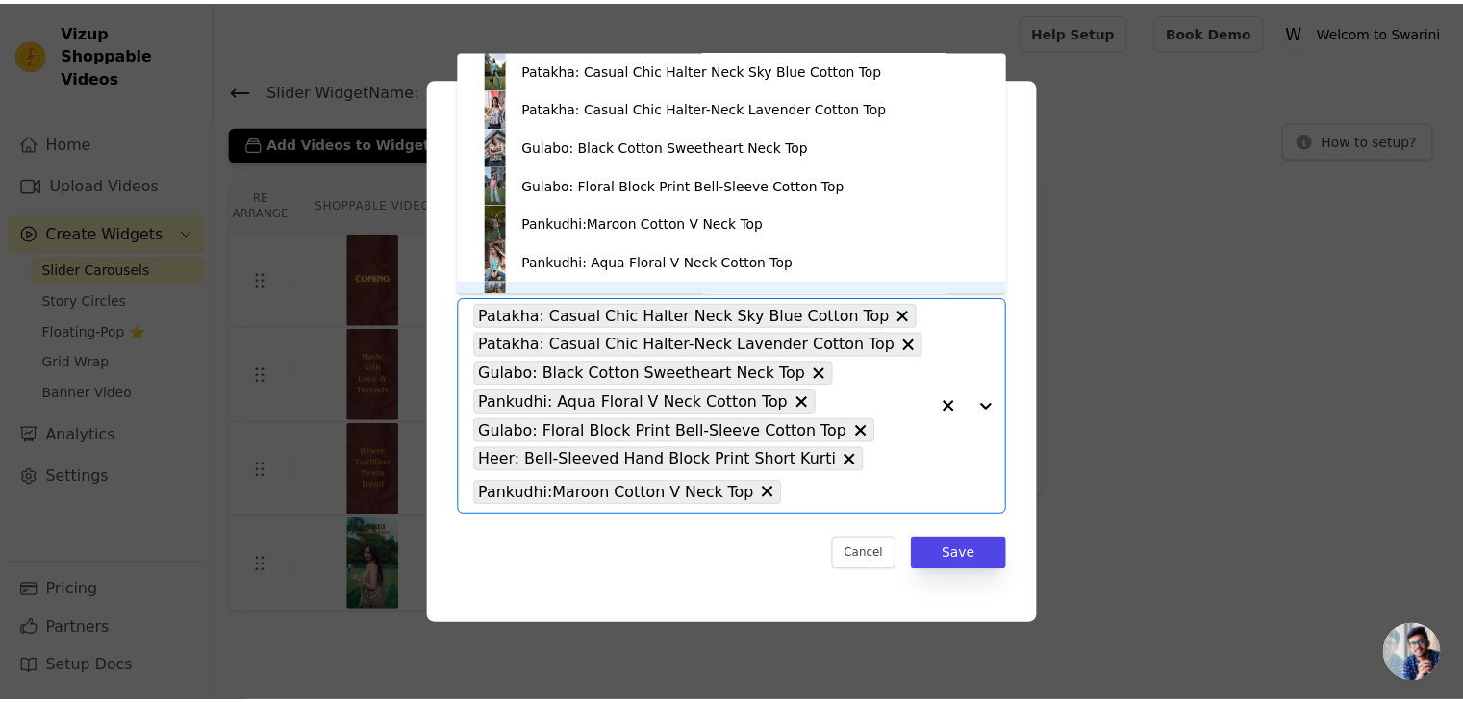
scroll to position [27, 0]
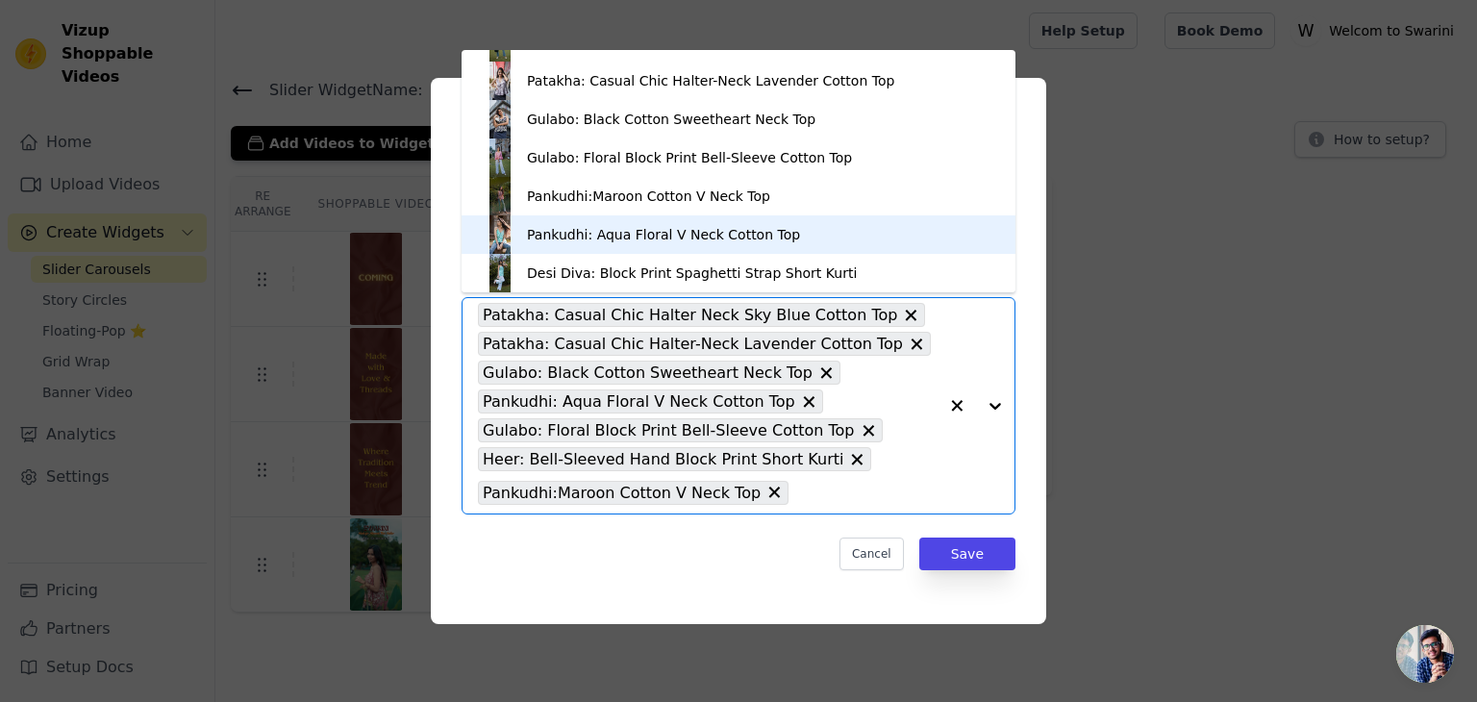
click at [772, 237] on div "Pankudhi: Aqua Floral V Neck Cotton Top" at bounding box center [739, 234] width 516 height 38
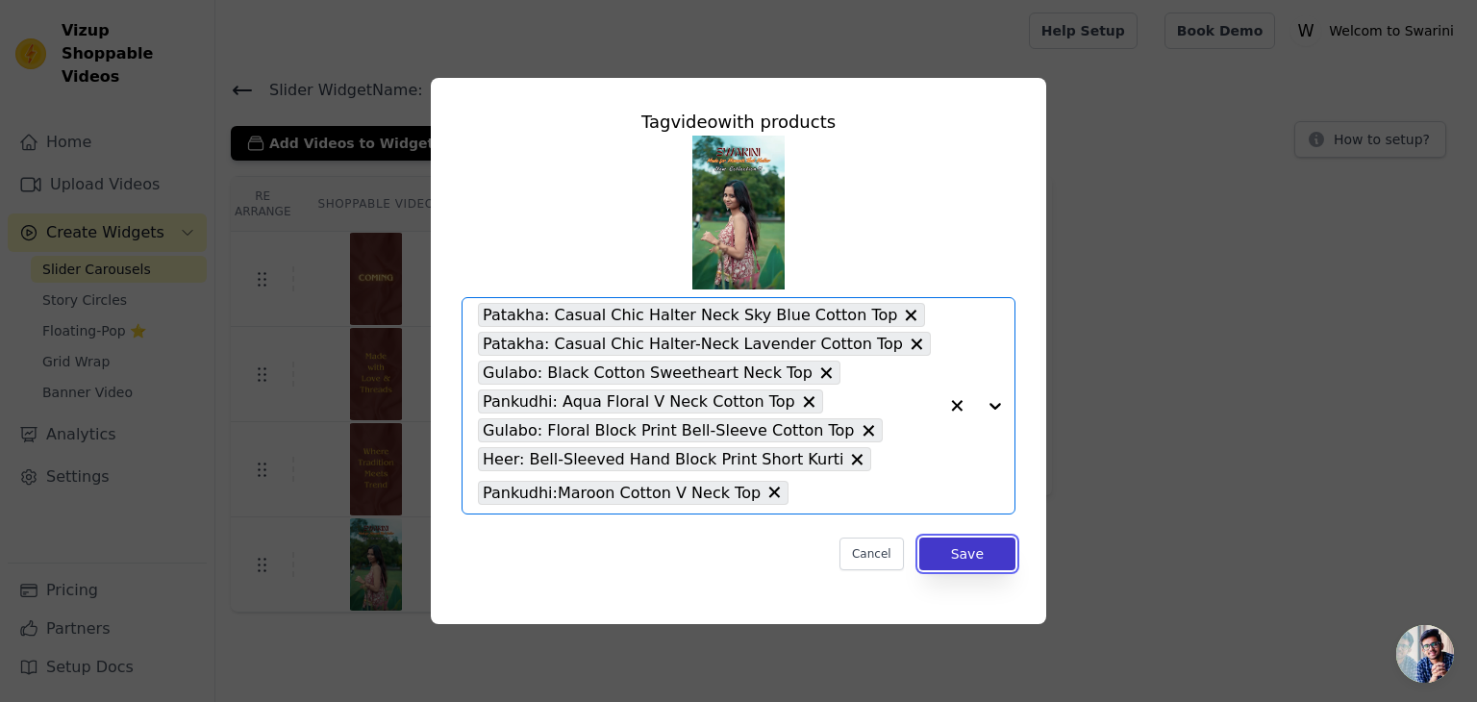
click at [986, 549] on button "Save" at bounding box center [967, 554] width 96 height 33
click at [973, 563] on button "Save" at bounding box center [967, 554] width 96 height 33
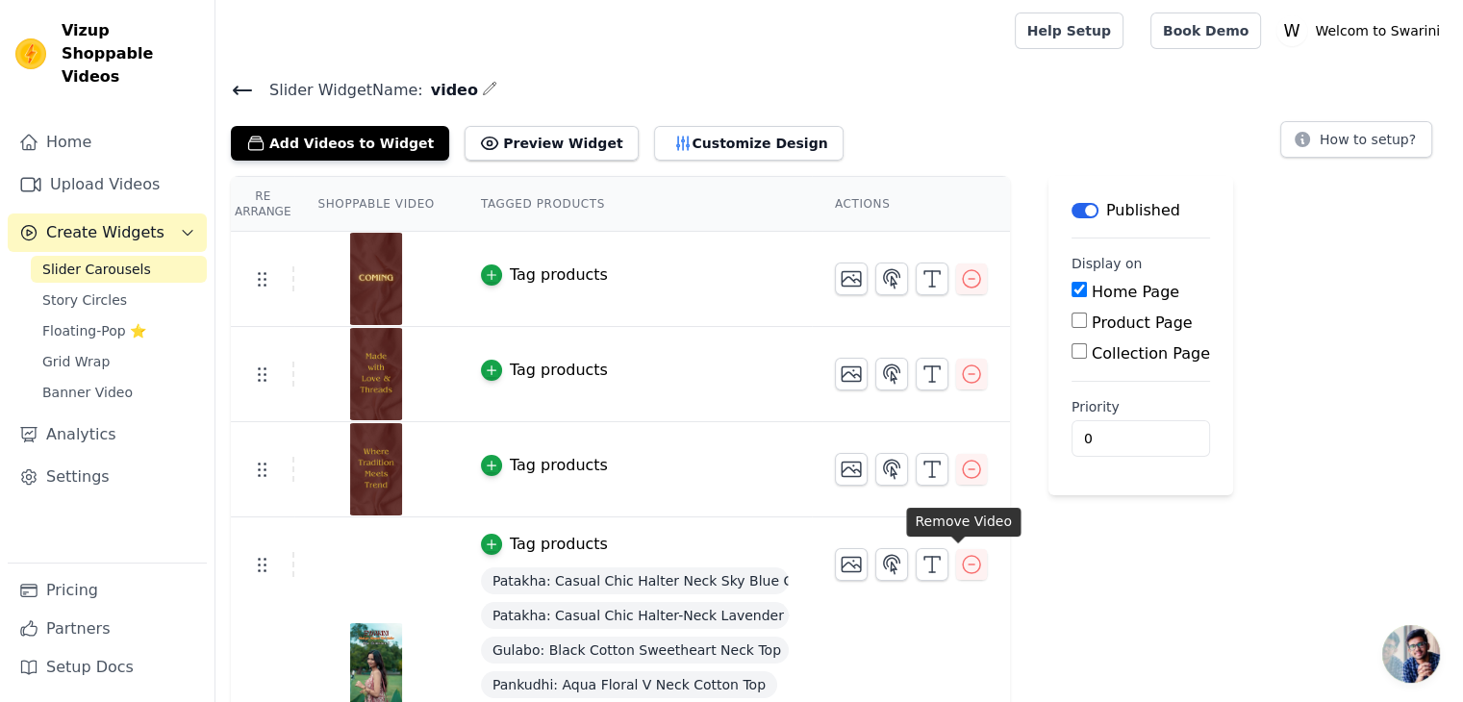
scroll to position [118, 0]
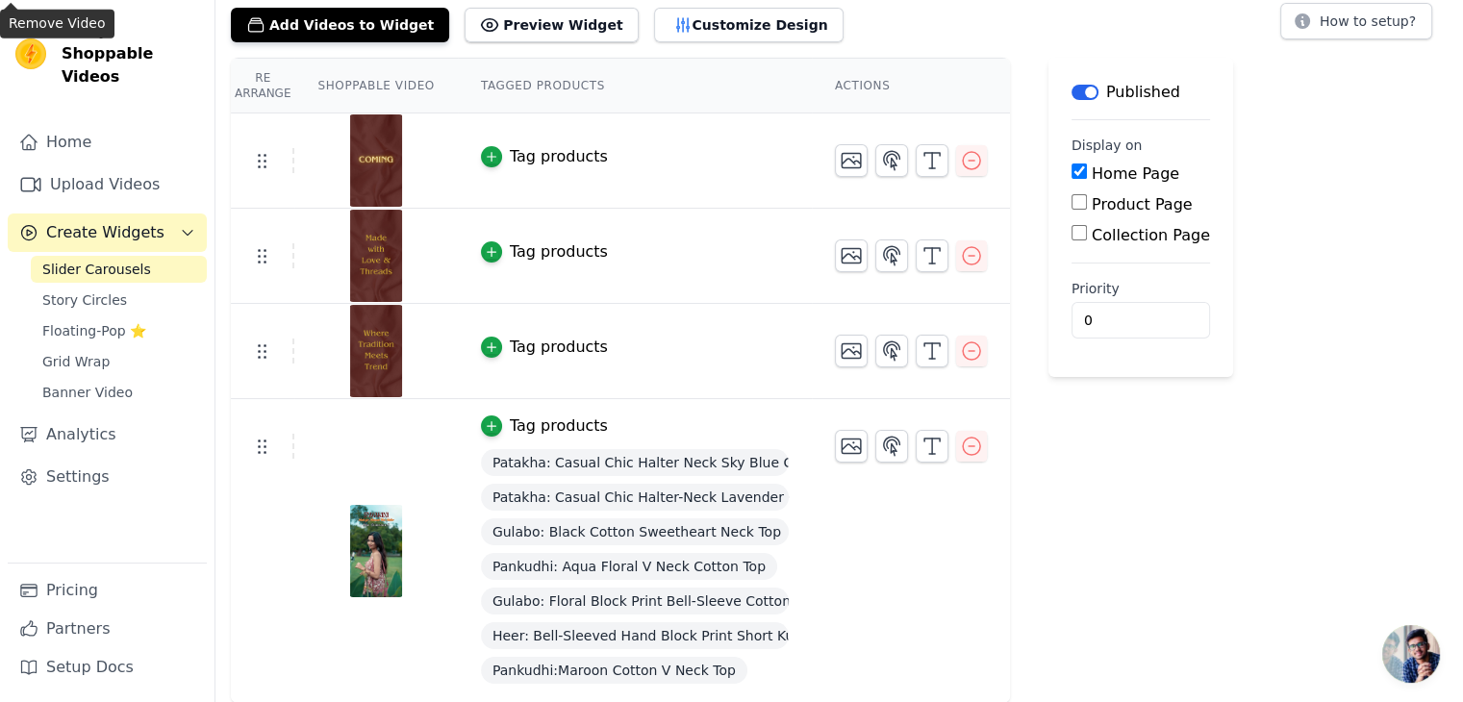
click at [1059, 535] on div "Label Published Display on Home Page Product Page Collection Page Priority 0" at bounding box center [1140, 381] width 185 height 646
